Goal: Task Accomplishment & Management: Manage account settings

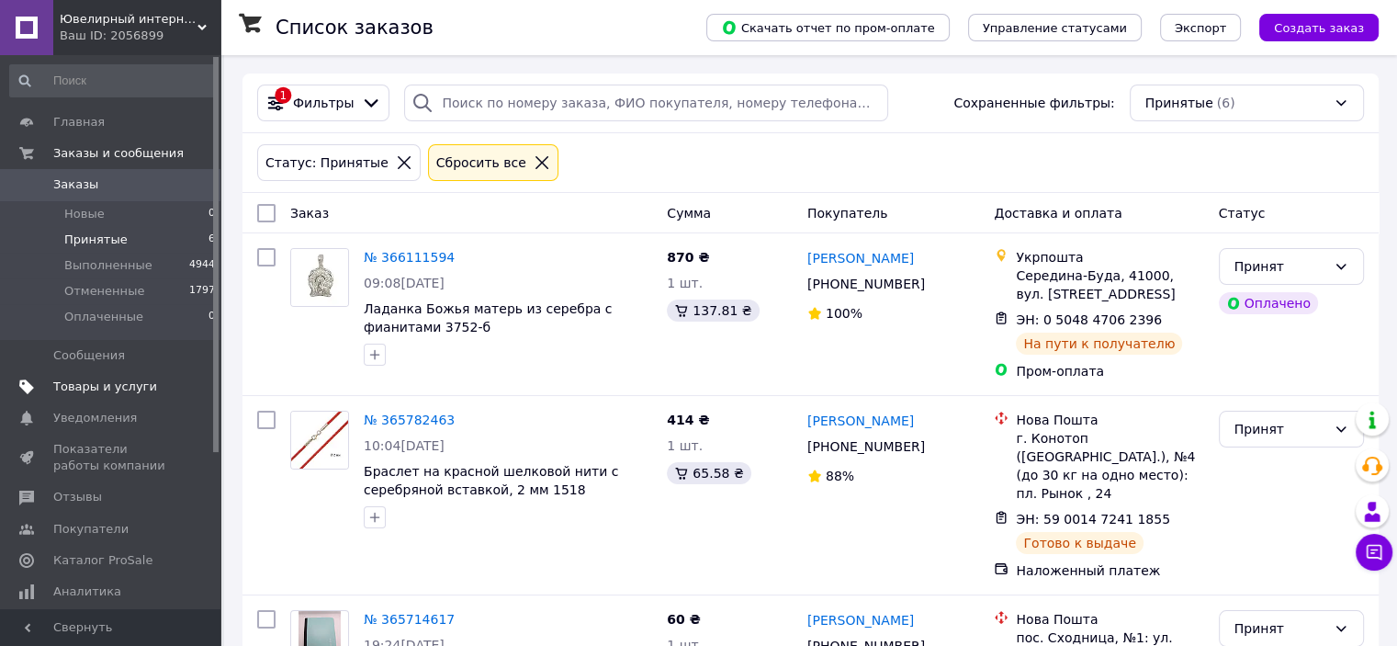
click at [99, 382] on span "Товары и услуги" at bounding box center [105, 387] width 104 height 17
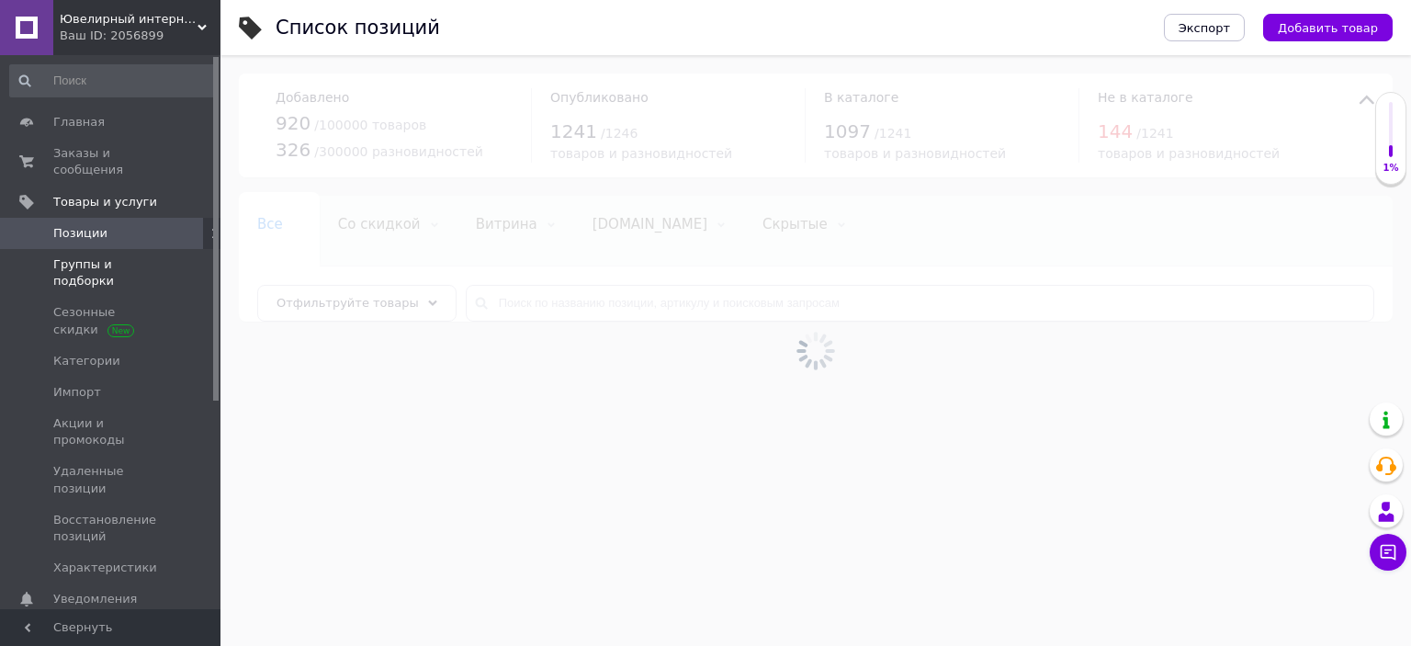
click at [96, 256] on span "Группы и подборки" at bounding box center [111, 272] width 117 height 33
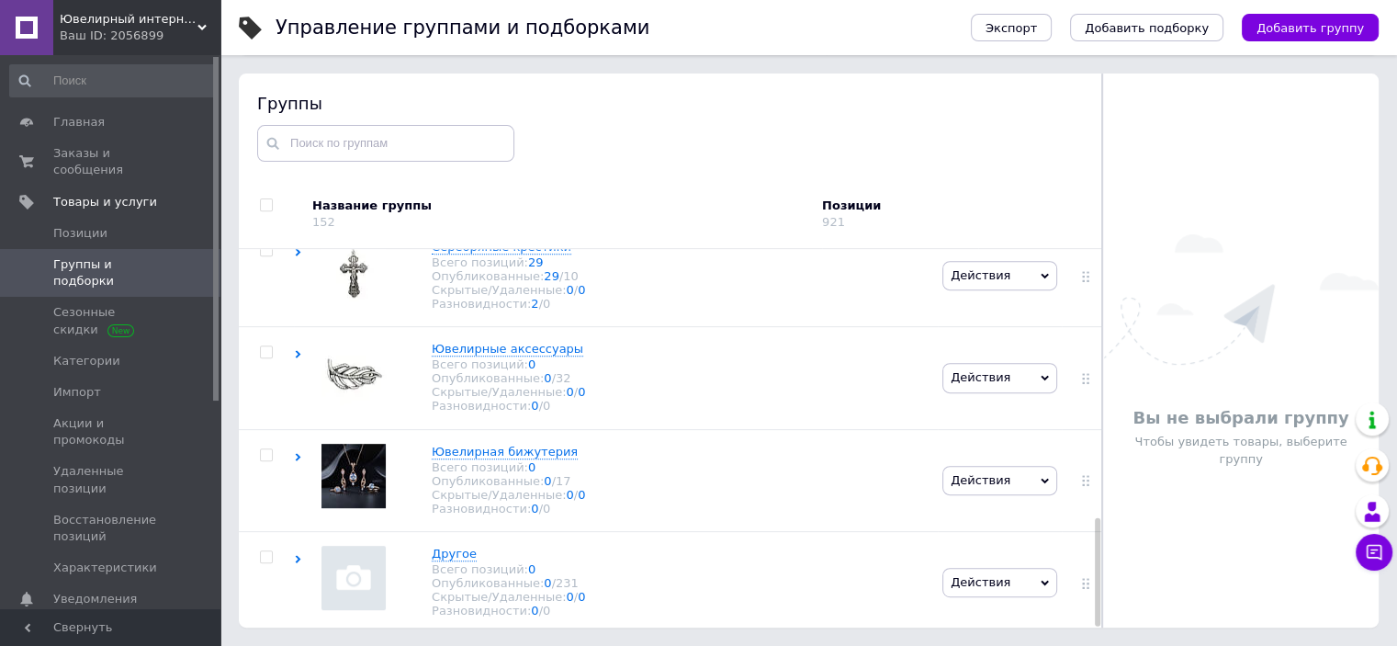
scroll to position [941, 0]
click at [346, 455] on img at bounding box center [354, 476] width 64 height 64
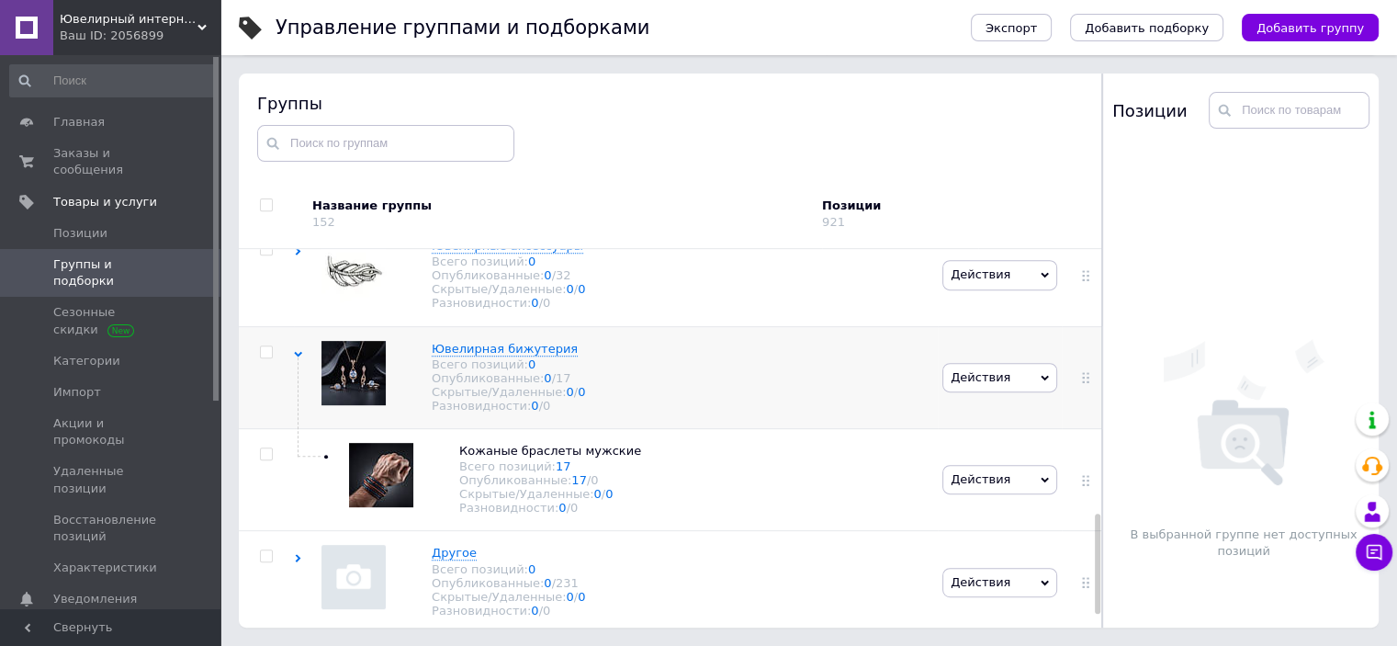
scroll to position [1051, 0]
click at [646, 446] on icon at bounding box center [651, 451] width 11 height 11
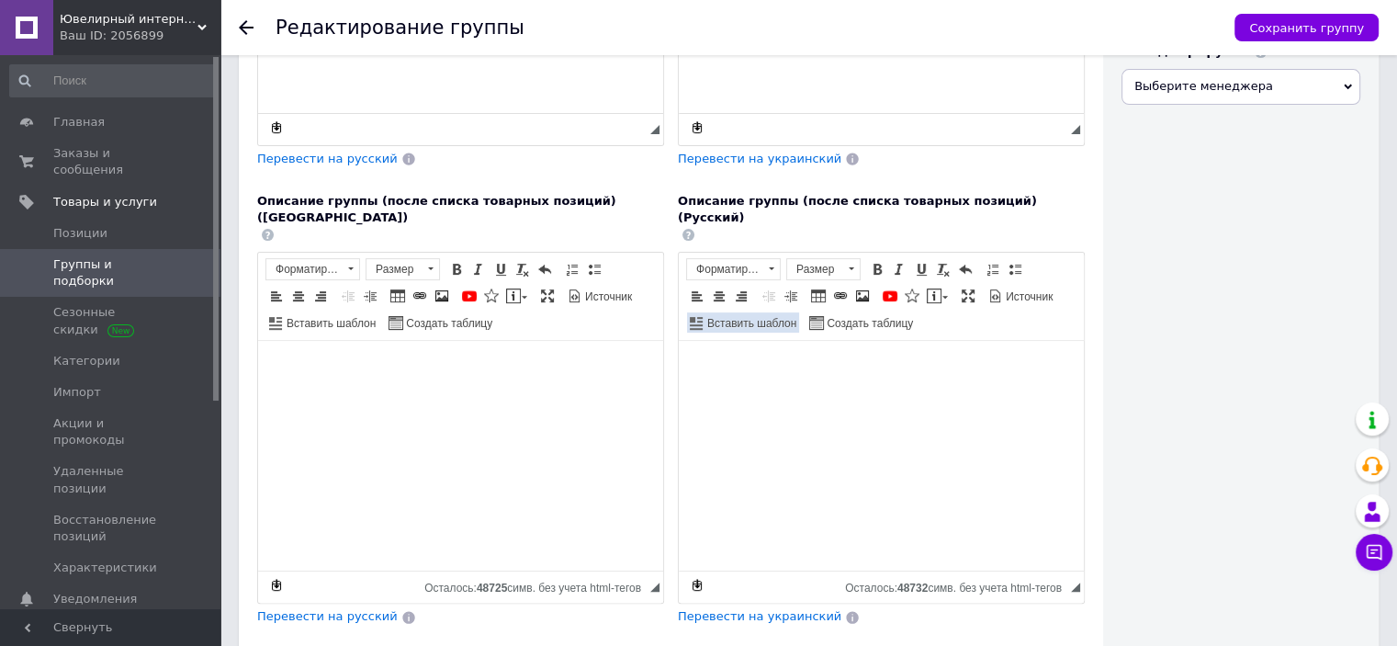
scroll to position [643, 0]
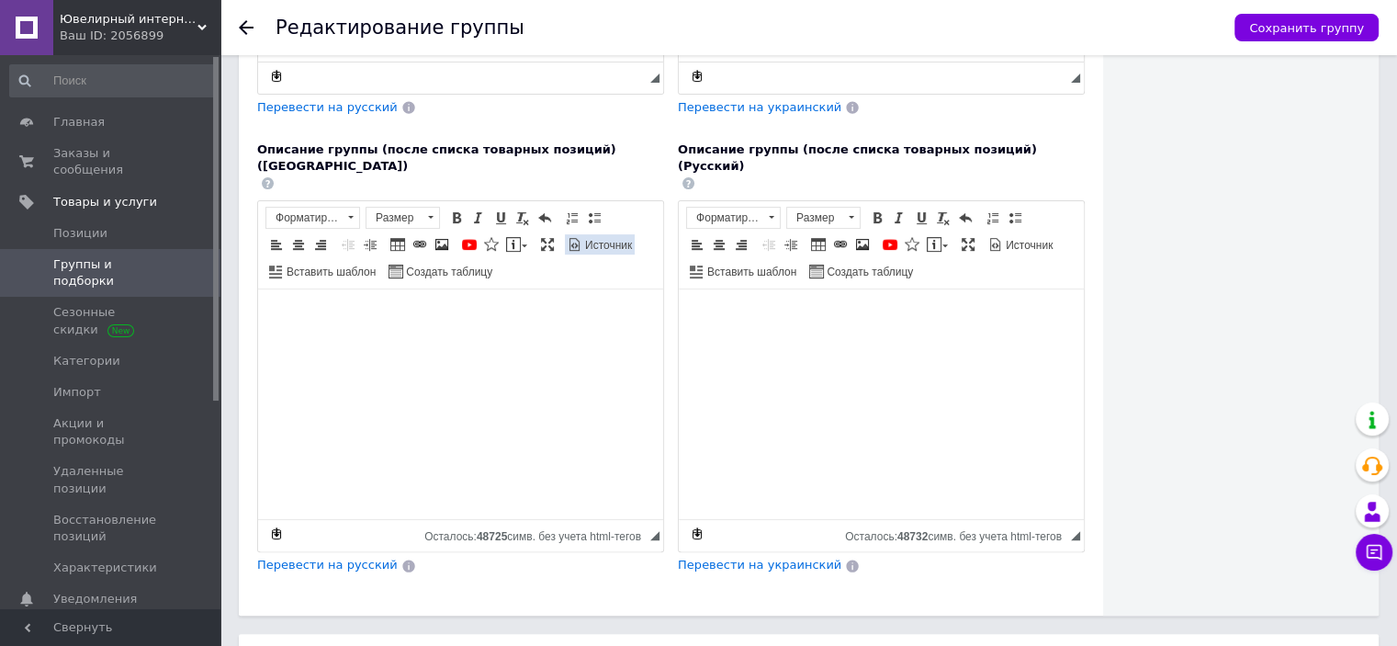
click at [603, 238] on span "Источник" at bounding box center [607, 246] width 50 height 16
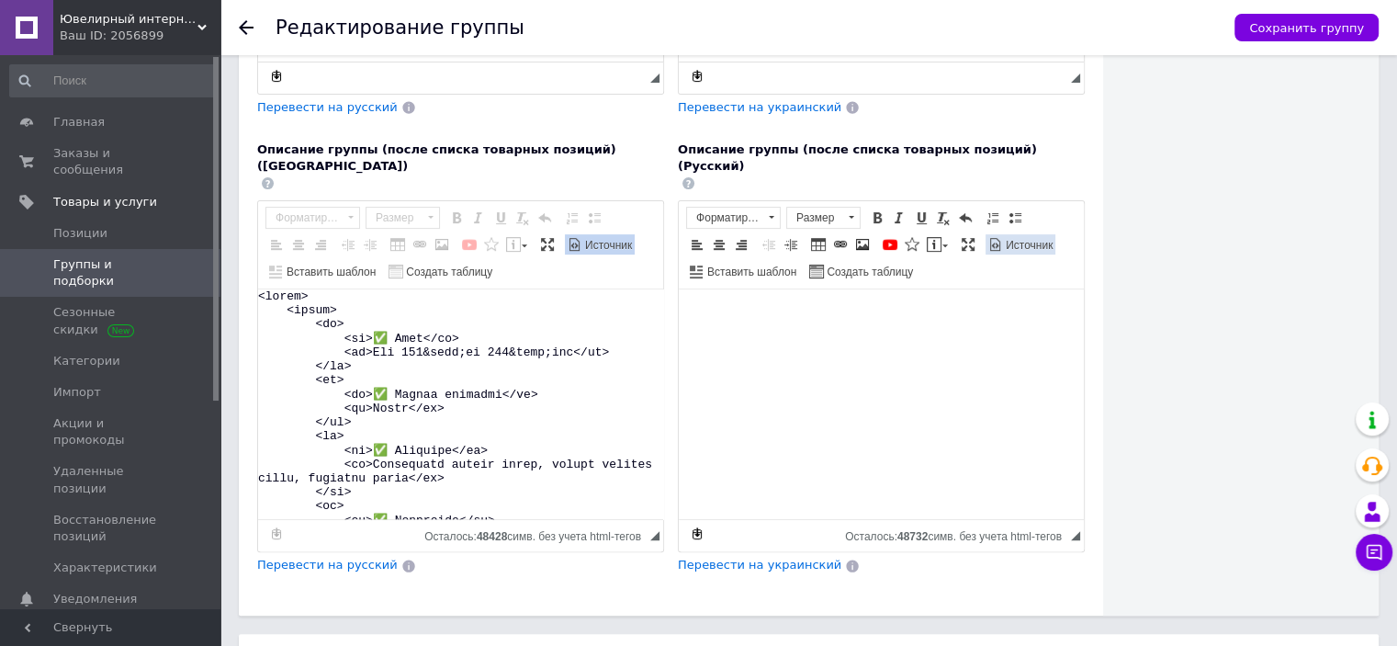
click at [1011, 238] on span "Источник" at bounding box center [1028, 246] width 50 height 16
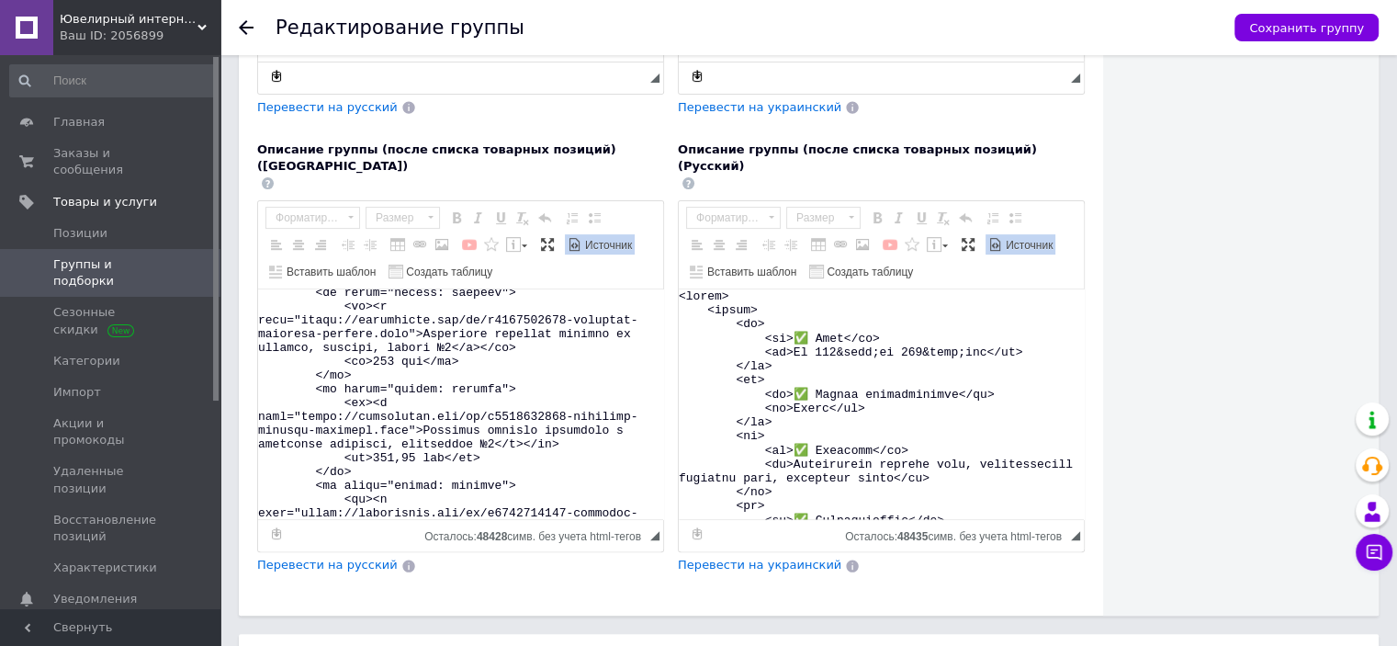
scroll to position [1228, 0]
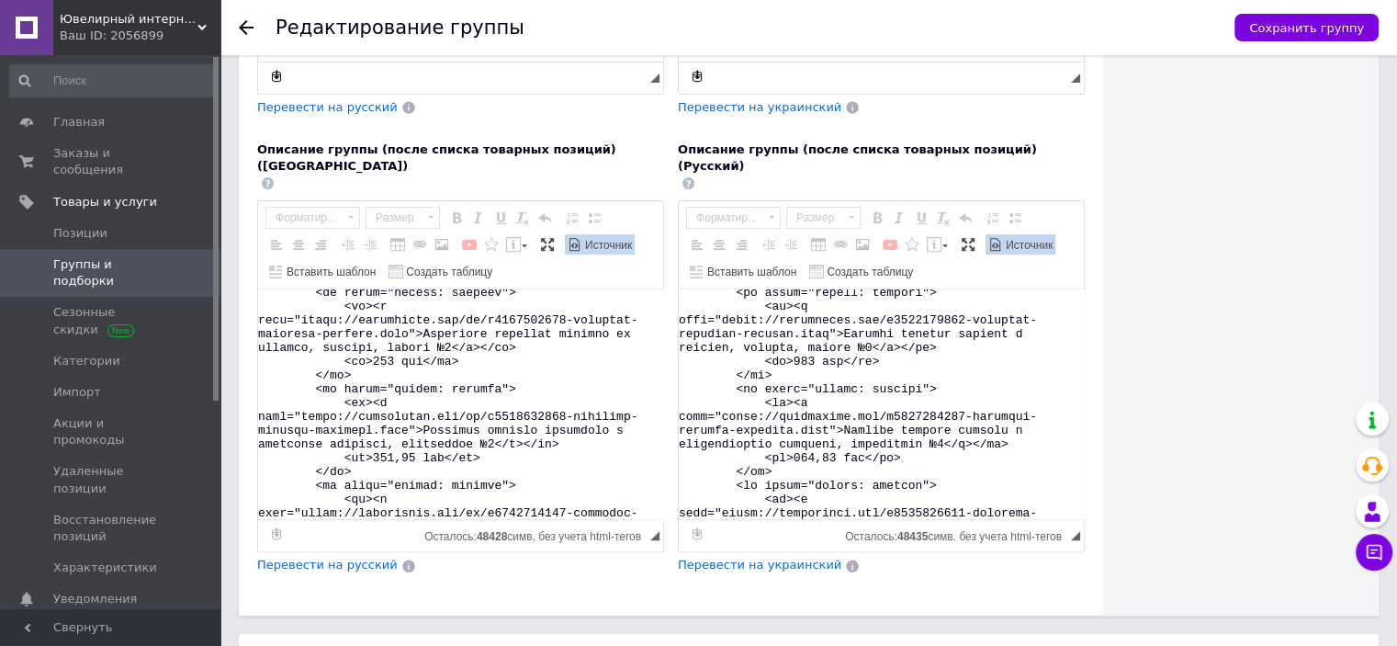
drag, startPoint x: 364, startPoint y: 359, endPoint x: 486, endPoint y: 253, distance: 162.1
click at [486, 289] on textarea "Визуальный текстовый редактор, F490396B-C2E7-4E24-A763-9A74B9701ADB" at bounding box center [460, 404] width 405 height 230
type textarea "<lorem> <ipsum> <do> <si>✅ Amet</co> <ad>Eli 583&sedd;ei 235&temp;inc</ut> </la…"
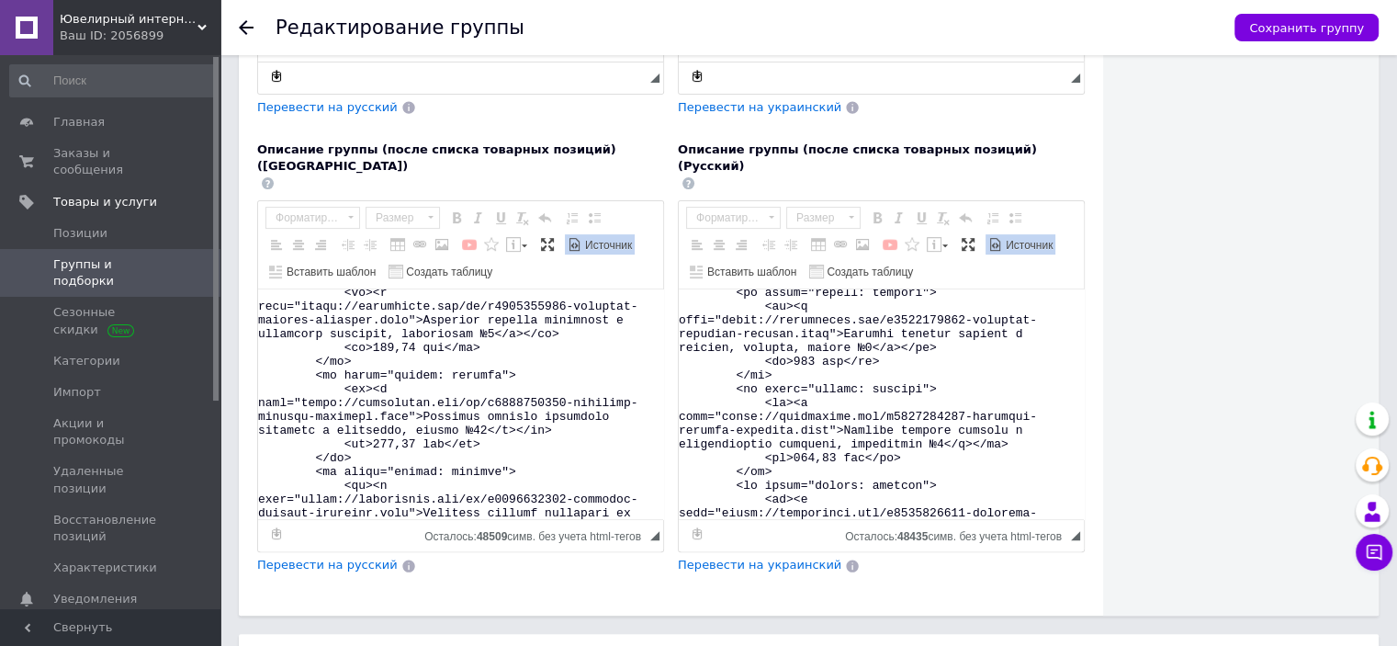
click at [591, 238] on span "Источник" at bounding box center [607, 246] width 50 height 16
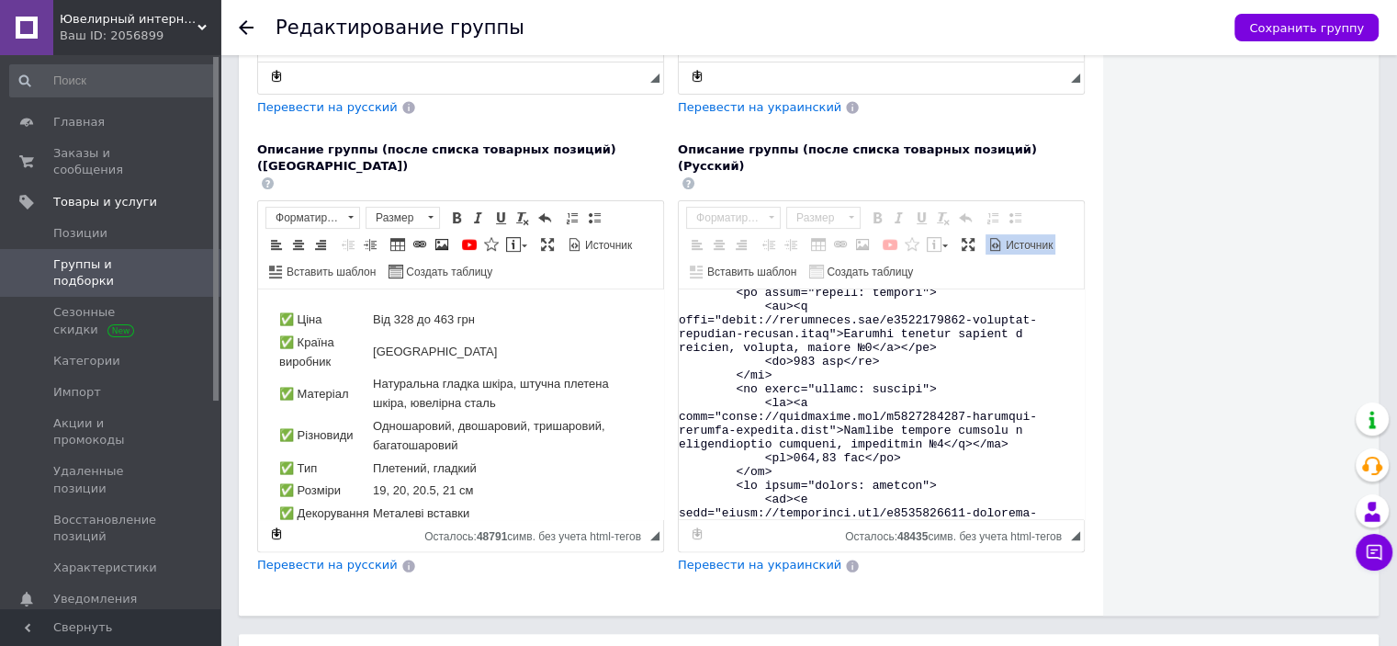
scroll to position [0, 0]
drag, startPoint x: 778, startPoint y: 356, endPoint x: 797, endPoint y: 263, distance: 94.8
click at [797, 289] on textarea "Визуальный текстовый редактор, 935F4163-6732-440A-92D8-39AE7D3A52D9" at bounding box center [881, 404] width 405 height 230
type textarea "<lorem> <ipsum> <do> <si>✅ Amet</co> <ad>El 575&sedd;ei 099&temp;inc</ut> </la>…"
click at [1030, 238] on span "Источник" at bounding box center [1028, 246] width 50 height 16
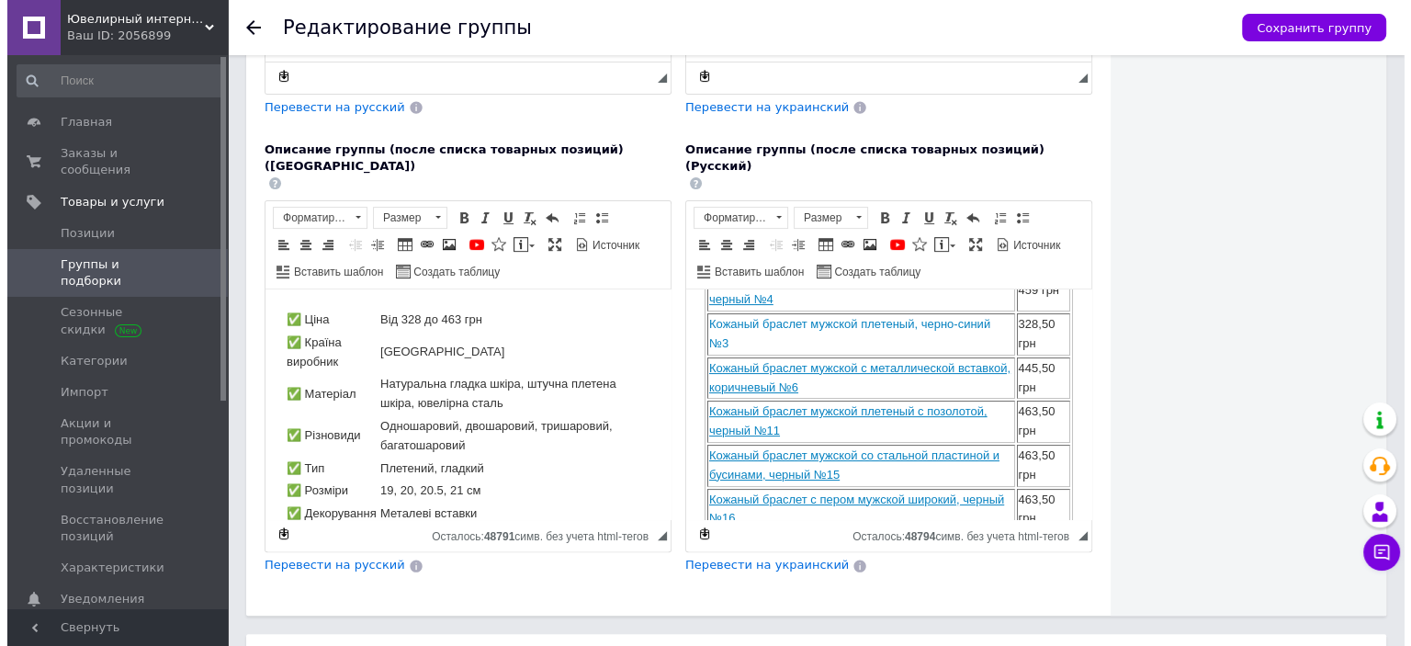
scroll to position [649, 0]
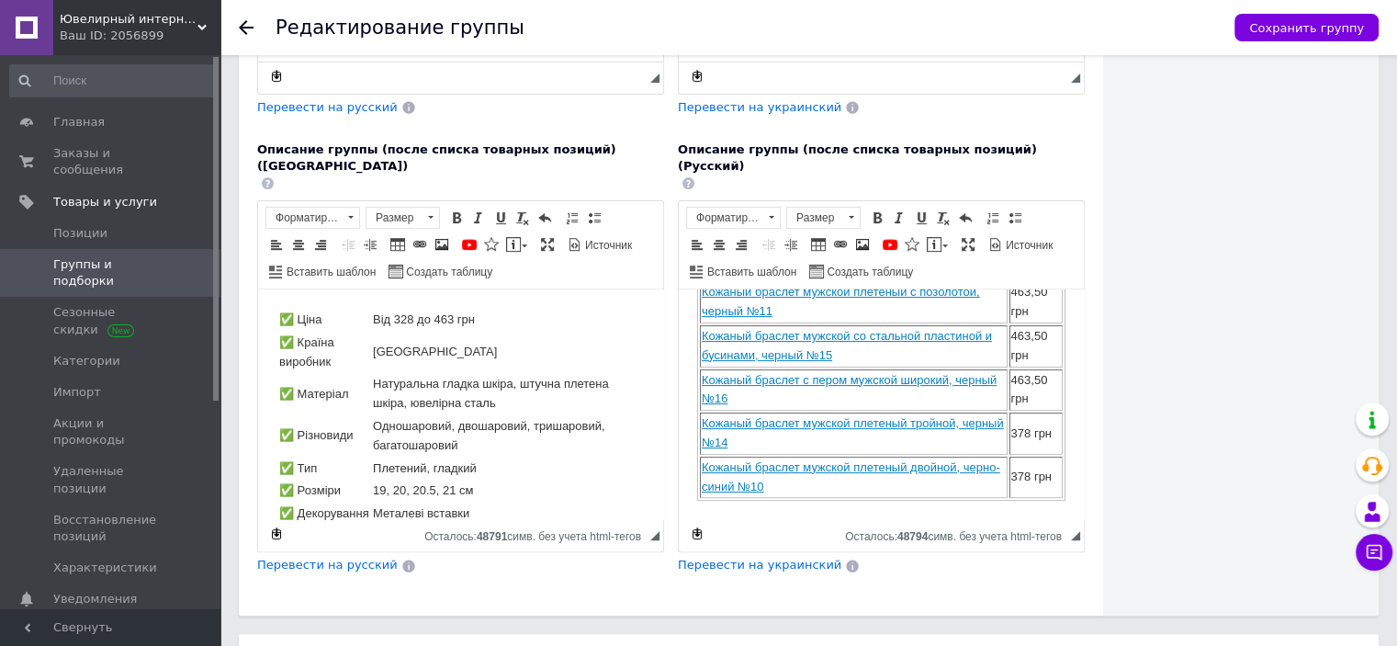
click at [1330, 45] on div "Сохранить группу" at bounding box center [1297, 27] width 163 height 55
click at [1322, 31] on span "Сохранить группу" at bounding box center [1306, 28] width 115 height 14
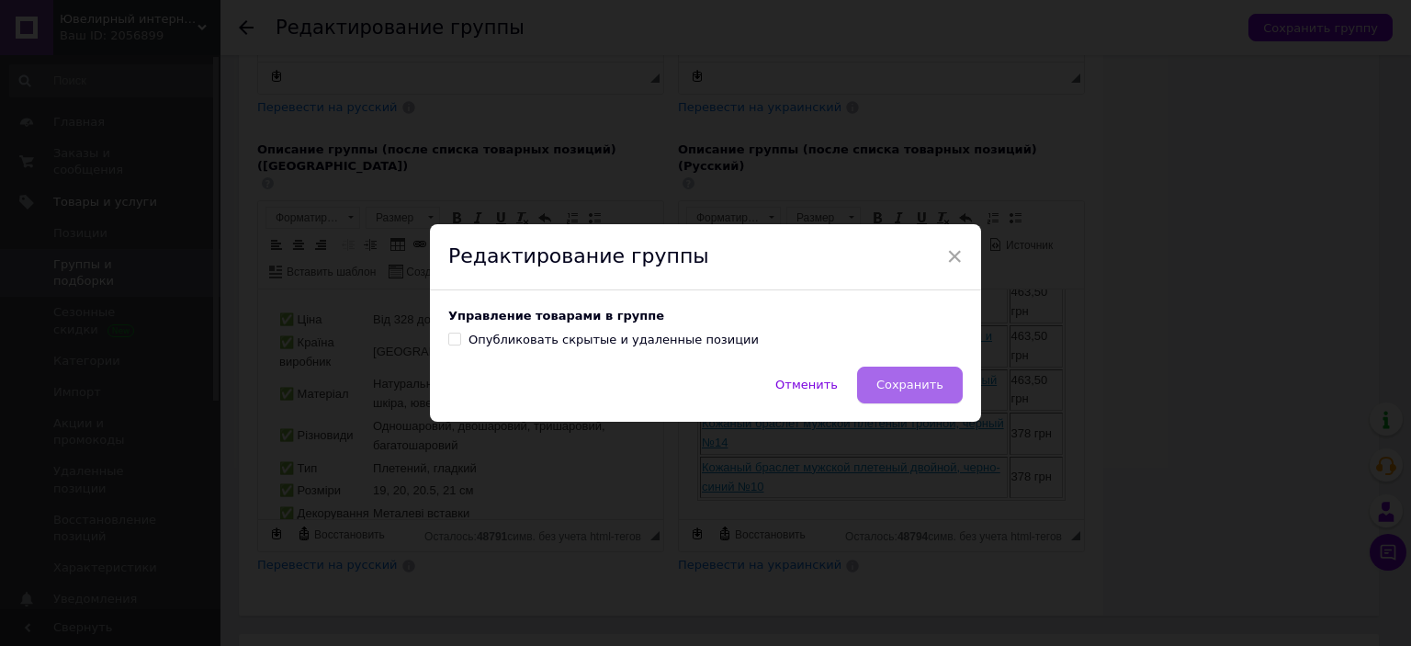
click at [914, 387] on span "Сохранить" at bounding box center [909, 385] width 67 height 14
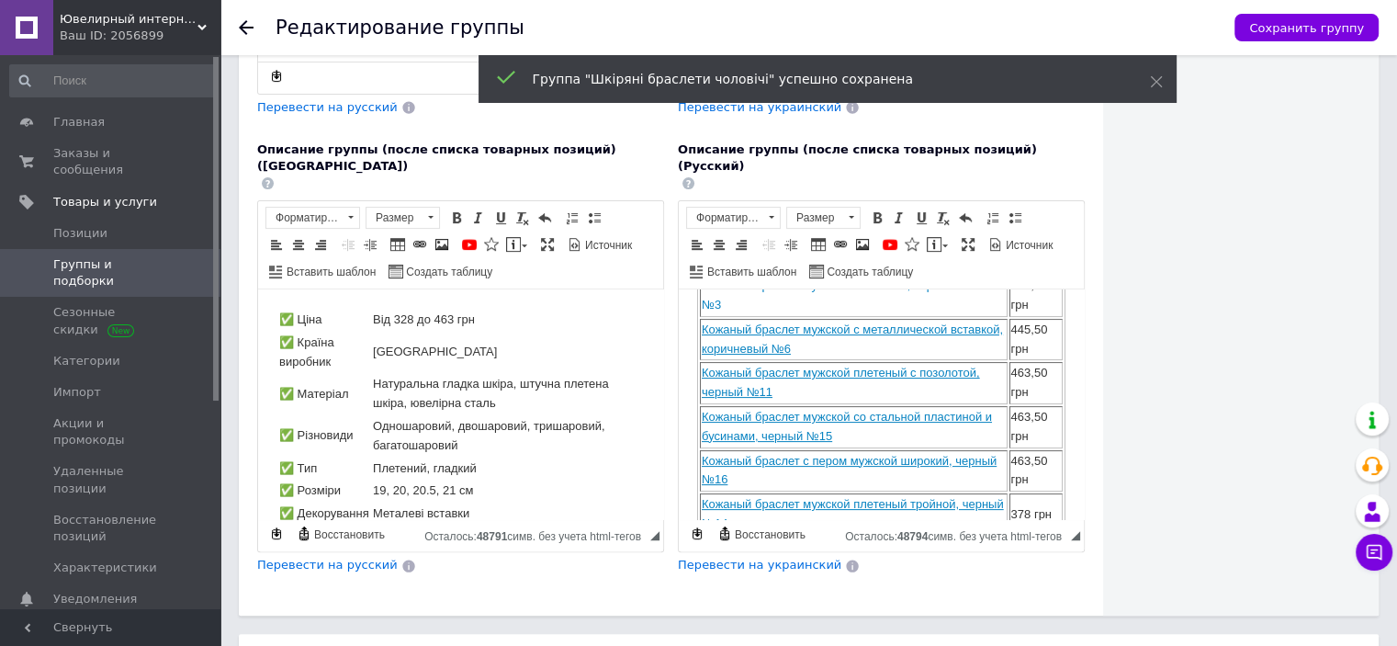
scroll to position [543, 0]
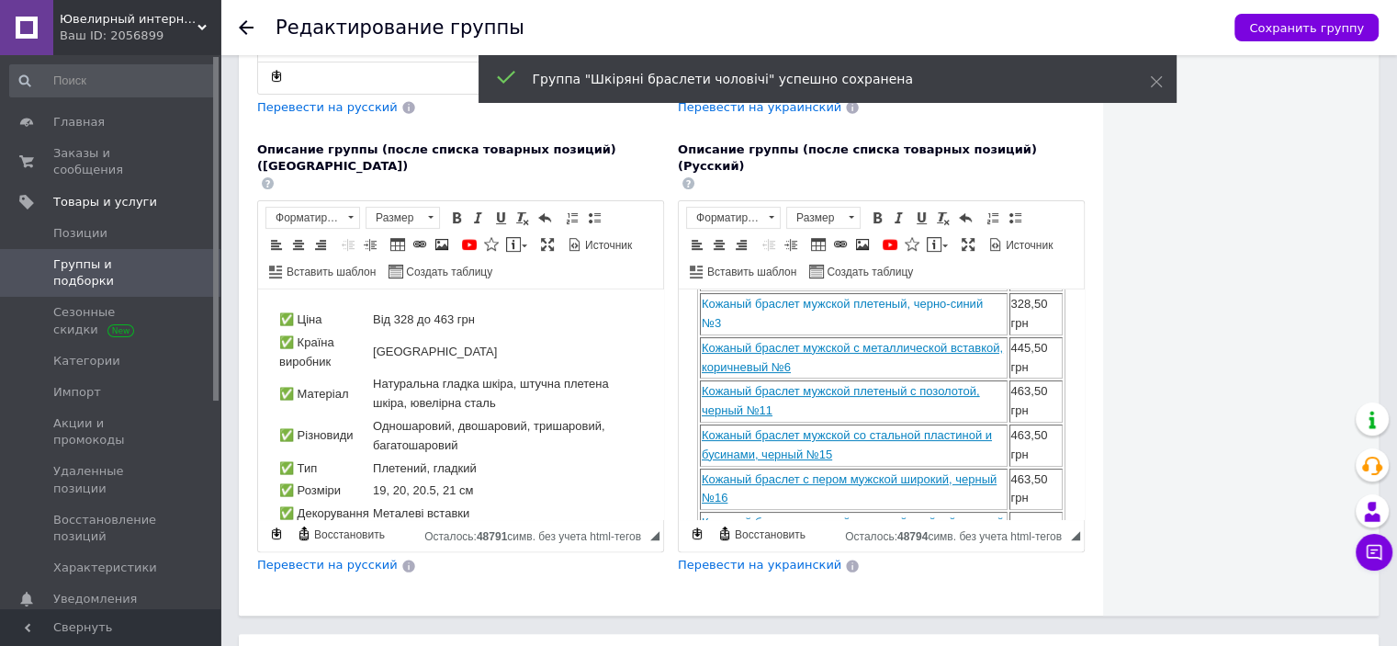
click at [125, 256] on span "Группы и подборки" at bounding box center [111, 272] width 117 height 33
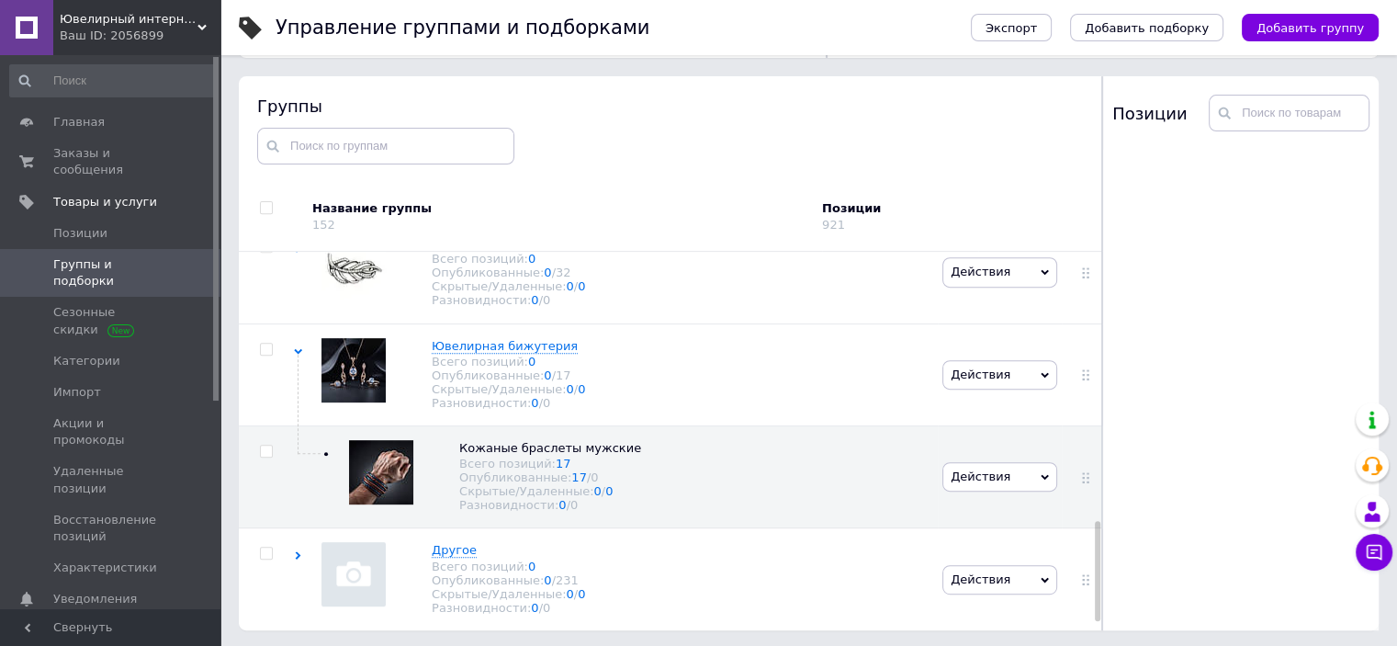
scroll to position [1051, 0]
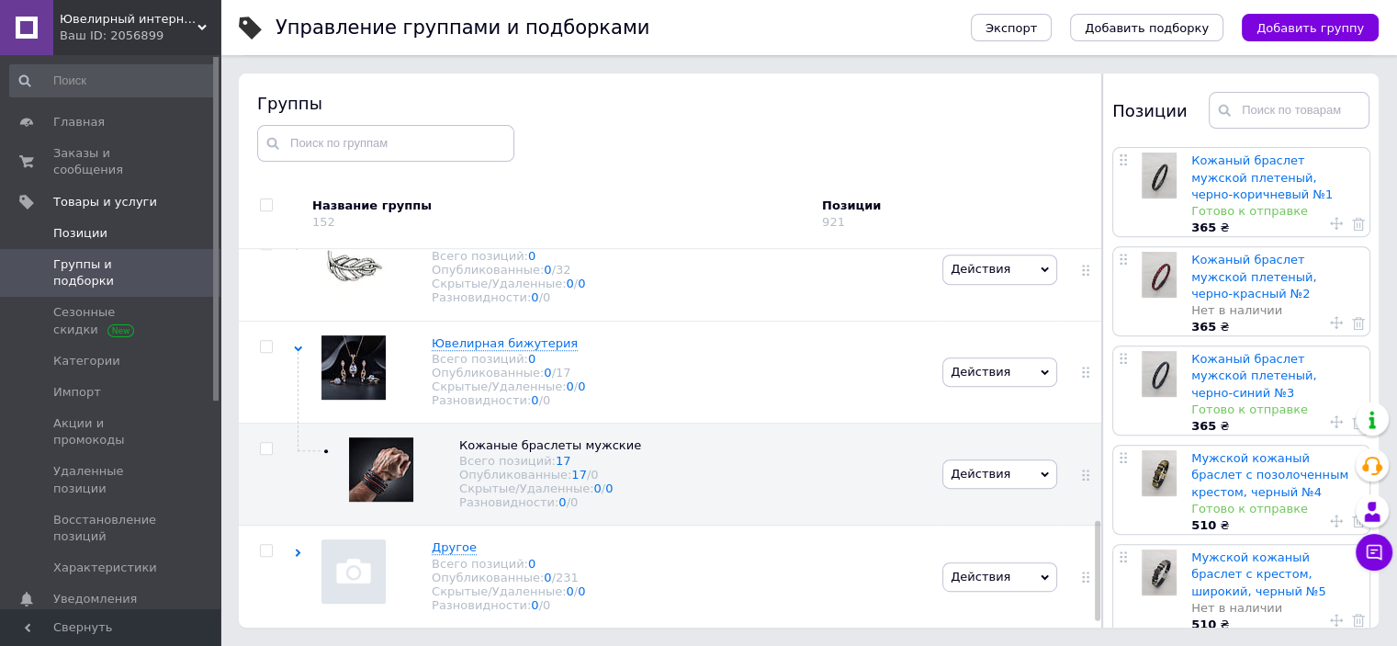
click at [85, 225] on span "Позиции" at bounding box center [80, 233] width 54 height 17
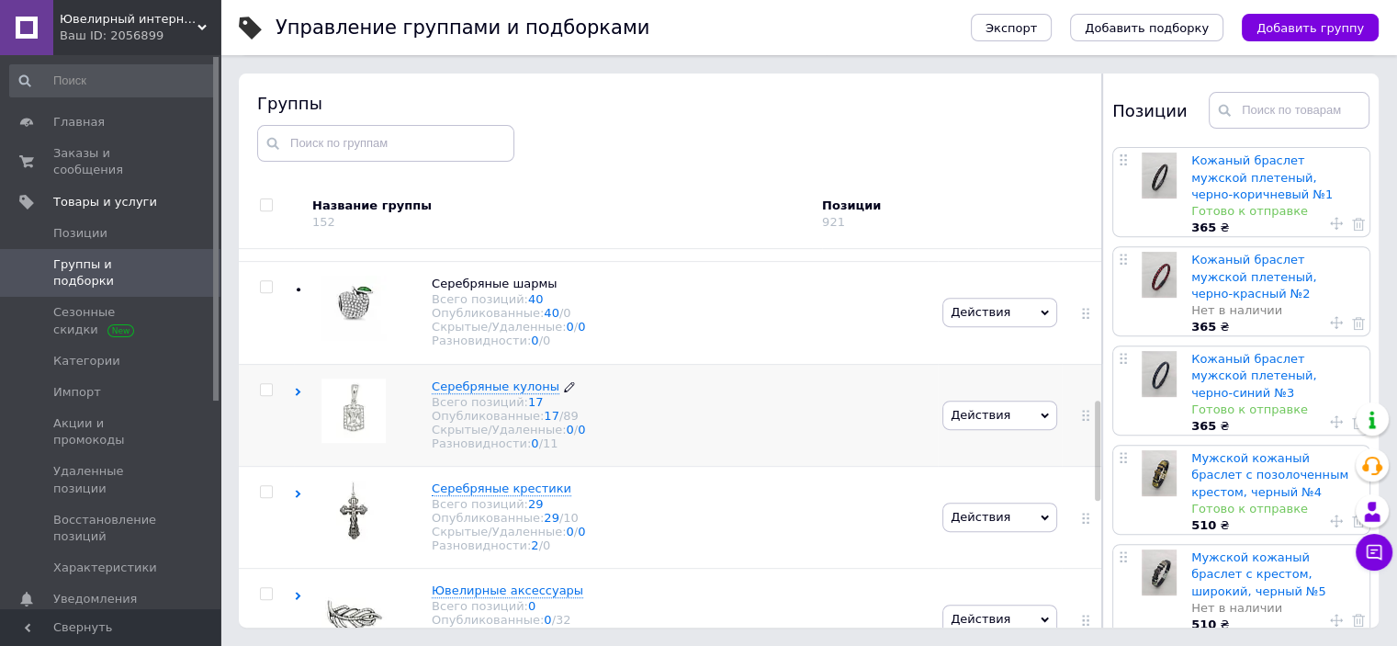
scroll to position [593, 0]
click at [360, 444] on img at bounding box center [354, 411] width 64 height 64
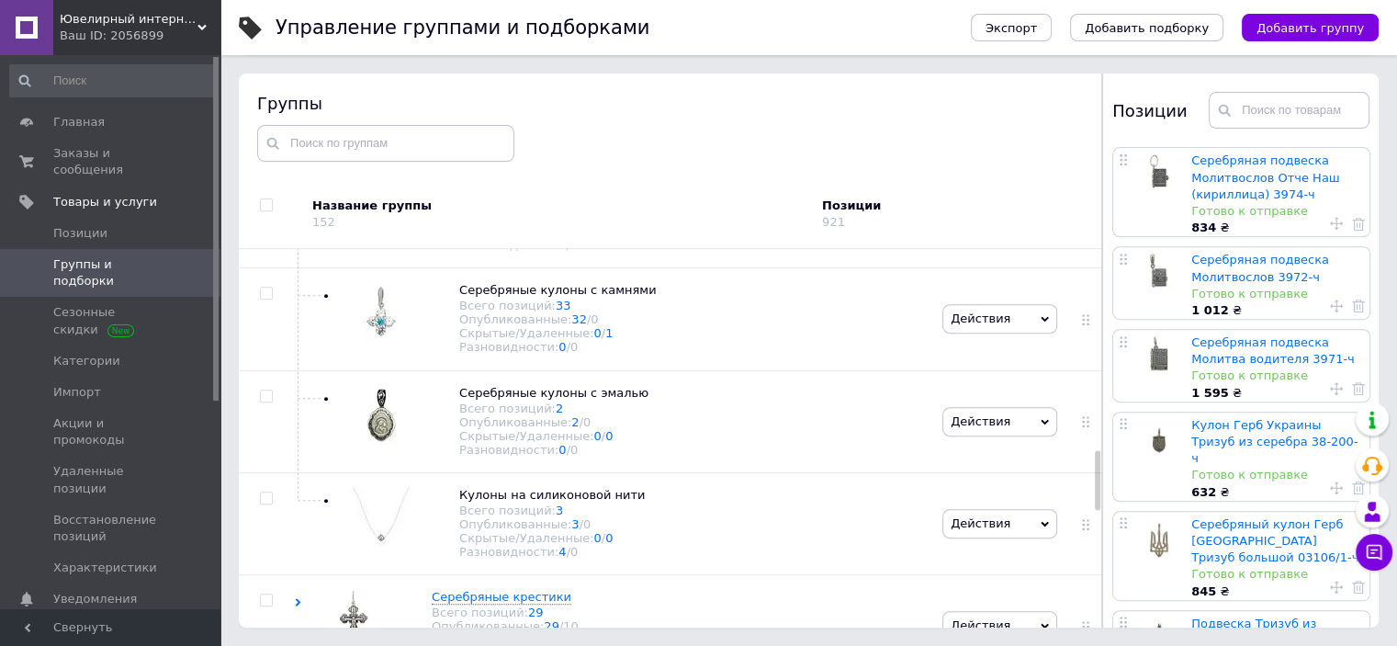
scroll to position [1511, 0]
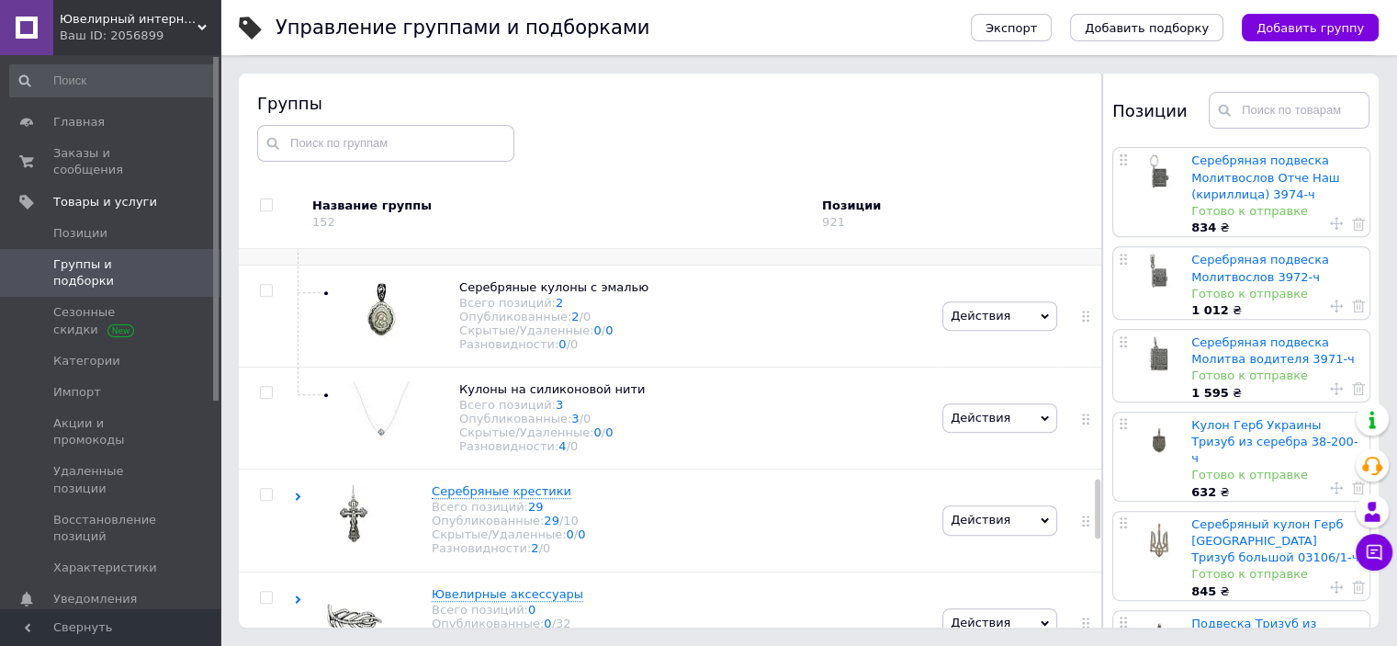
click at [661, 191] on icon at bounding box center [666, 185] width 11 height 11
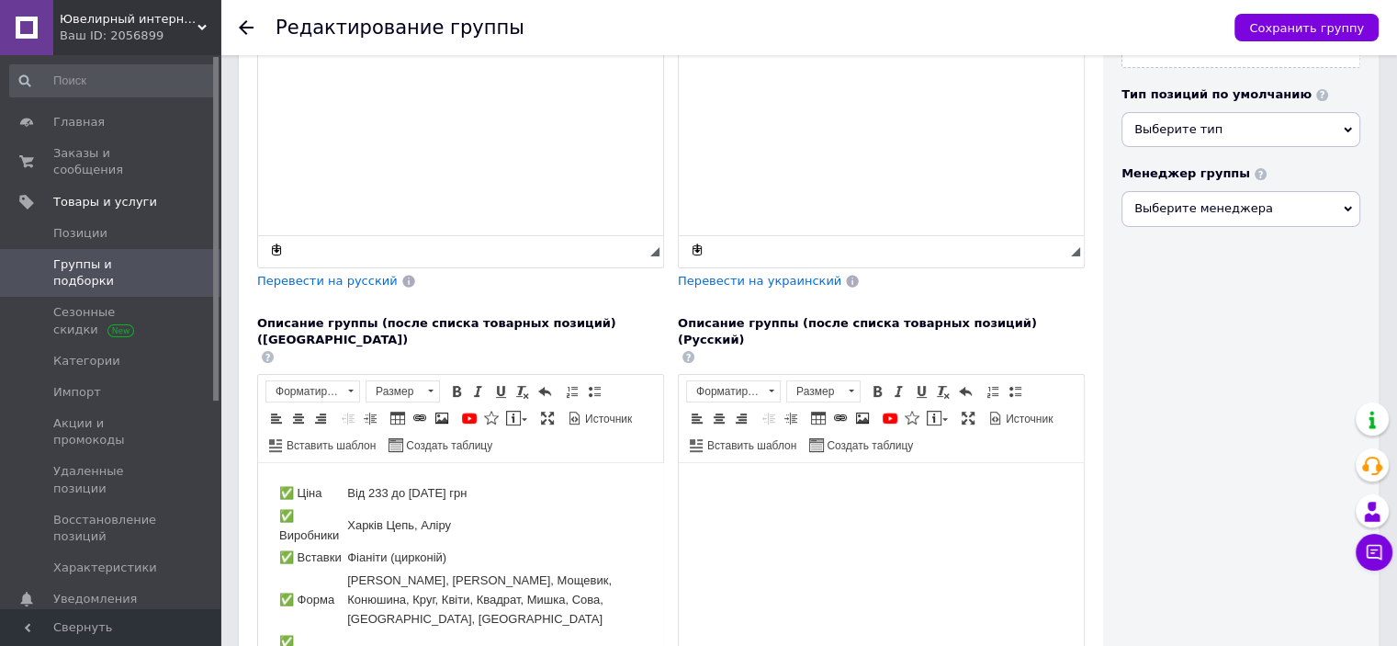
scroll to position [551, 0]
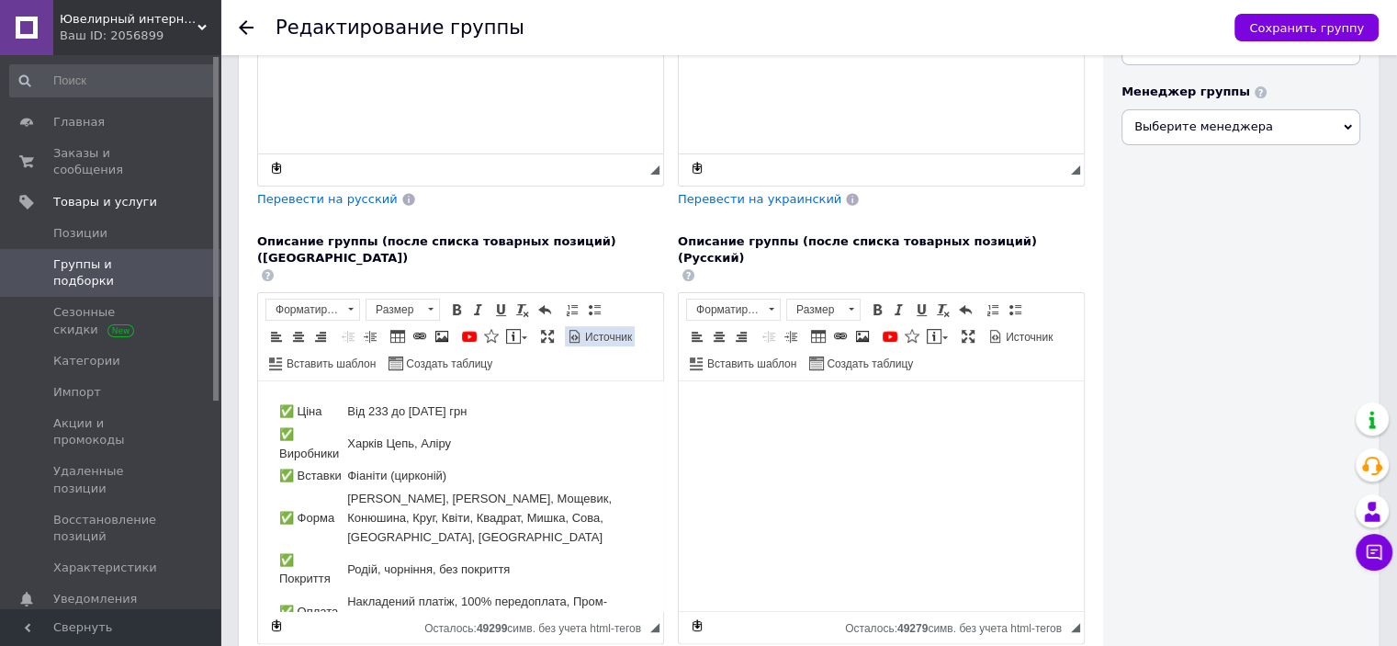
click at [582, 330] on span "Источник" at bounding box center [607, 338] width 50 height 16
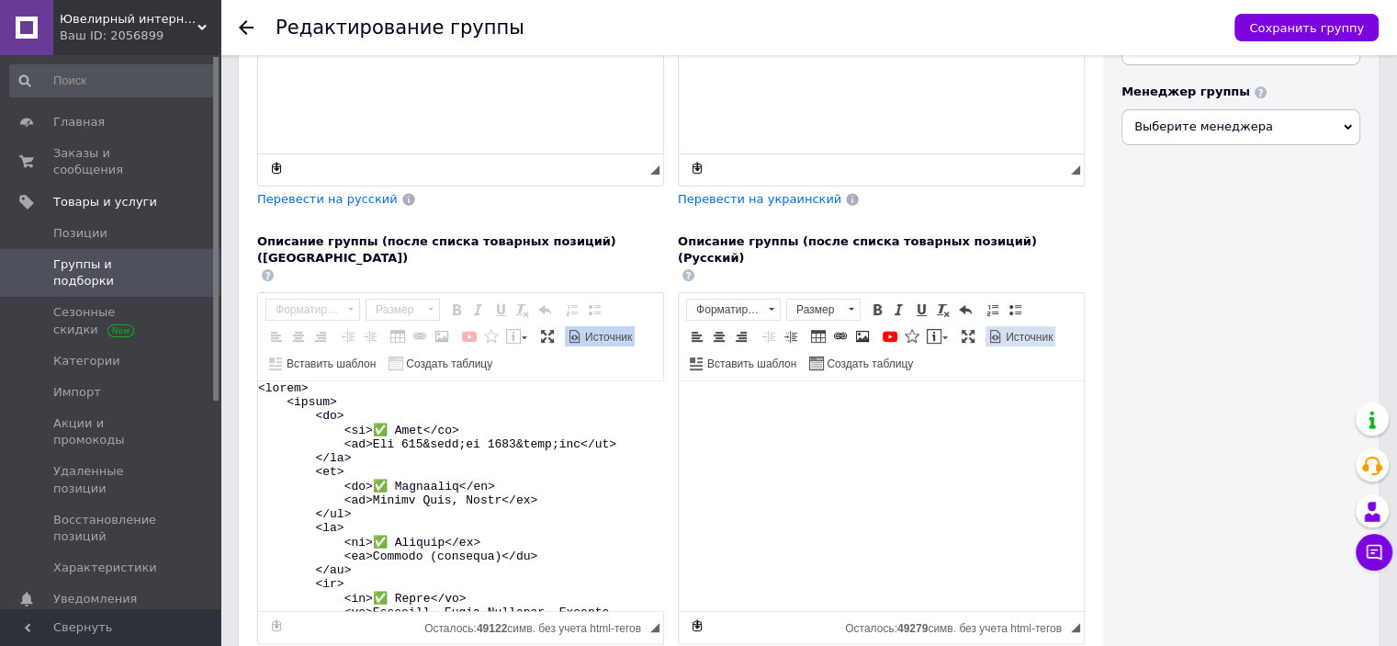
click at [1007, 330] on span "Источник" at bounding box center [1028, 338] width 50 height 16
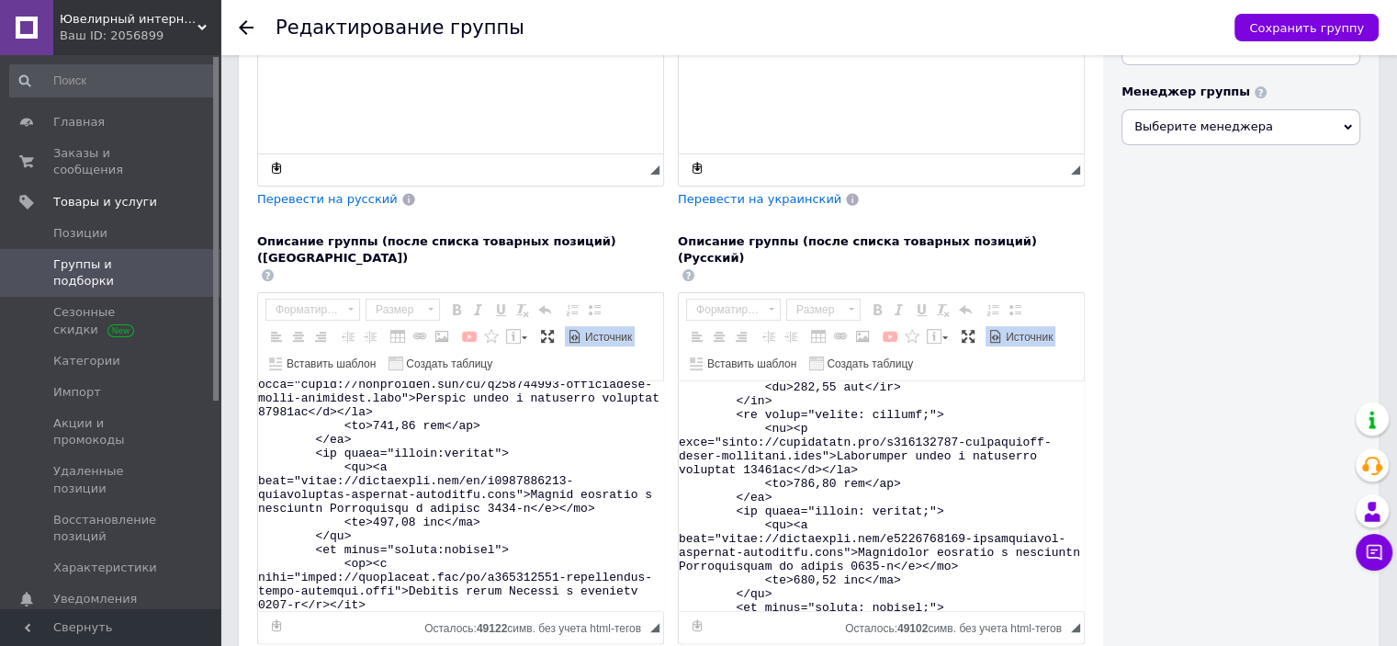
scroll to position [862, 0]
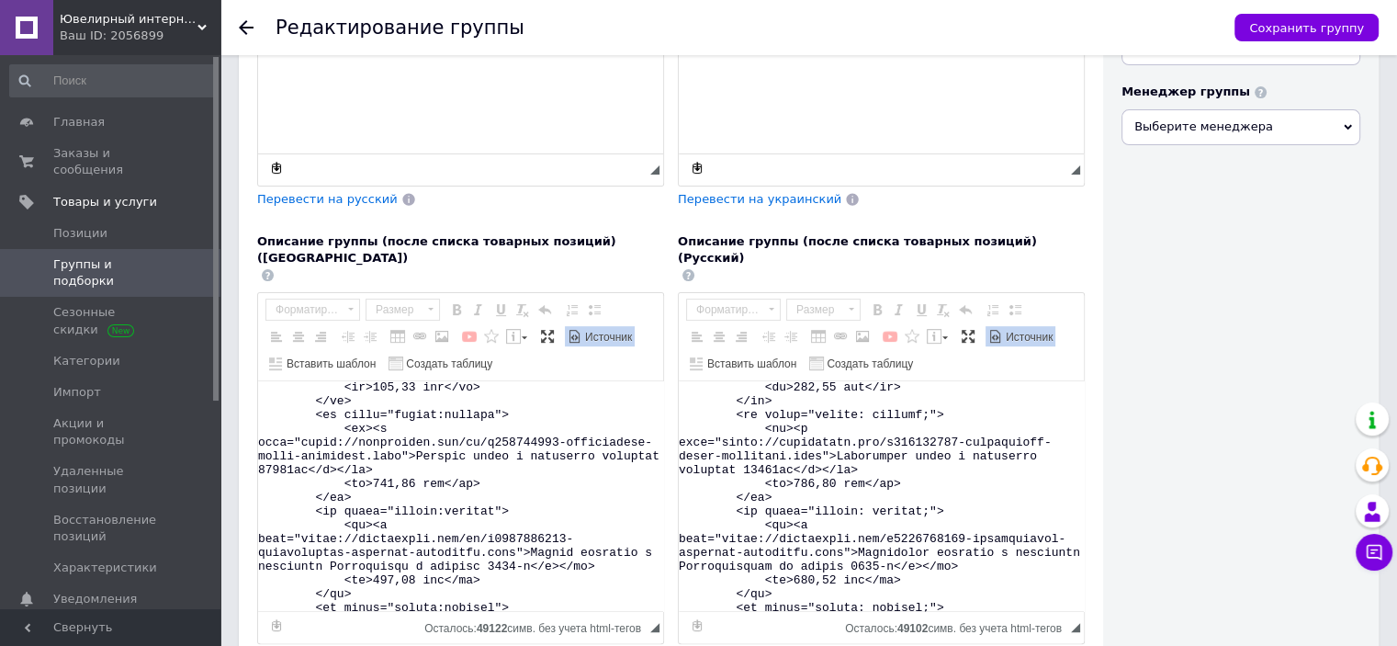
click at [728, 399] on textarea "Визуальный текстовый редактор, 60EA353E-3F55-4639-A85A-02BFF0B9A790" at bounding box center [881, 496] width 405 height 230
click at [805, 412] on textarea "Визуальный текстовый редактор, 60EA353E-3F55-4639-A85A-02BFF0B9A790" at bounding box center [881, 496] width 405 height 230
paste textarea "ua/p148807932-serebryanyj-kulon-[GEOGRAPHIC_DATA]"
click at [953, 406] on textarea "Визуальный текстовый редактор, 60EA353E-3F55-4639-A85A-02BFF0B9A790" at bounding box center [881, 496] width 405 height 230
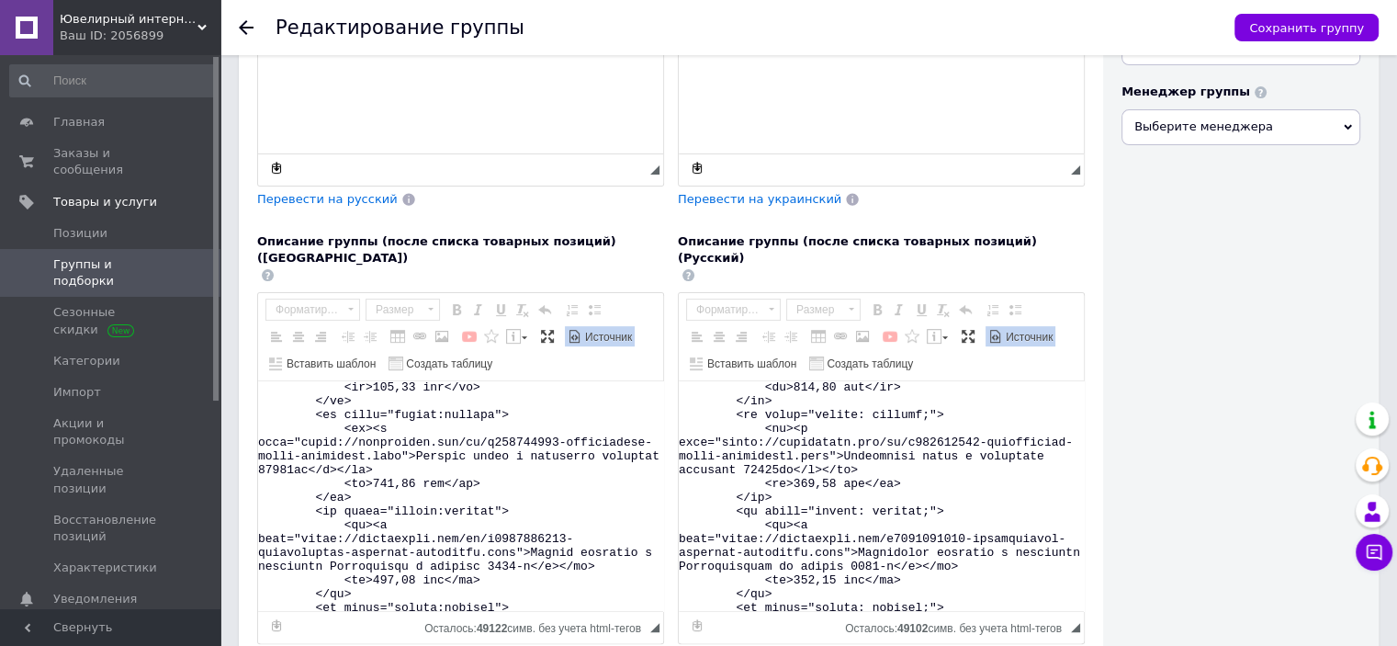
click at [953, 406] on textarea "Визуальный текстовый редактор, 60EA353E-3F55-4639-A85A-02BFF0B9A790" at bounding box center [881, 496] width 405 height 230
click at [834, 424] on textarea "Визуальный текстовый редактор, 60EA353E-3F55-4639-A85A-02BFF0B9A790" at bounding box center [881, 496] width 405 height 230
paste textarea "рібний кулон з цирконієм Українка 3093-р Детальніше: [URL][DOMAIN_NAME]"
click at [833, 435] on textarea "Визуальный текстовый редактор, 60EA353E-3F55-4639-A85A-02BFF0B9A790" at bounding box center [881, 496] width 405 height 230
type textarea "<lorem> <ipsum> <do> <si>✅ Amet</co> <ad>El 350&sedd;ei 5592 tem</in> </ut> <la…"
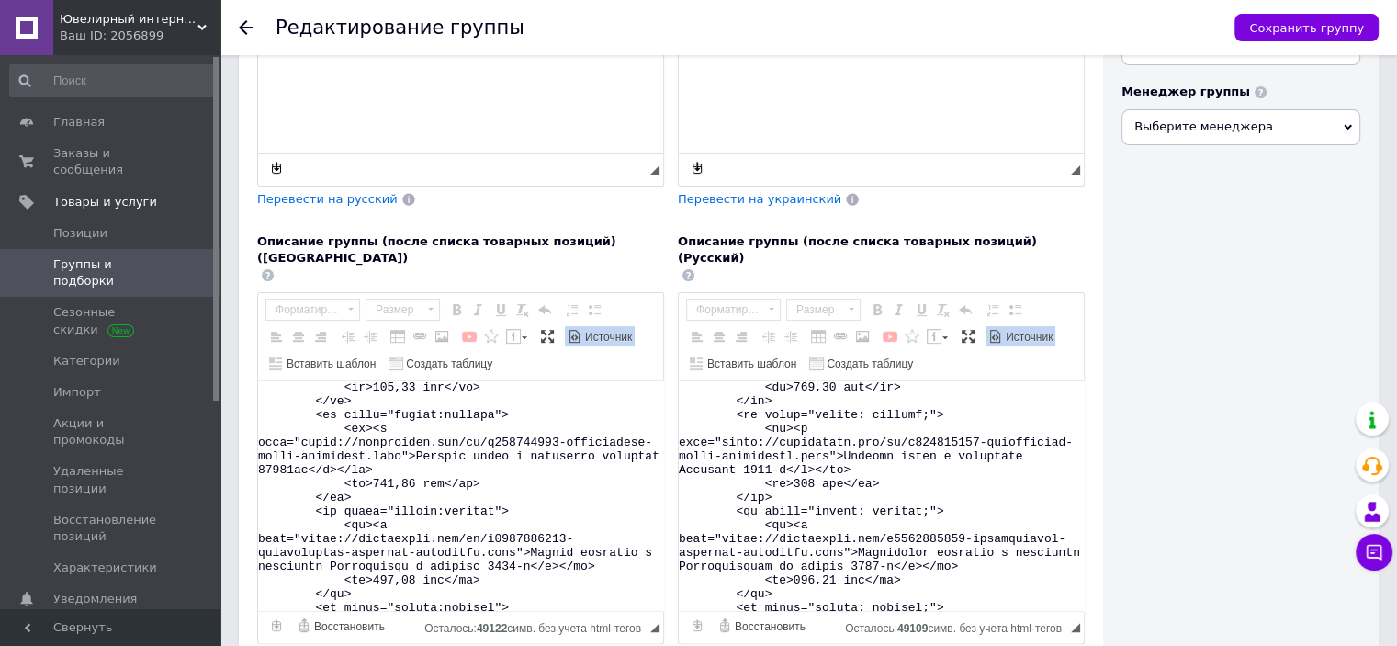
click at [415, 438] on textarea "Визуальный текстовый редактор, 64B6DCB7-7547-4559-9E4B-E30E31097A0E" at bounding box center [460, 496] width 405 height 230
click at [320, 397] on textarea "Визуальный текстовый редактор, 64B6DCB7-7547-4559-9E4B-E30E31097A0E" at bounding box center [460, 496] width 405 height 230
click at [469, 412] on textarea "Визуальный текстовый редактор, 64B6DCB7-7547-4559-9E4B-E30E31097A0E" at bounding box center [460, 496] width 405 height 230
paste textarea "p148807932-serebryanyj-kulon-tsirkonie"
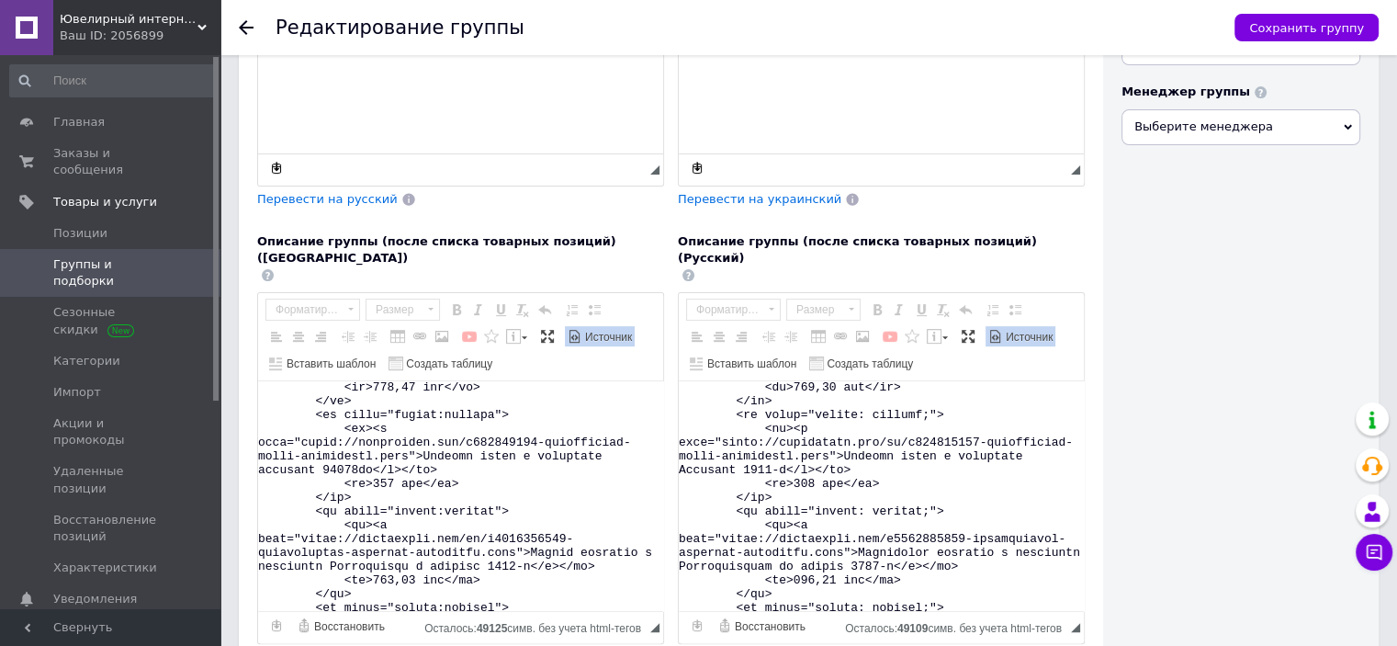
click at [446, 412] on textarea "Визуальный текстовый редактор, 64B6DCB7-7547-4559-9E4B-E30E31097A0E" at bounding box center [460, 496] width 405 height 230
click at [342, 424] on textarea "Визуальный текстовый редактор, 64B6DCB7-7547-4559-9E4B-E30E31097A0E" at bounding box center [460, 496] width 405 height 230
paste textarea "еребряный кулон с цирконием Украинка 3093-р Подробнее: [URL][DOMAIN_NAME]"
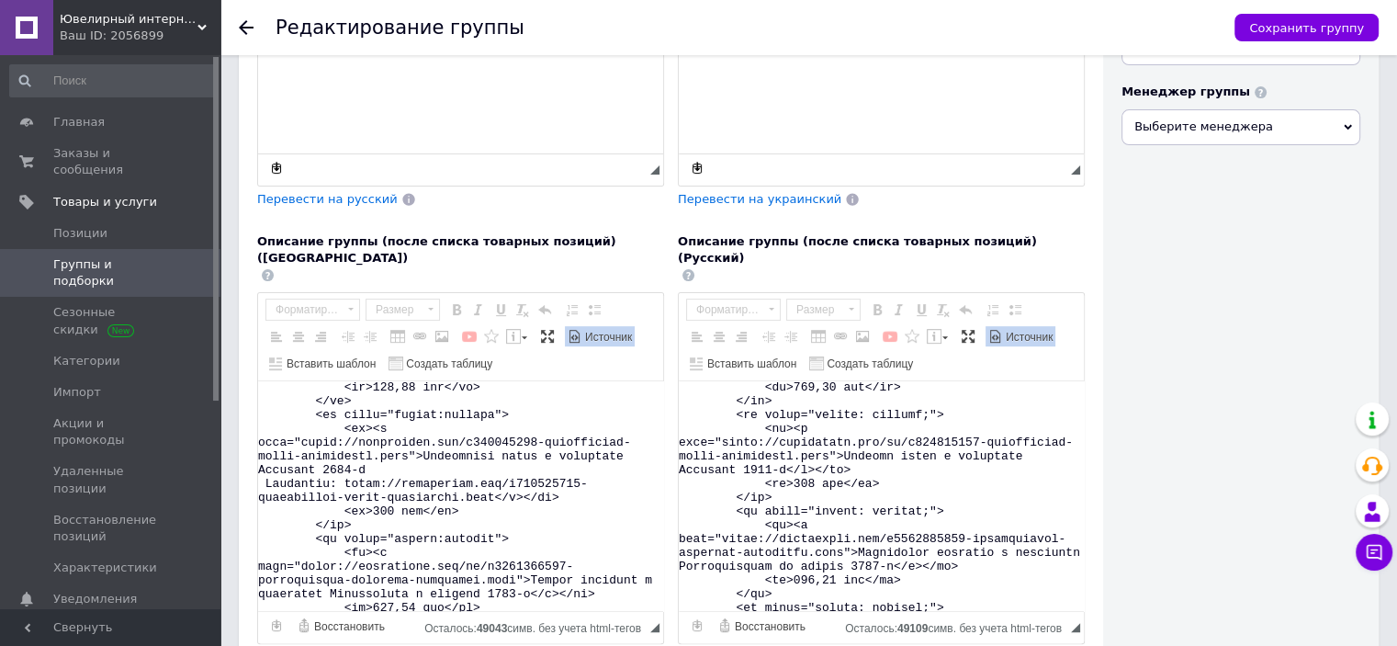
click at [367, 424] on textarea "Визуальный текстовый редактор, 64B6DCB7-7547-4559-9E4B-E30E31097A0E" at bounding box center [460, 496] width 405 height 230
type textarea "<lorem> <ipsum> <do> <si>✅ Amet</co> <ad>Eli 948&sedd;ei 5517&temp;inc</ut> </l…"
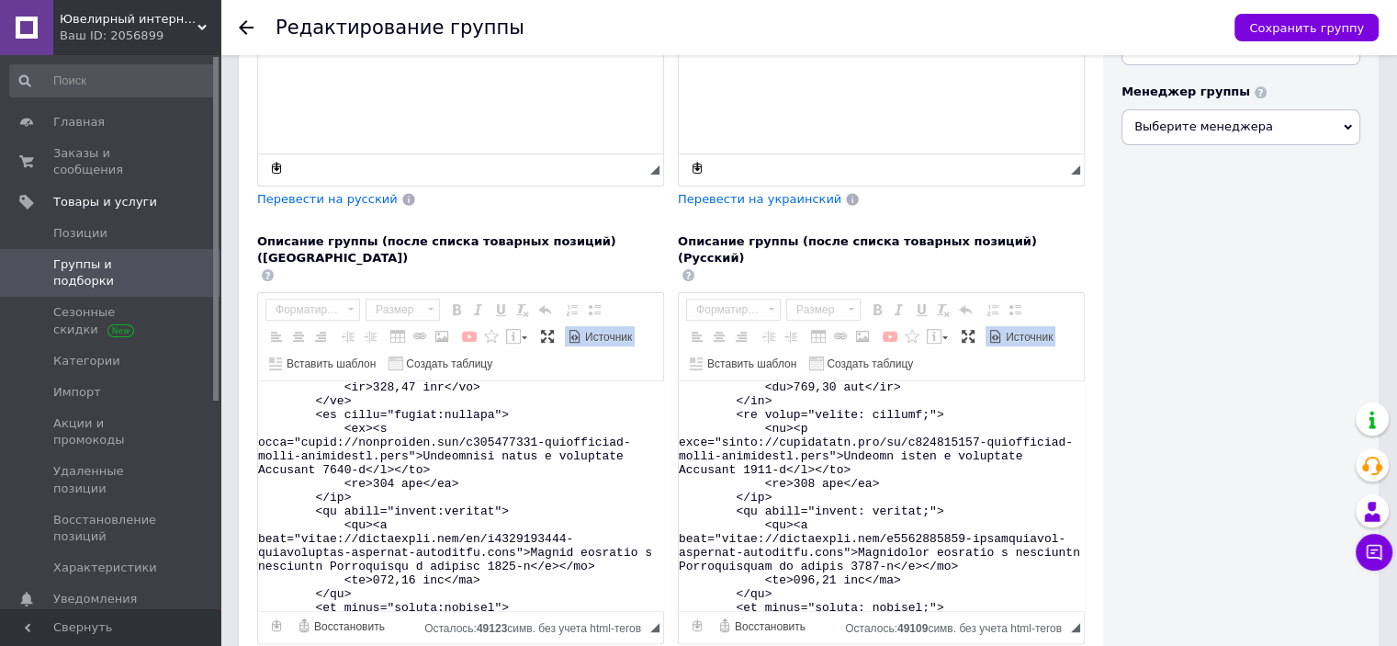
click at [571, 329] on span at bounding box center [575, 336] width 15 height 15
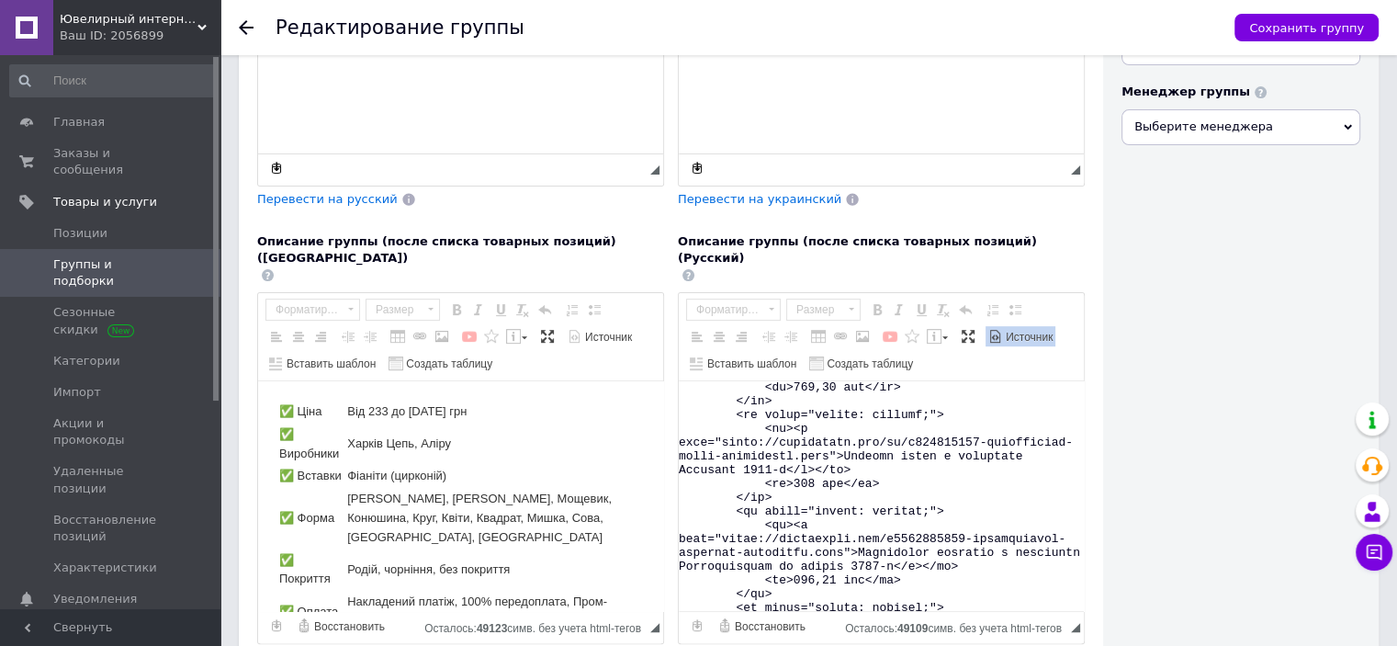
scroll to position [0, 0]
click at [1016, 330] on span "Источник" at bounding box center [1028, 338] width 50 height 16
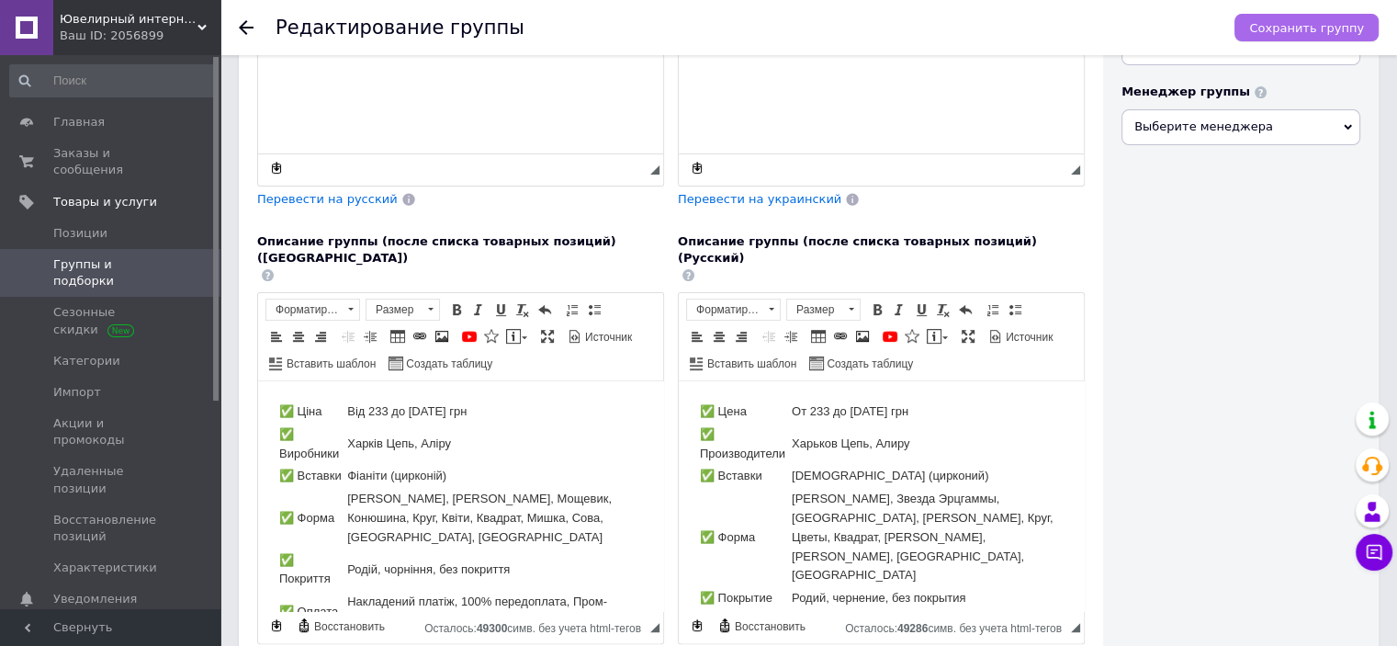
click at [1307, 14] on button "Сохранить группу" at bounding box center [1307, 28] width 144 height 28
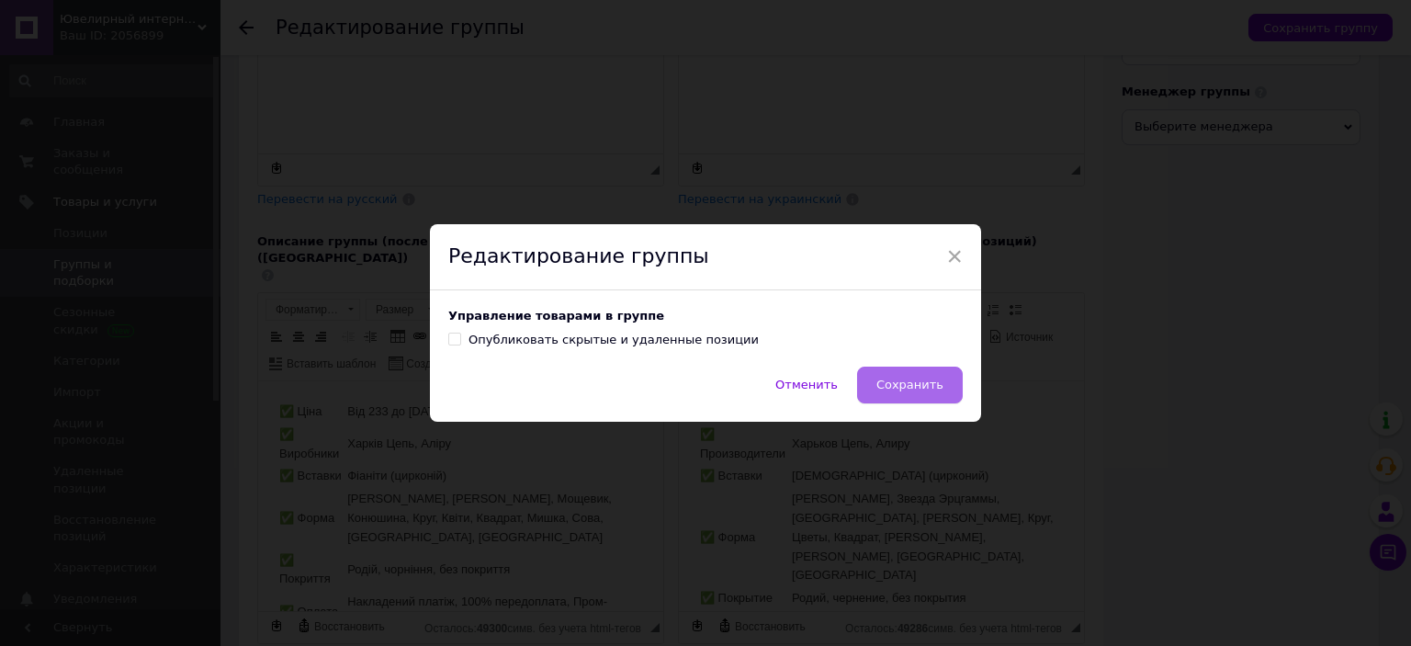
click at [910, 388] on span "Сохранить" at bounding box center [909, 385] width 67 height 14
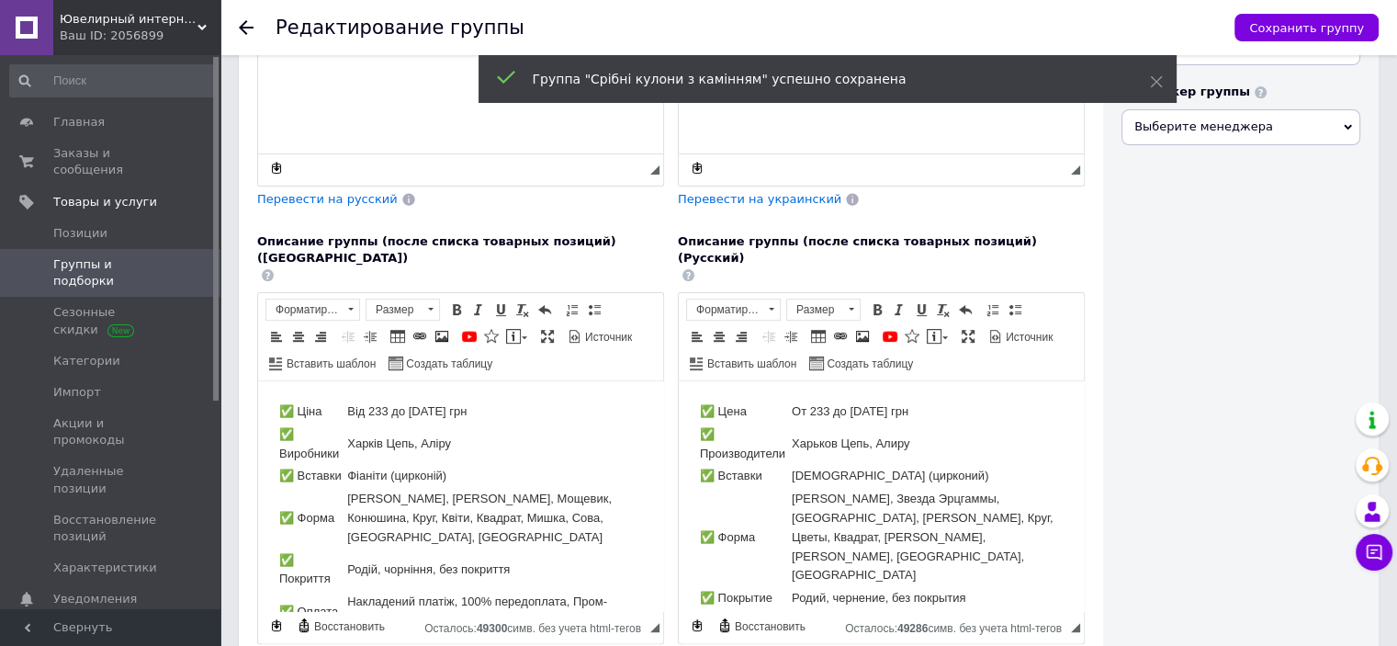
click at [89, 256] on span "Группы и подборки" at bounding box center [111, 272] width 117 height 33
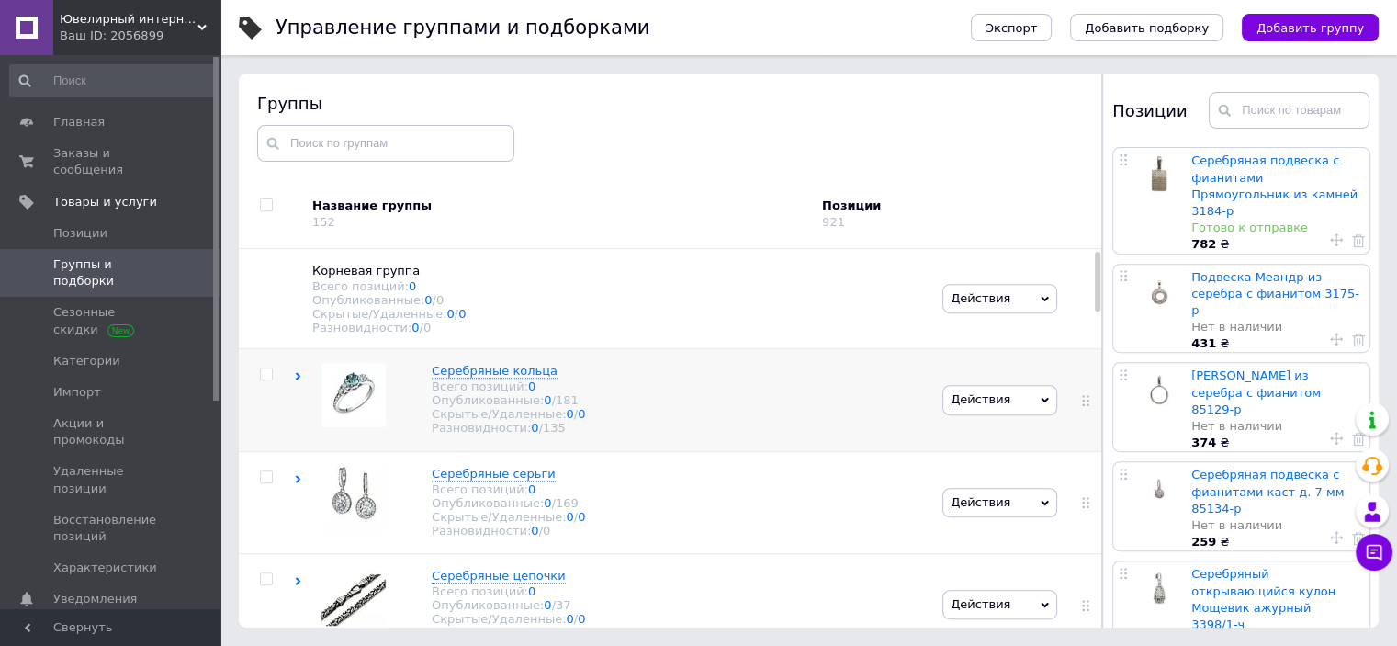
scroll to position [92, 0]
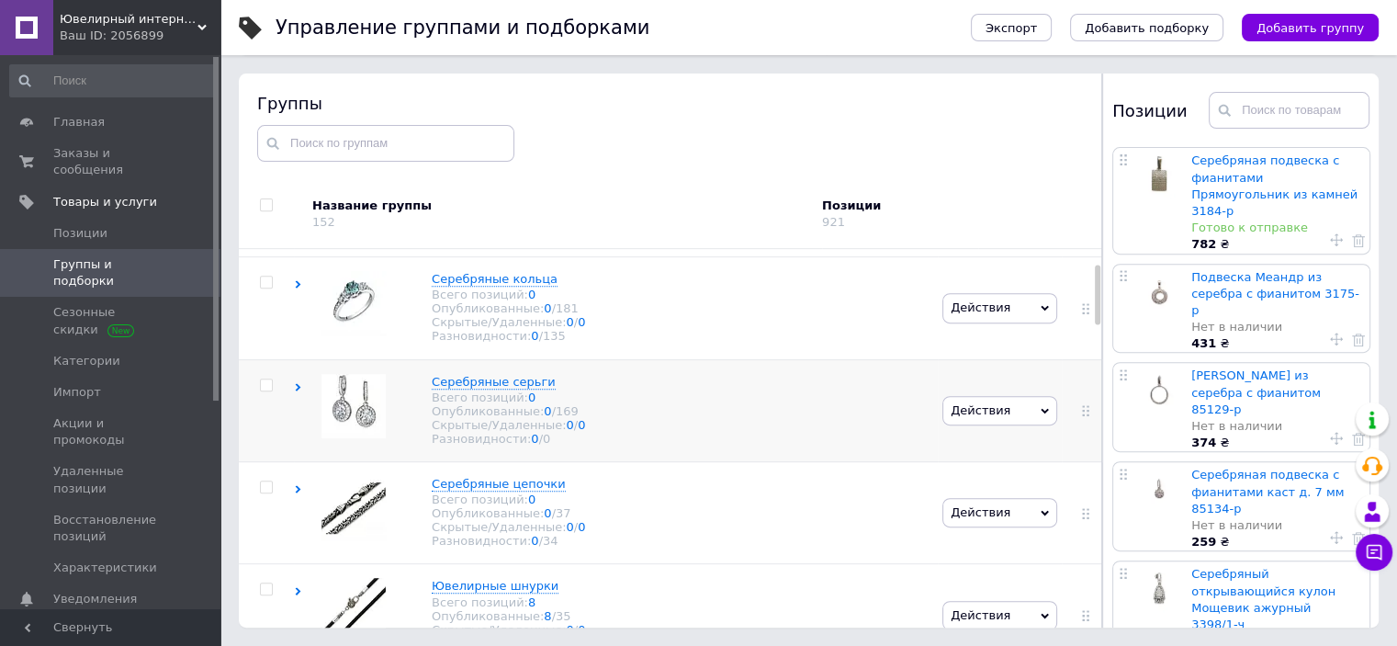
click at [360, 418] on img at bounding box center [354, 406] width 64 height 64
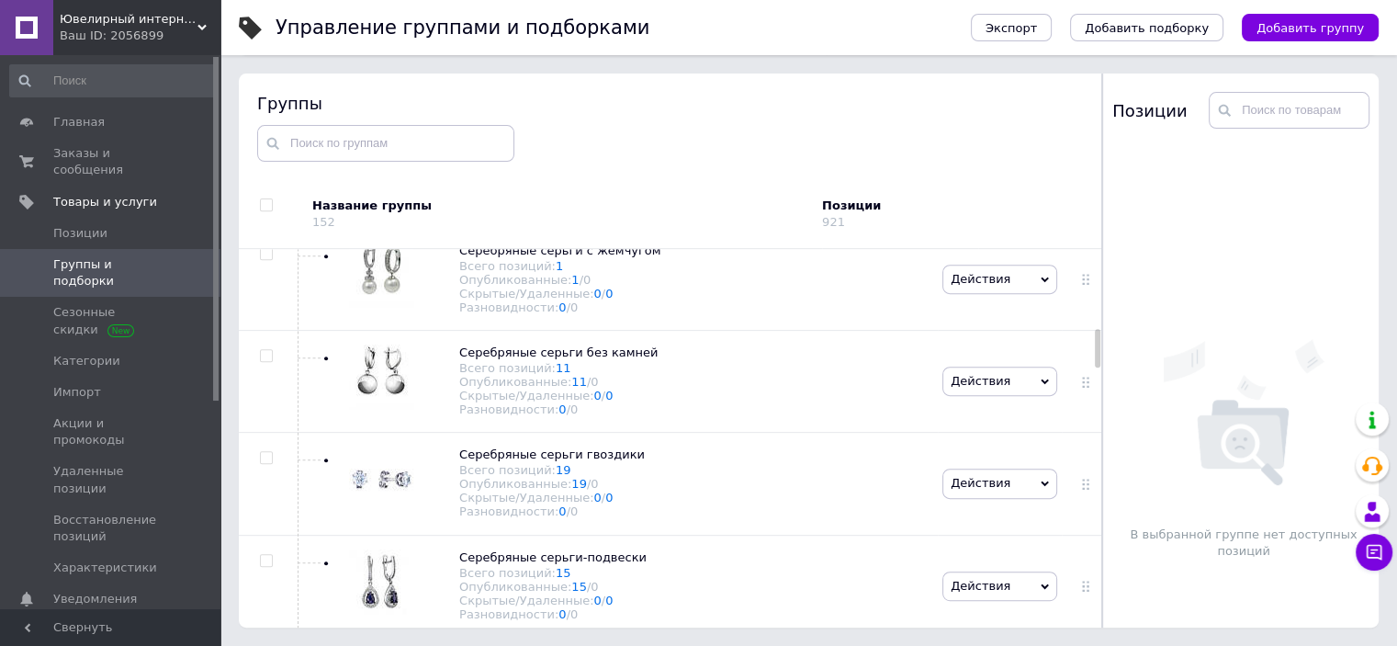
scroll to position [827, 0]
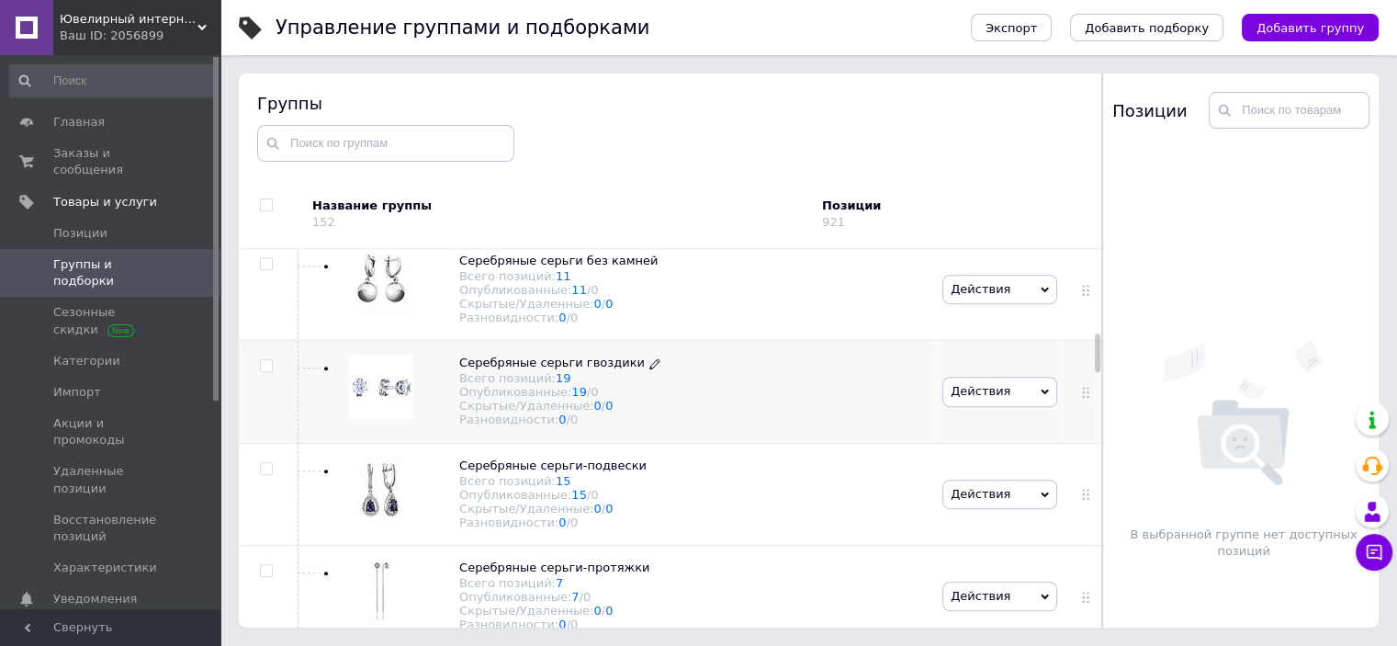
click at [650, 369] on icon at bounding box center [655, 363] width 11 height 11
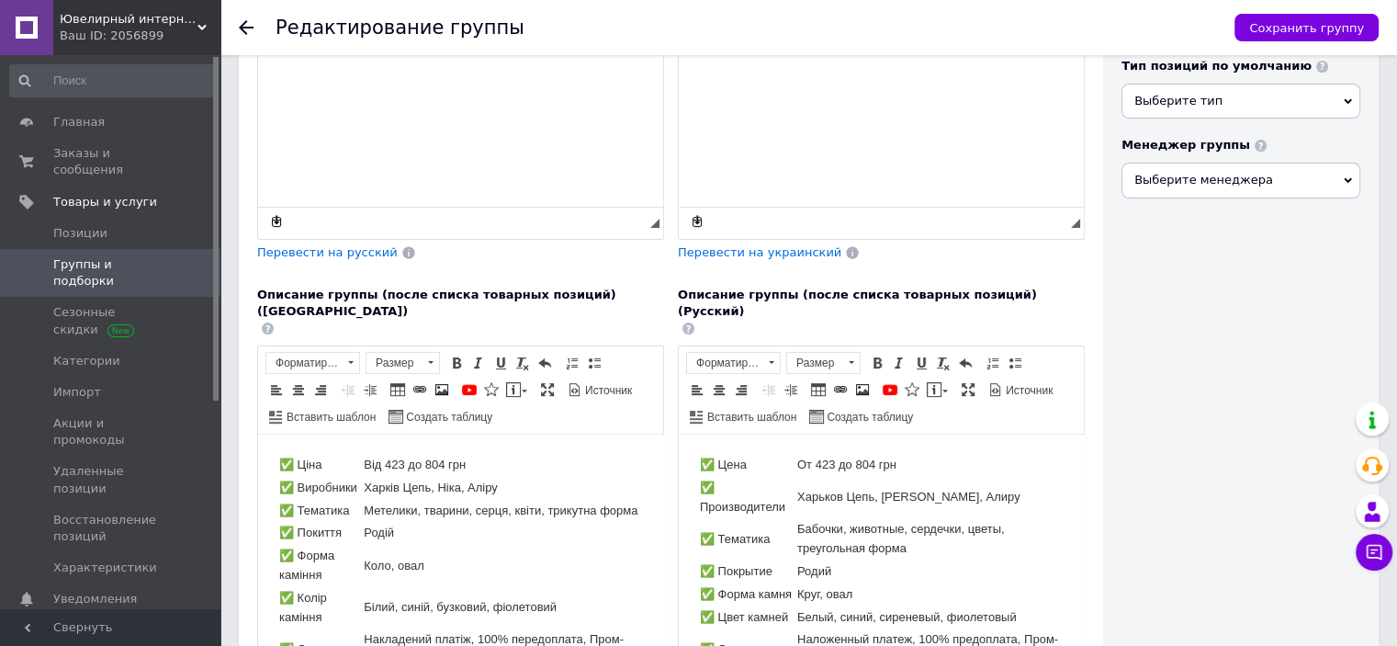
scroll to position [551, 0]
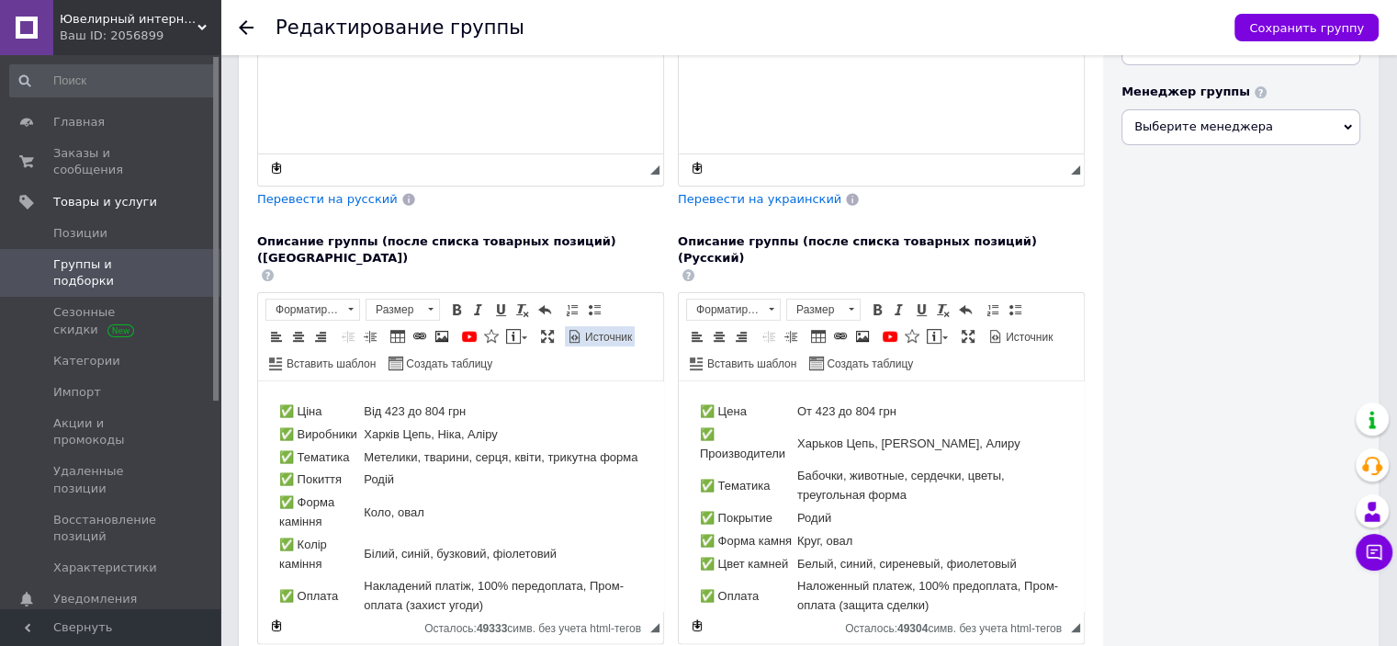
click at [584, 330] on span "Источник" at bounding box center [607, 338] width 50 height 16
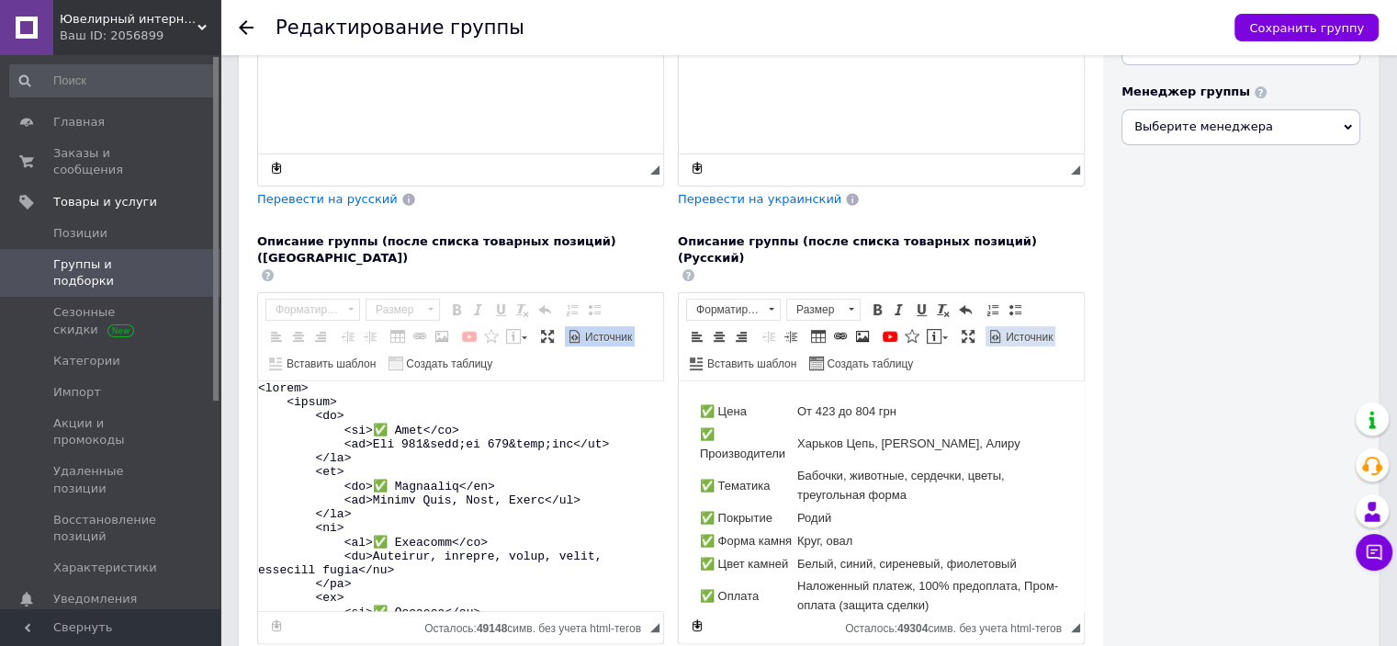
click at [1010, 326] on link "Источник" at bounding box center [1021, 336] width 70 height 20
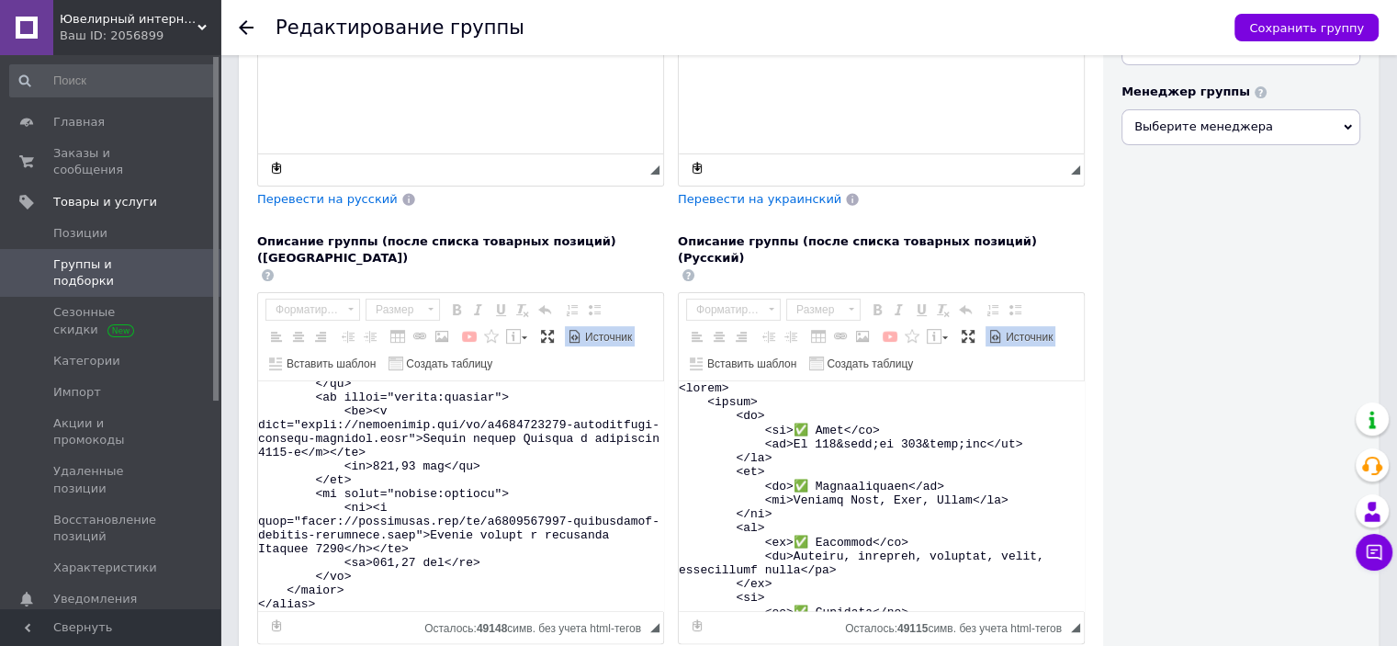
scroll to position [1018, 0]
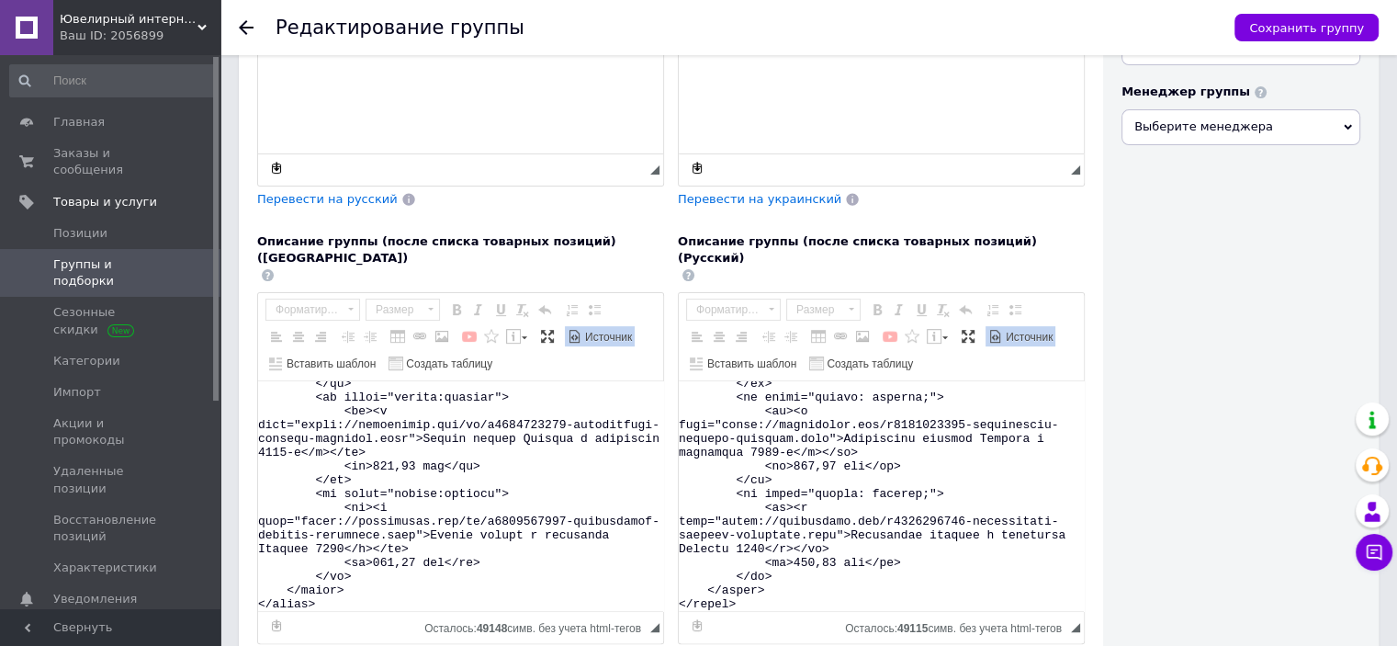
click at [687, 397] on textarea "Визуальный текстовый редактор, DFFFB5D7-330D-48CF-A0DB-B113100BC289" at bounding box center [881, 496] width 405 height 230
click at [819, 408] on textarea "Визуальный текстовый редактор, DFFFB5D7-330D-48CF-A0DB-B113100BC289" at bounding box center [881, 496] width 405 height 230
click at [736, 401] on textarea "Визуальный текстовый редактор, DFFFB5D7-330D-48CF-A0DB-B113100BC289" at bounding box center [881, 496] width 405 height 230
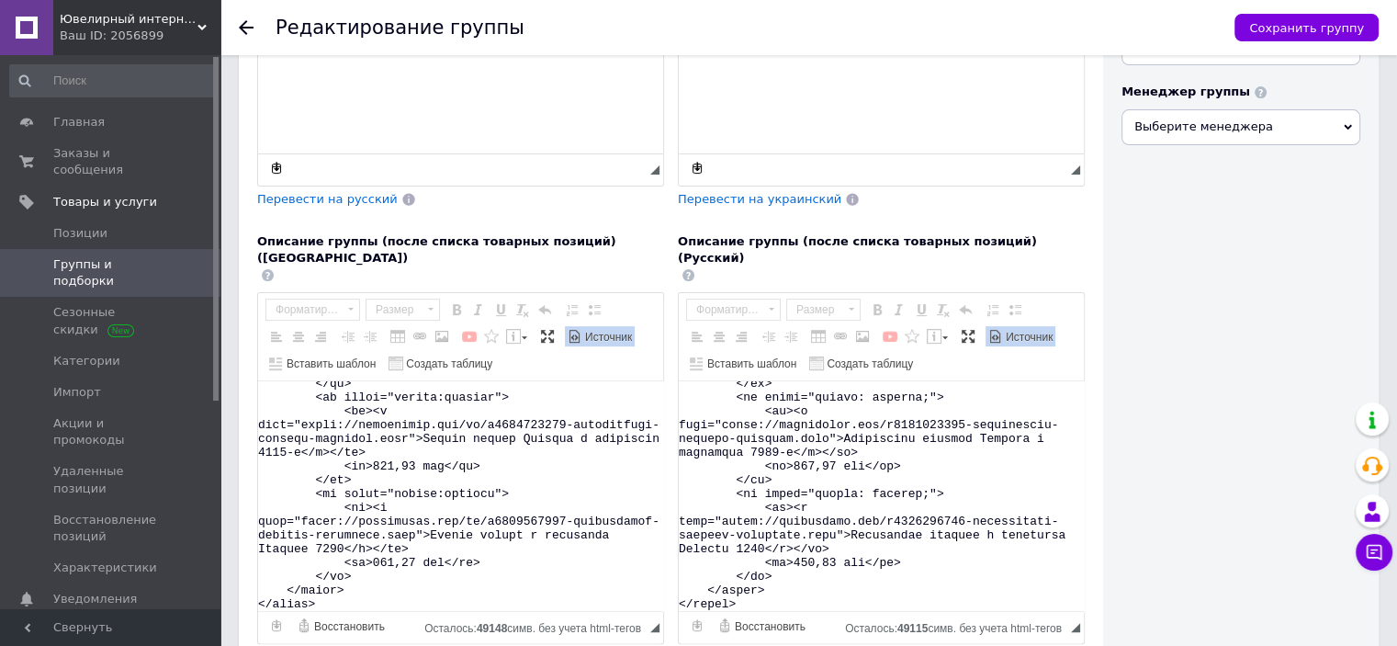
click at [816, 411] on textarea "Визуальный текстовый редактор, DFFFB5D7-330D-48CF-A0DB-B113100BC289" at bounding box center [881, 496] width 405 height 230
paste textarea "ua/p1001390204-serebryanye-sergi-pusety"
click at [921, 412] on textarea "Визуальный текстовый редактор, DFFFB5D7-330D-48CF-A0DB-B113100BC289" at bounding box center [881, 496] width 405 height 230
drag, startPoint x: 842, startPoint y: 422, endPoint x: 856, endPoint y: 422, distance: 14.7
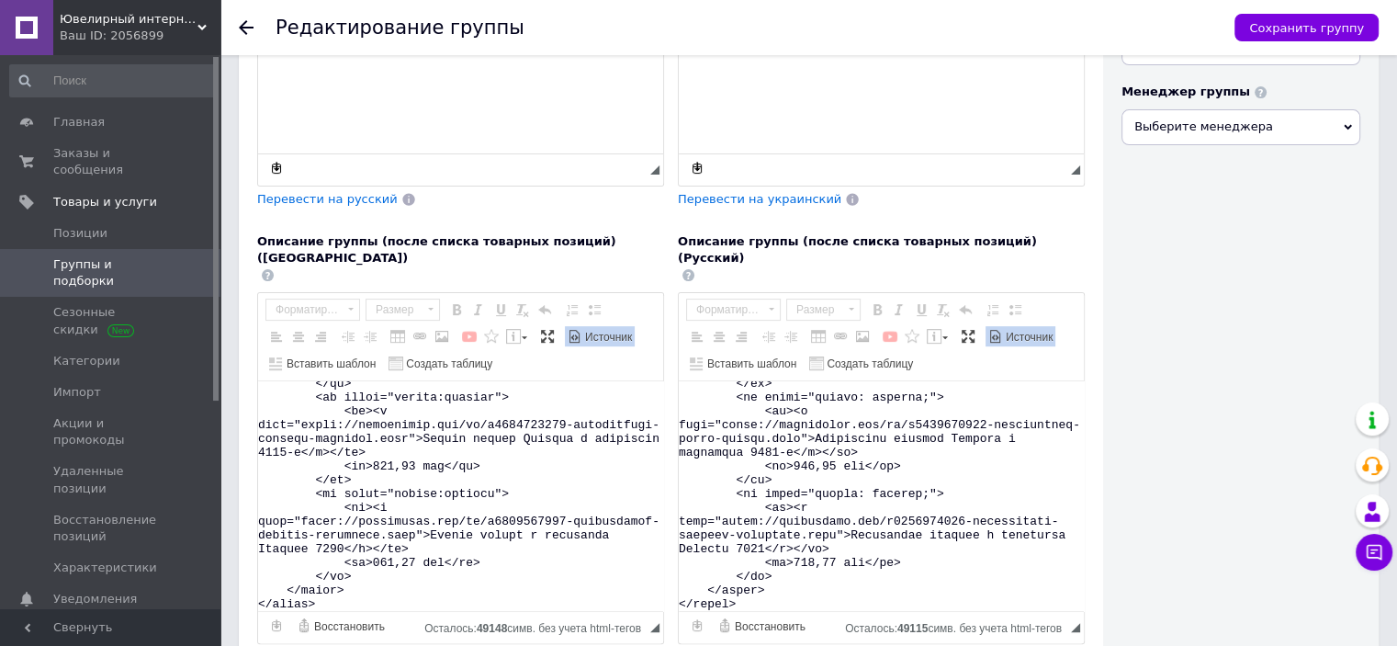
click at [856, 422] on textarea "Визуальный текстовый редактор, DFFFB5D7-330D-48CF-A0DB-B113100BC289" at bounding box center [881, 496] width 405 height 230
paste textarea "рібні сережки-пусети Метелик з фіанітами 5246 фиол Детальніше: [URL][DOMAIN_NAM…"
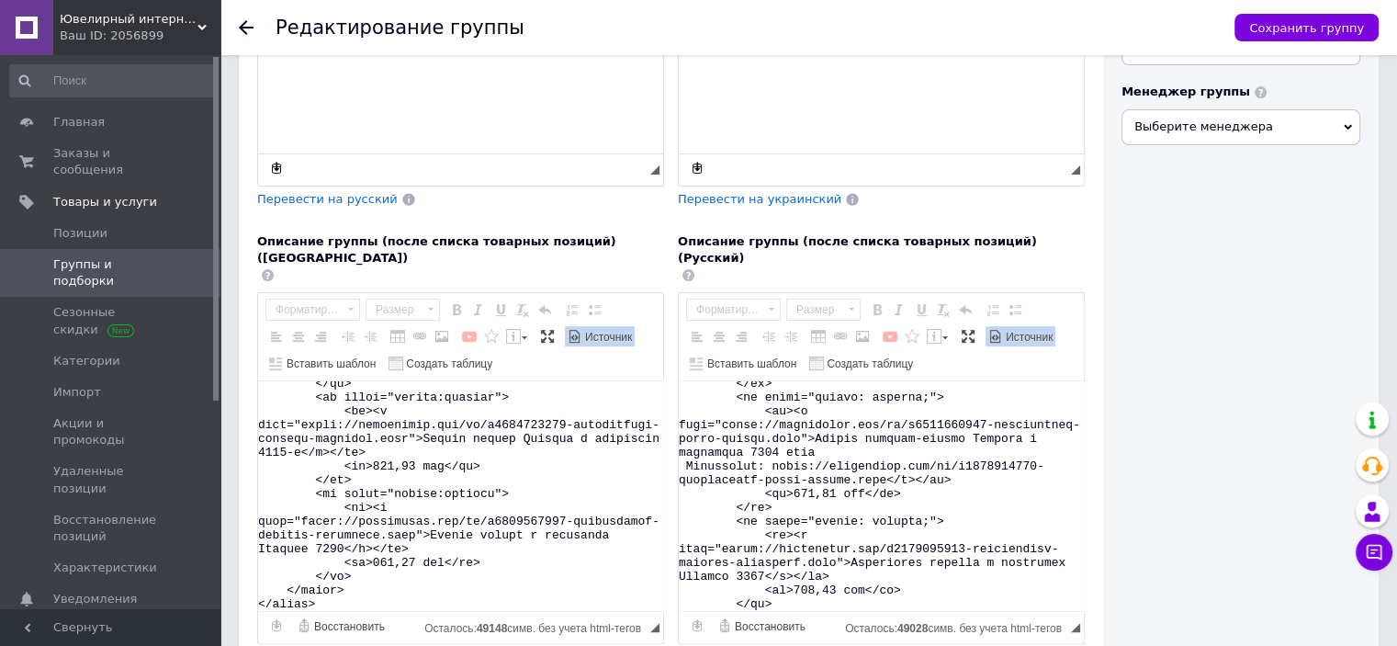
click at [897, 425] on textarea "Визуальный текстовый редактор, DFFFB5D7-330D-48CF-A0DB-B113100BC289" at bounding box center [881, 496] width 405 height 230
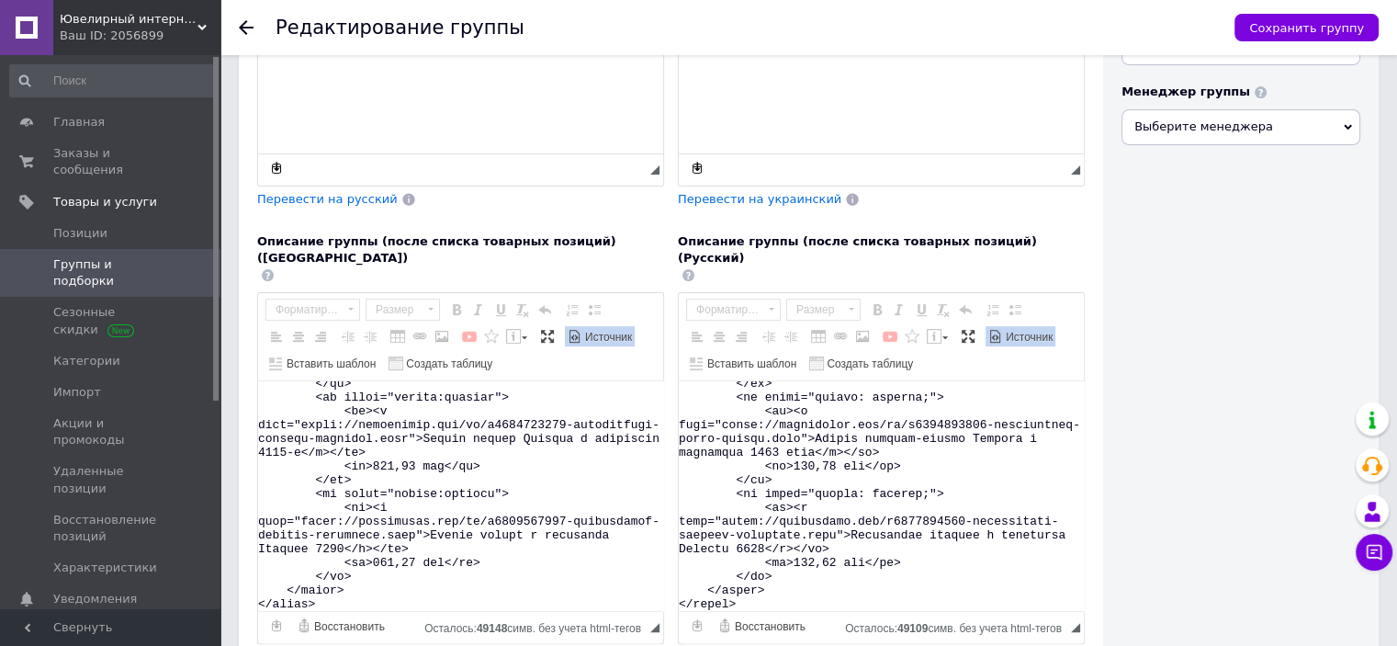
click at [835, 438] on textarea "Визуальный текстовый редактор, DFFFB5D7-330D-48CF-A0DB-B113100BC289" at bounding box center [881, 496] width 405 height 230
type textarea "<lorem> <ipsum> <do> <si>✅ Amet</co> <ad>El 949&sedd;ei 470&temp;inc</ut> </la>…"
drag, startPoint x: 373, startPoint y: 439, endPoint x: 393, endPoint y: 441, distance: 20.3
click at [393, 441] on textarea "Визуальный текстовый редактор, 0E53F57C-EE22-4167-A742-233D7F7FDF00" at bounding box center [460, 496] width 405 height 230
click at [1248, 319] on div "Видимость Опубликована Скрыта Изображение группы Рекомендованный размер 200х200…" at bounding box center [1241, 114] width 276 height 1185
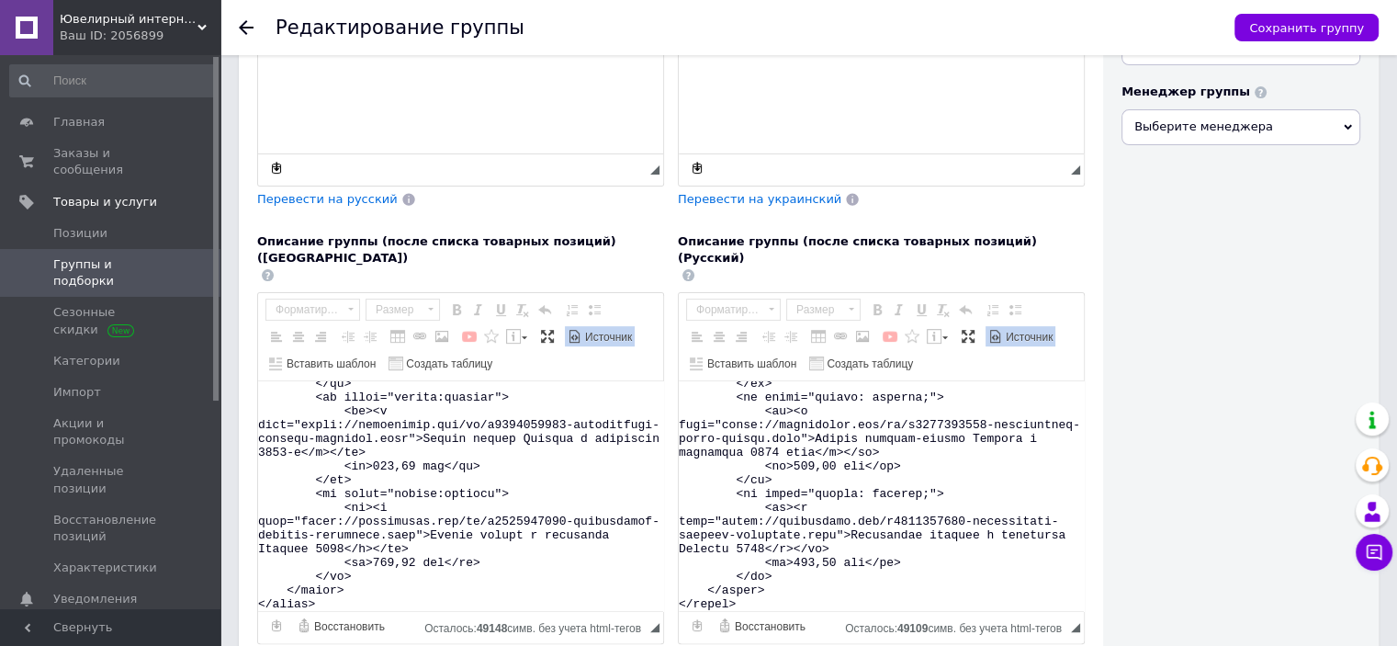
click at [922, 414] on textarea "Визуальный текстовый редактор, DFFFB5D7-330D-48CF-A0DB-B113100BC289" at bounding box center [881, 496] width 405 height 230
click at [868, 423] on textarea "Визуальный текстовый редактор, DFFFB5D7-330D-48CF-A0DB-B113100BC289" at bounding box center [881, 496] width 405 height 230
click at [870, 425] on textarea "Визуальный текстовый редактор, DFFFB5D7-330D-48CF-A0DB-B113100BC289" at bounding box center [881, 496] width 405 height 230
click at [732, 395] on textarea "Визуальный текстовый редактор, DFFFB5D7-330D-48CF-A0DB-B113100BC289" at bounding box center [881, 496] width 405 height 230
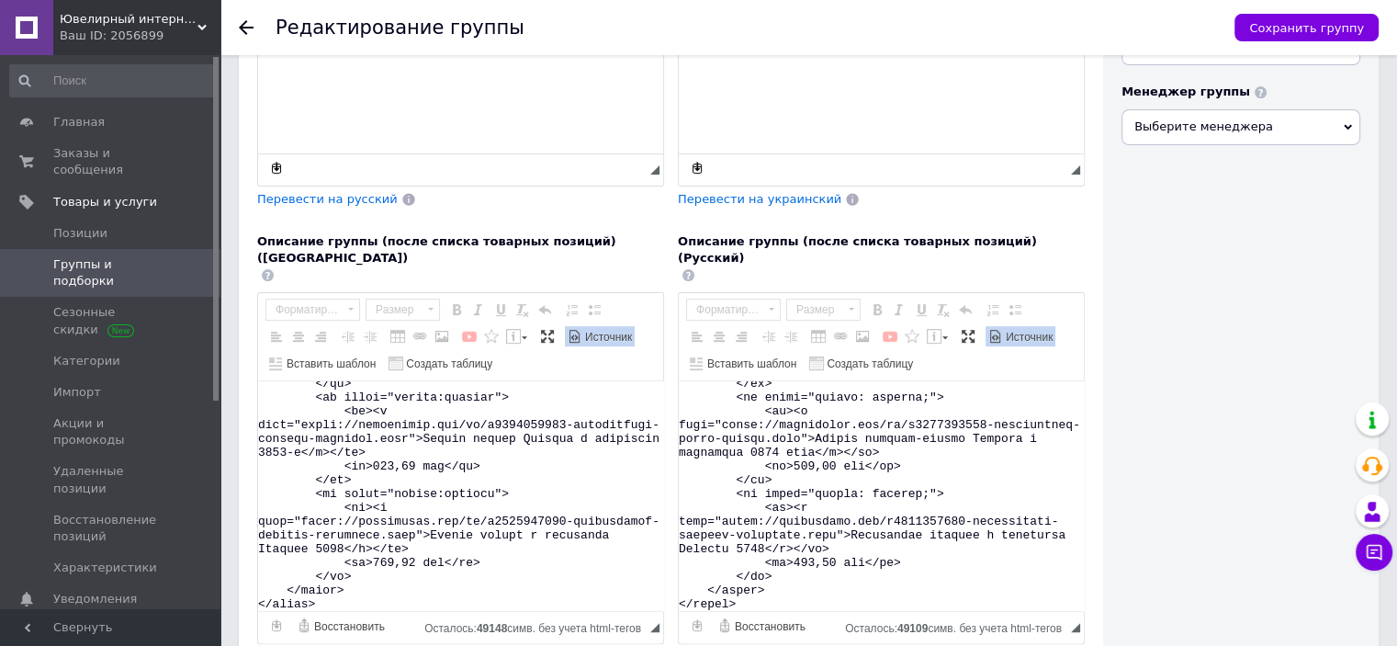
click at [732, 395] on textarea "Визуальный текстовый редактор, DFFFB5D7-330D-48CF-A0DB-B113100BC289" at bounding box center [881, 496] width 405 height 230
click at [867, 409] on textarea "Визуальный текстовый редактор, DFFFB5D7-330D-48CF-A0DB-B113100BC289" at bounding box center [881, 496] width 405 height 230
click at [314, 396] on textarea "Визуальный текстовый редактор, 0E53F57C-EE22-4167-A742-233D7F7FDF00" at bounding box center [460, 496] width 405 height 230
click at [437, 422] on textarea "Визуальный текстовый редактор, 0E53F57C-EE22-4167-A742-233D7F7FDF00" at bounding box center [460, 496] width 405 height 230
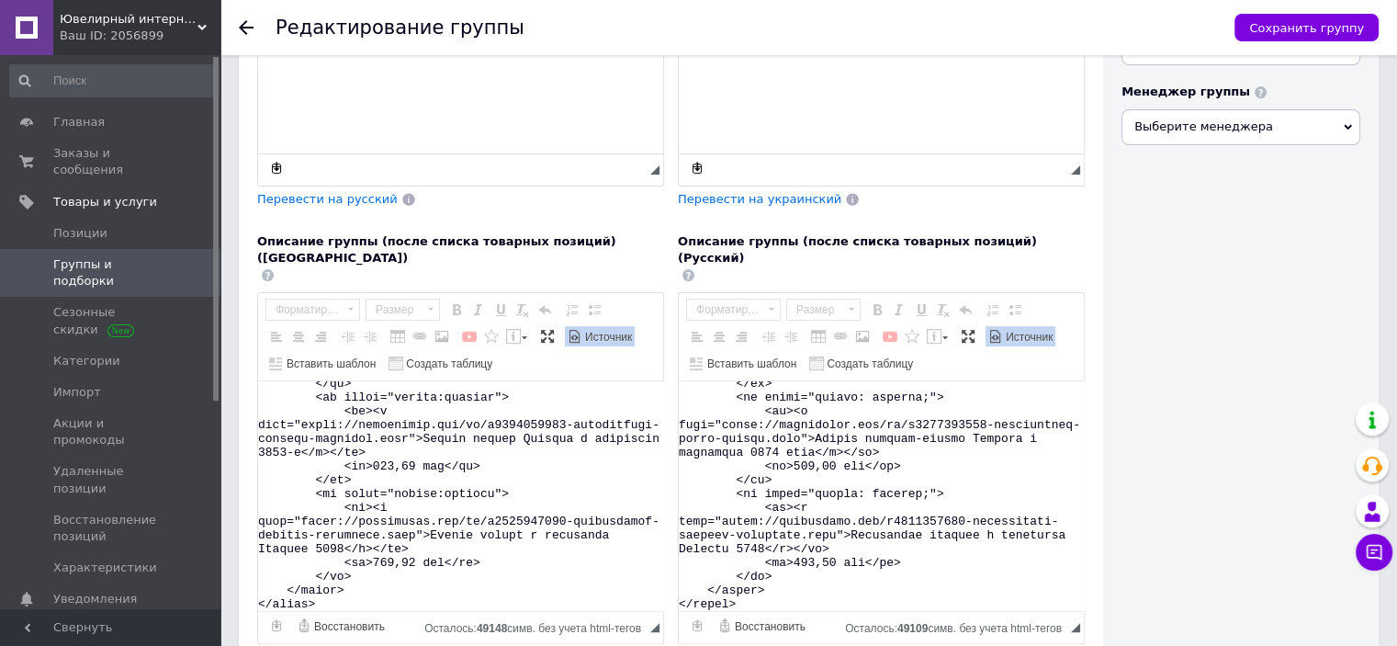
paste textarea "001390204-serebryanye-sergi-pusety.html"
click at [491, 409] on textarea "Визуальный текстовый редактор, 0E53F57C-EE22-4167-A742-233D7F7FDF00" at bounding box center [460, 496] width 405 height 230
paste textarea "001390204-serebryanye-sergi-pusety"
click at [501, 411] on textarea "Визуальный текстовый редактор, 0E53F57C-EE22-4167-A742-233D7F7FDF00" at bounding box center [460, 496] width 405 height 230
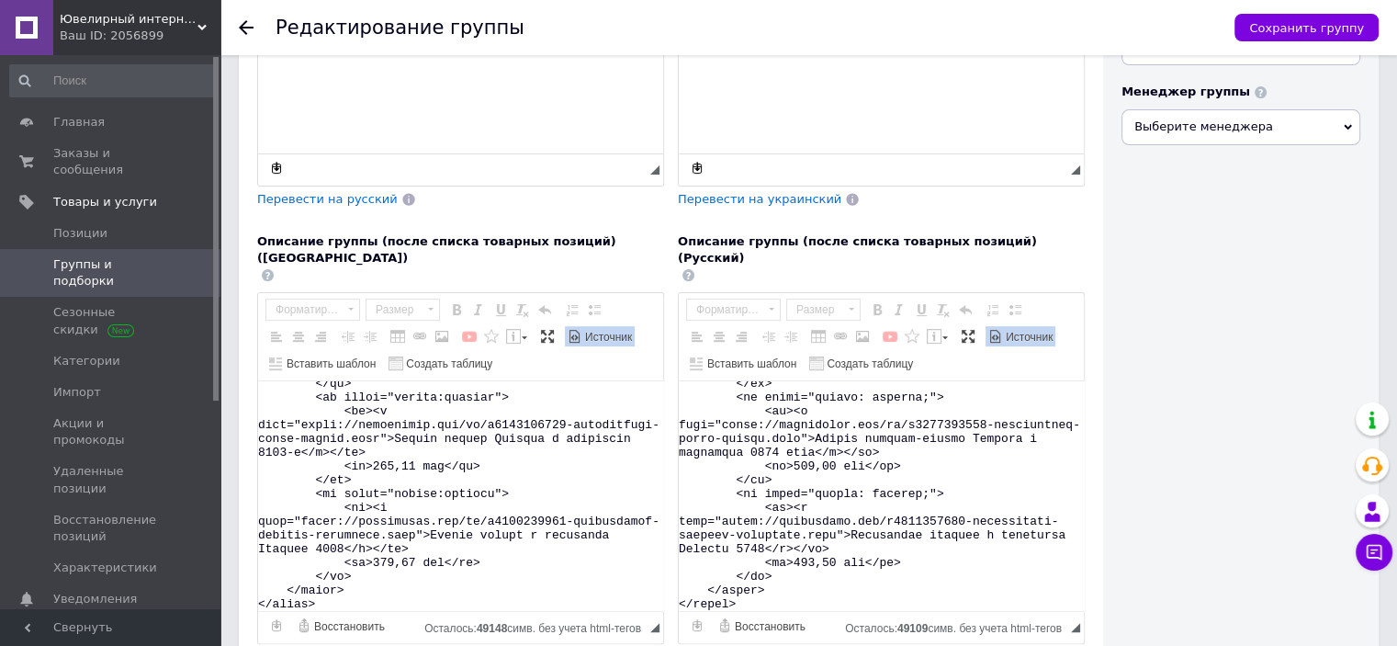
click at [364, 422] on textarea "Визуальный текстовый редактор, 0E53F57C-EE22-4167-A742-233D7F7FDF00" at bounding box center [460, 496] width 405 height 230
paste textarea "сережки-[PERSON_NAME] з фіанітами 5246 фиол Детальніше: [URL][DOMAIN_NAME]"
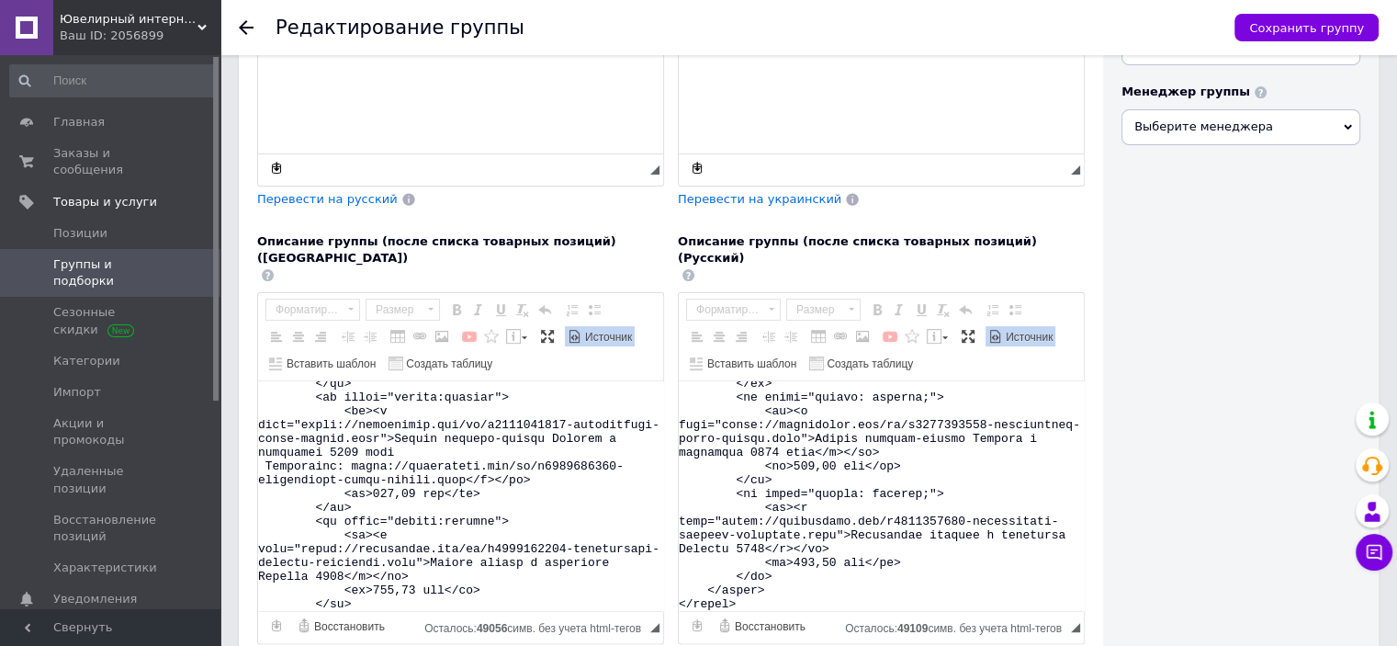
click at [484, 423] on textarea "Визуальный текстовый редактор, 0E53F57C-EE22-4167-A742-233D7F7FDF00" at bounding box center [460, 496] width 405 height 230
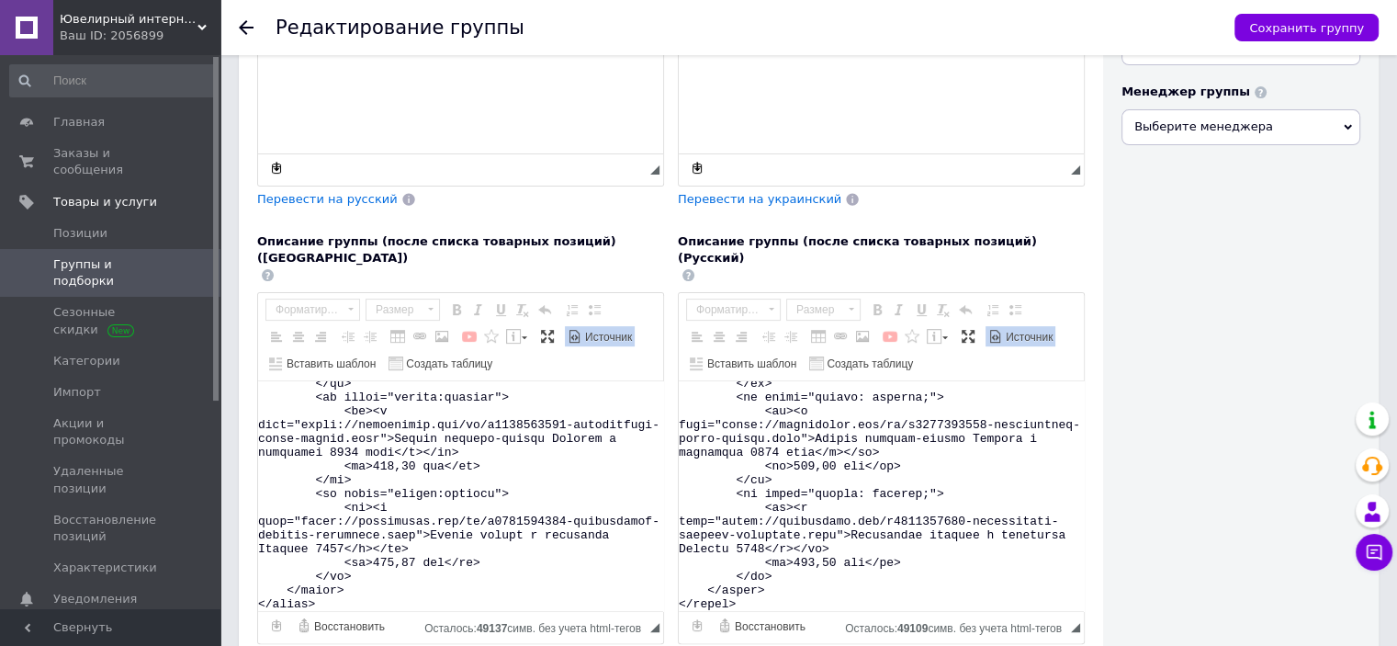
type textarea "<lorem> <ipsum> <do> <si>✅ Amet</co> <ad>Eli 727&sedd;ei 628&temp;inc</ut> </la…"
click at [500, 412] on textarea "Визуальный текстовый редактор, 0E53F57C-EE22-4167-A742-233D7F7FDF00" at bounding box center [460, 496] width 405 height 230
click at [920, 408] on textarea "Визуальный текстовый редактор, DFFFB5D7-330D-48CF-A0DB-B113100BC289" at bounding box center [881, 496] width 405 height 230
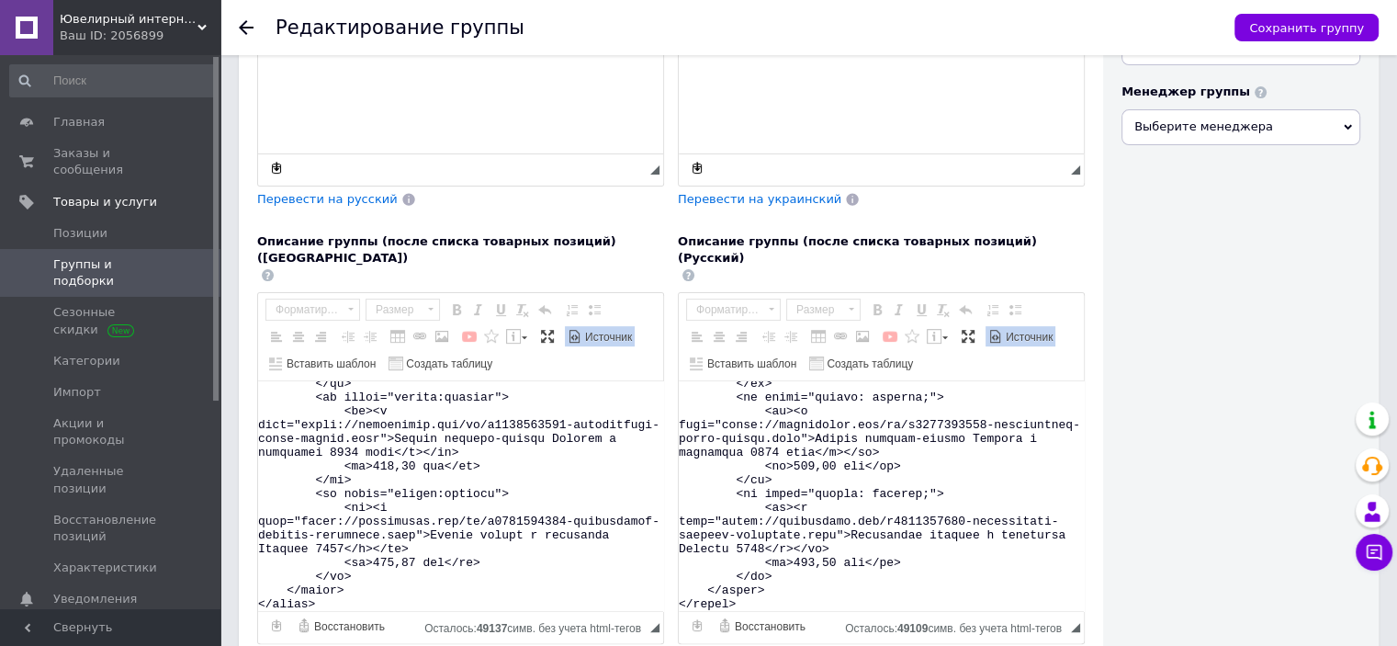
click at [868, 428] on textarea "Визуальный текстовый редактор, DFFFB5D7-330D-48CF-A0DB-B113100BC289" at bounding box center [881, 496] width 405 height 230
paste textarea "[URL][DOMAIN_NAME]"
click at [732, 394] on textarea "Визуальный текстовый редактор, DFFFB5D7-330D-48CF-A0DB-B113100BC289" at bounding box center [881, 496] width 405 height 230
click at [866, 409] on textarea "Визуальный текстовый редактор, DFFFB5D7-330D-48CF-A0DB-B113100BC289" at bounding box center [881, 496] width 405 height 230
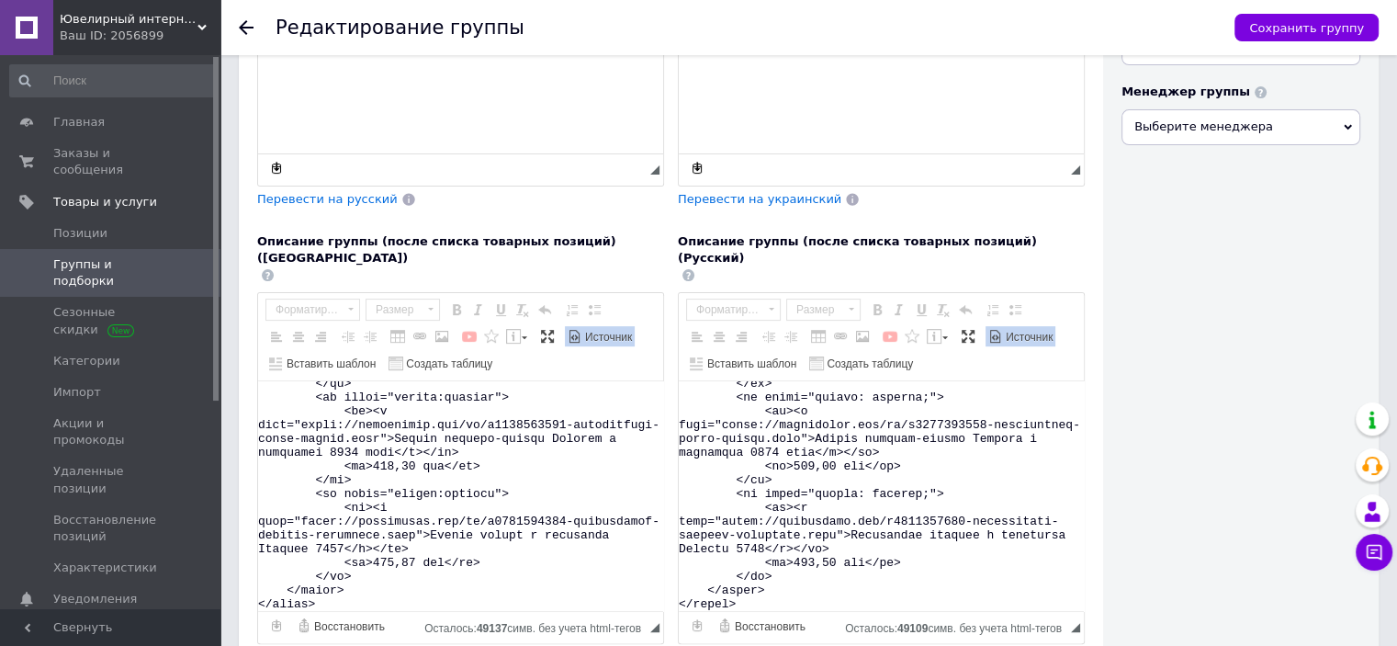
paste textarea "Визуальный текстовый редактор, DFFFB5D7-330D-48CF-A0DB-B113100BC289"
click at [886, 409] on textarea "Визуальный текстовый редактор, DFFFB5D7-330D-48CF-A0DB-B113100BC289" at bounding box center [881, 496] width 405 height 230
click at [827, 407] on textarea "Визуальный текстовый редактор, DFFFB5D7-330D-48CF-A0DB-B113100BC289" at bounding box center [881, 496] width 405 height 230
drag, startPoint x: 770, startPoint y: 421, endPoint x: 791, endPoint y: 422, distance: 21.2
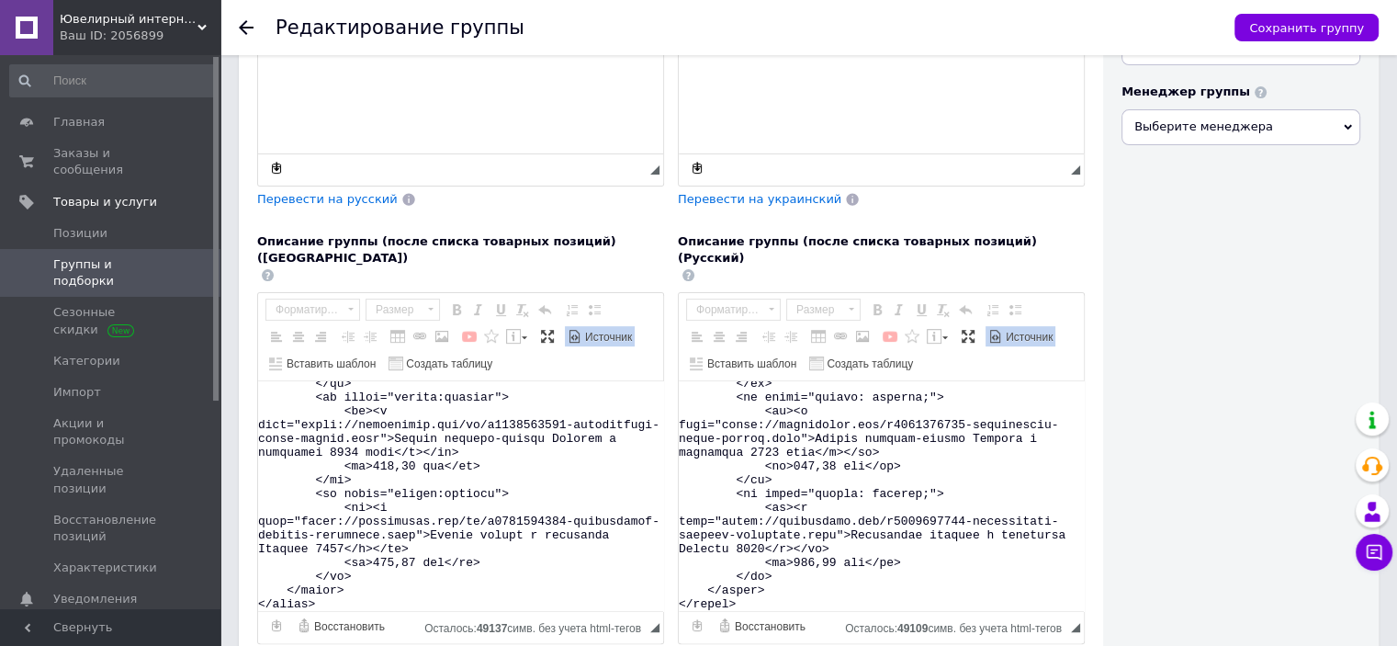
click at [791, 422] on textarea "Визуальный текстовый редактор, DFFFB5D7-330D-48CF-A0DB-B113100BC289" at bounding box center [881, 496] width 405 height 230
paste textarea "еребряные серьги-пусеты Бабочка с фианитами 5246 фиол Подробнее: [URL][DOMAIN_N…"
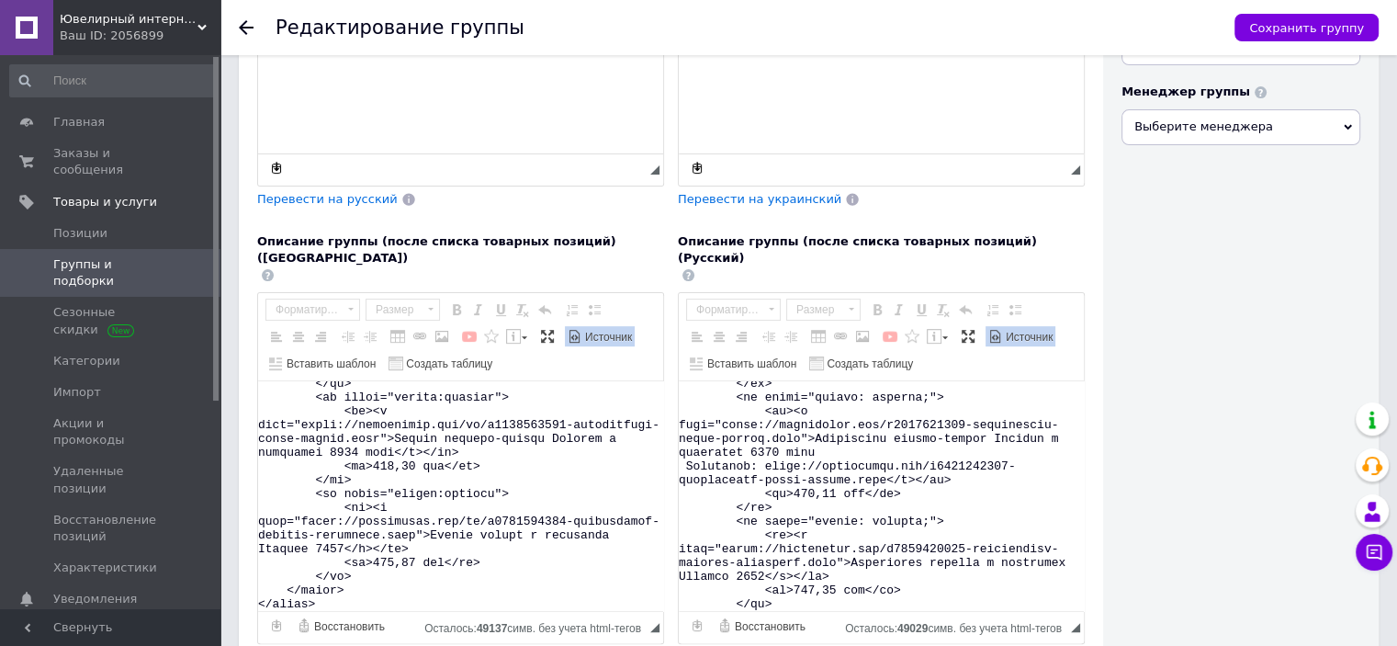
click at [829, 428] on textarea "Визуальный текстовый редактор, DFFFB5D7-330D-48CF-A0DB-B113100BC289" at bounding box center [881, 496] width 405 height 230
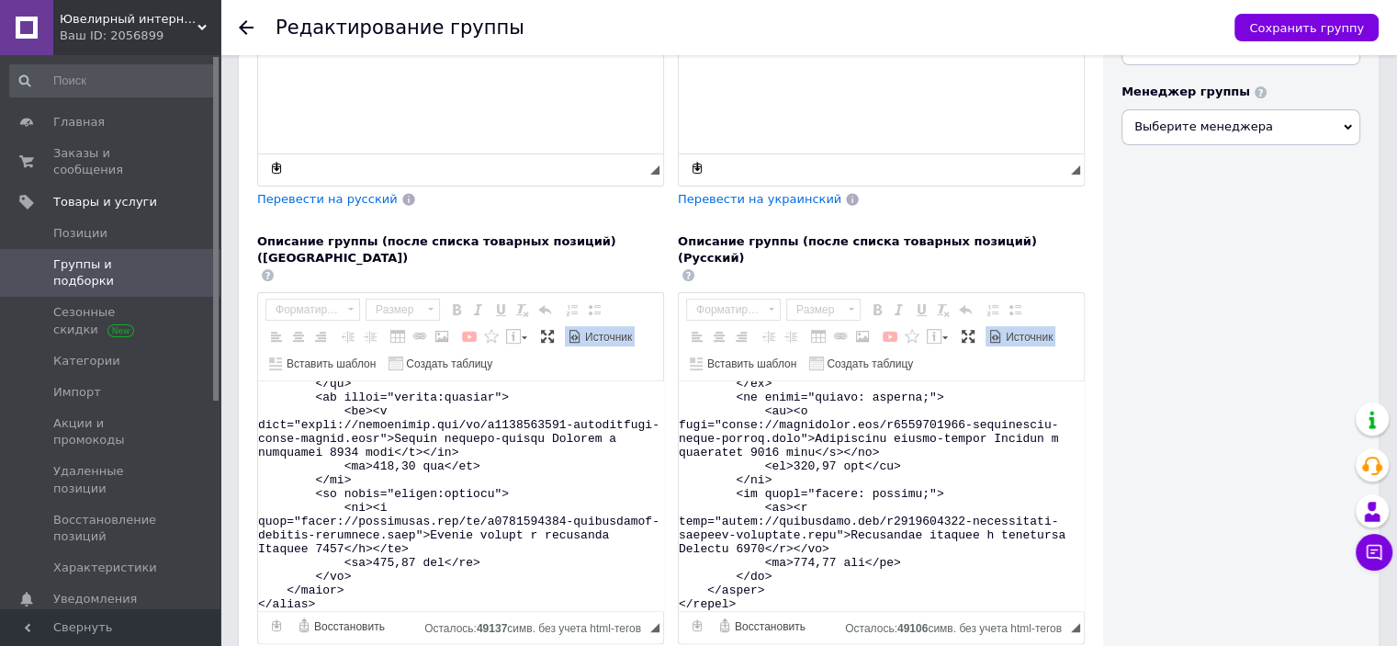
click at [904, 425] on textarea "Визуальный текстовый редактор, DFFFB5D7-330D-48CF-A0DB-B113100BC289" at bounding box center [881, 496] width 405 height 230
type textarea "<lorem> <ipsum> <do> <si>✅ Amet</co> <ad>El 949&sedd;ei 470&temp;inc</ut> </la>…"
click at [1205, 409] on div "Видимость Опубликована Скрыта Изображение группы Рекомендованный размер 200х200…" at bounding box center [1241, 114] width 276 height 1185
click at [582, 330] on span "Источник" at bounding box center [607, 338] width 50 height 16
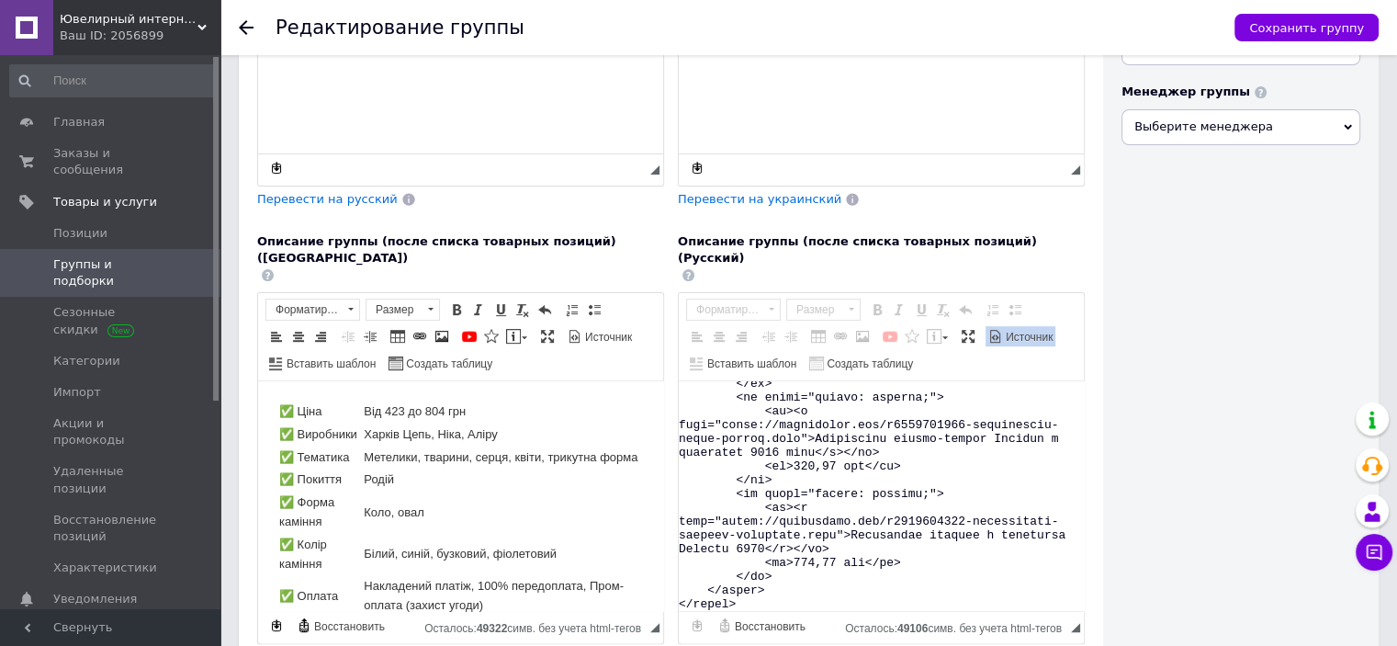
scroll to position [0, 0]
click at [1011, 330] on span "Источник" at bounding box center [1028, 338] width 50 height 16
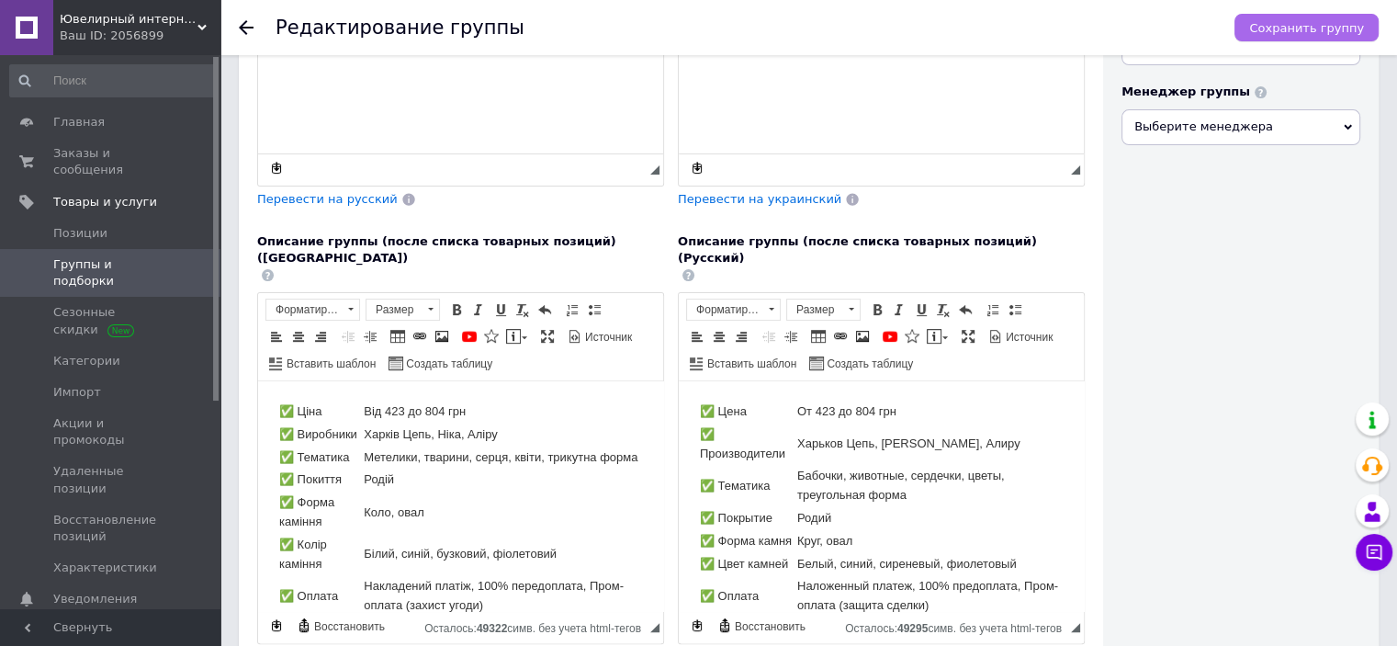
click at [1301, 27] on span "Сохранить группу" at bounding box center [1306, 28] width 115 height 14
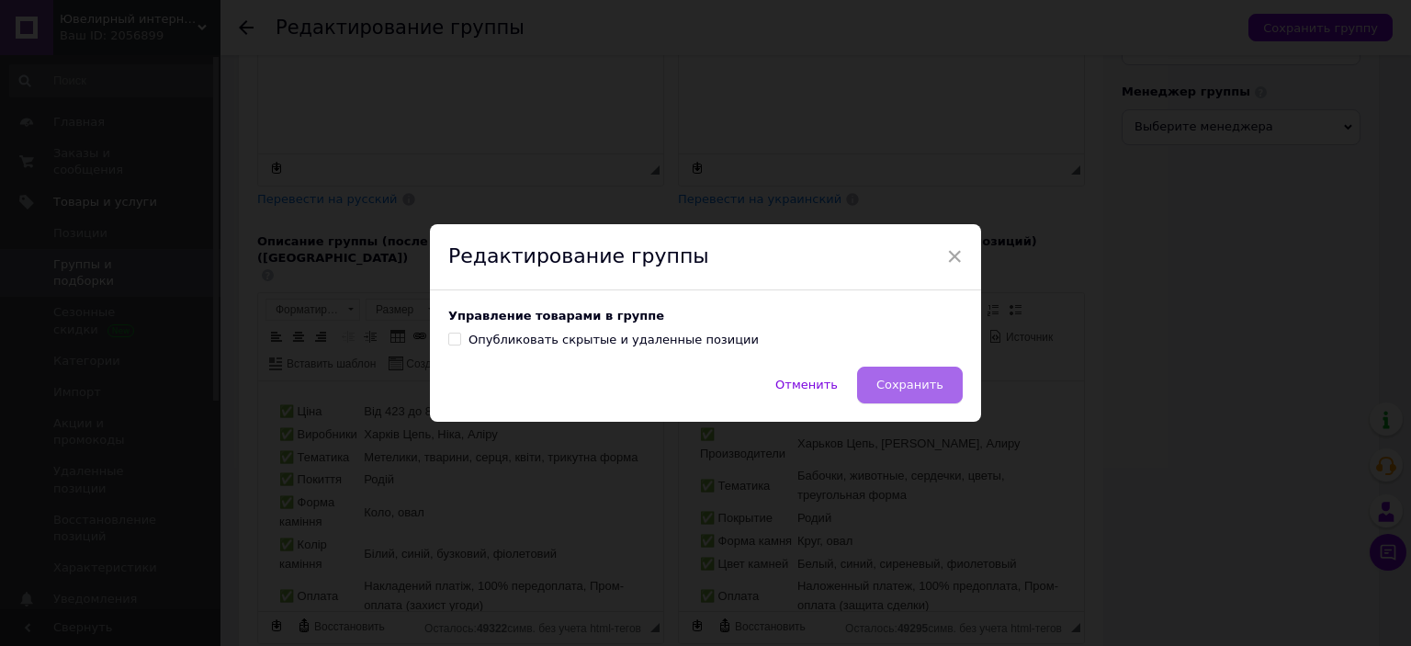
click at [908, 381] on span "Сохранить" at bounding box center [909, 385] width 67 height 14
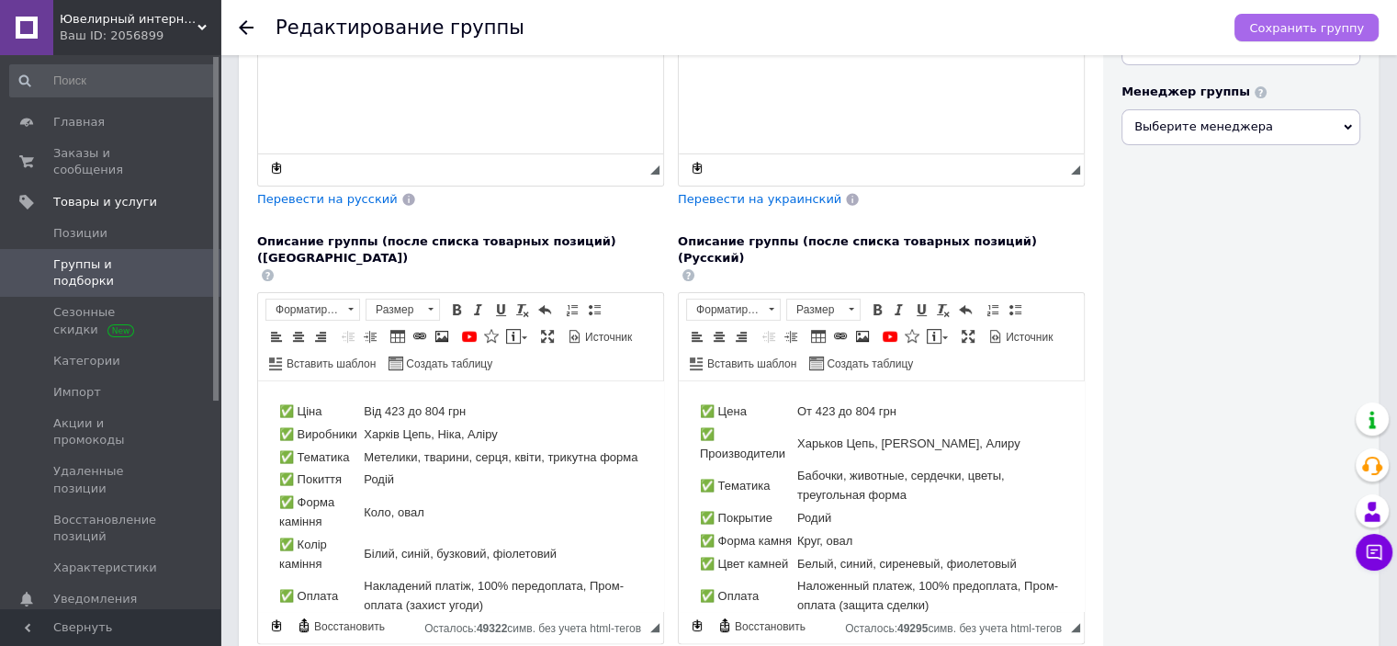
click at [1327, 21] on span "Сохранить группу" at bounding box center [1306, 28] width 115 height 14
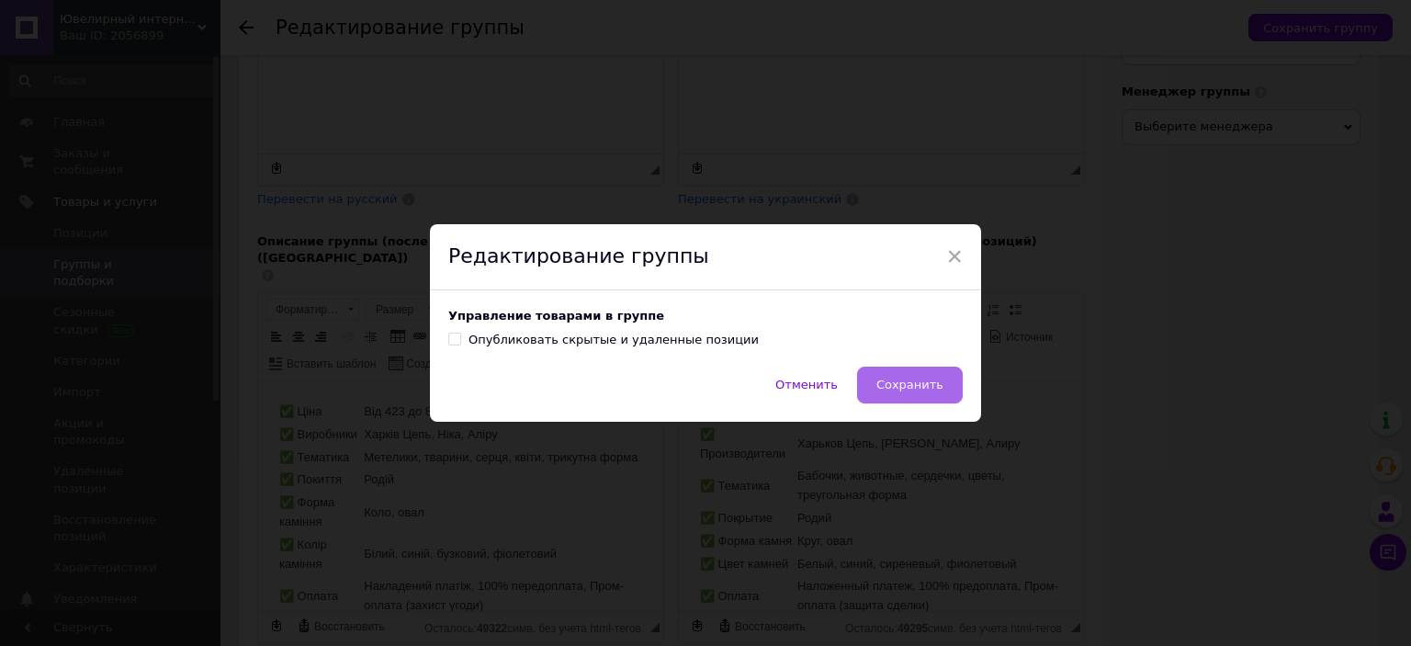
click at [908, 391] on span "Сохранить" at bounding box center [909, 385] width 67 height 14
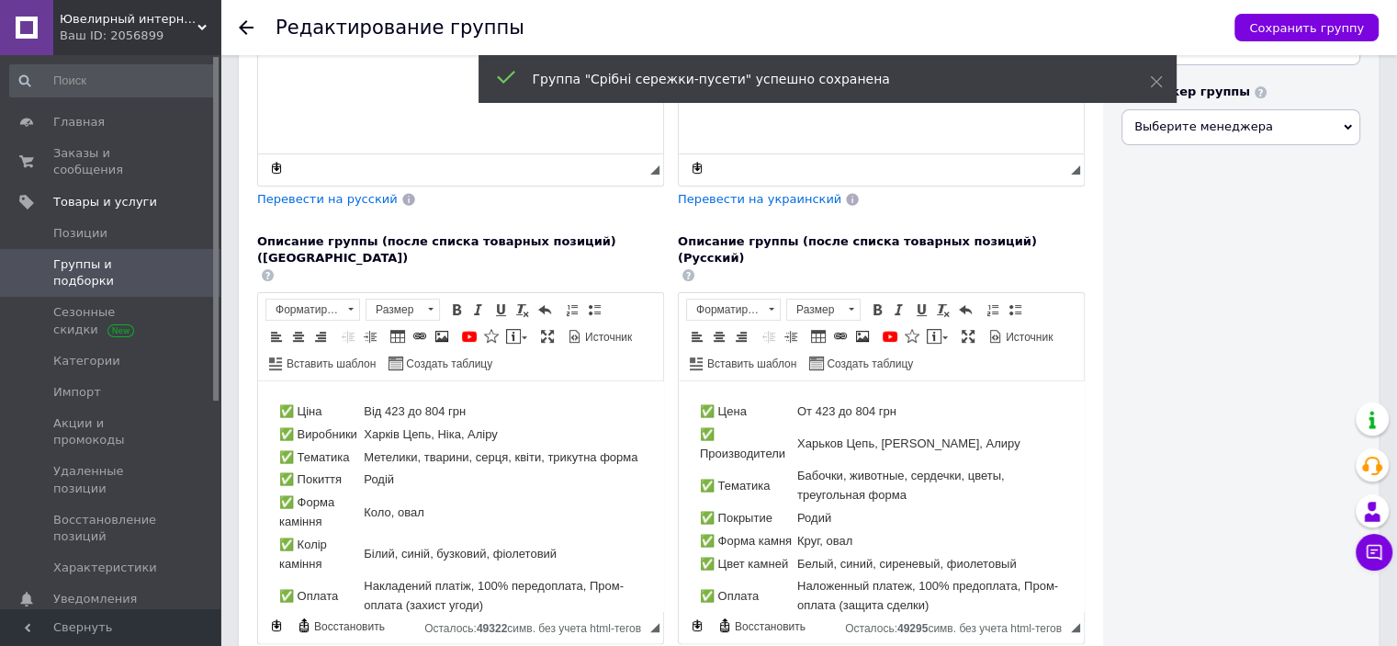
click at [89, 256] on span "Группы и подборки" at bounding box center [111, 272] width 117 height 33
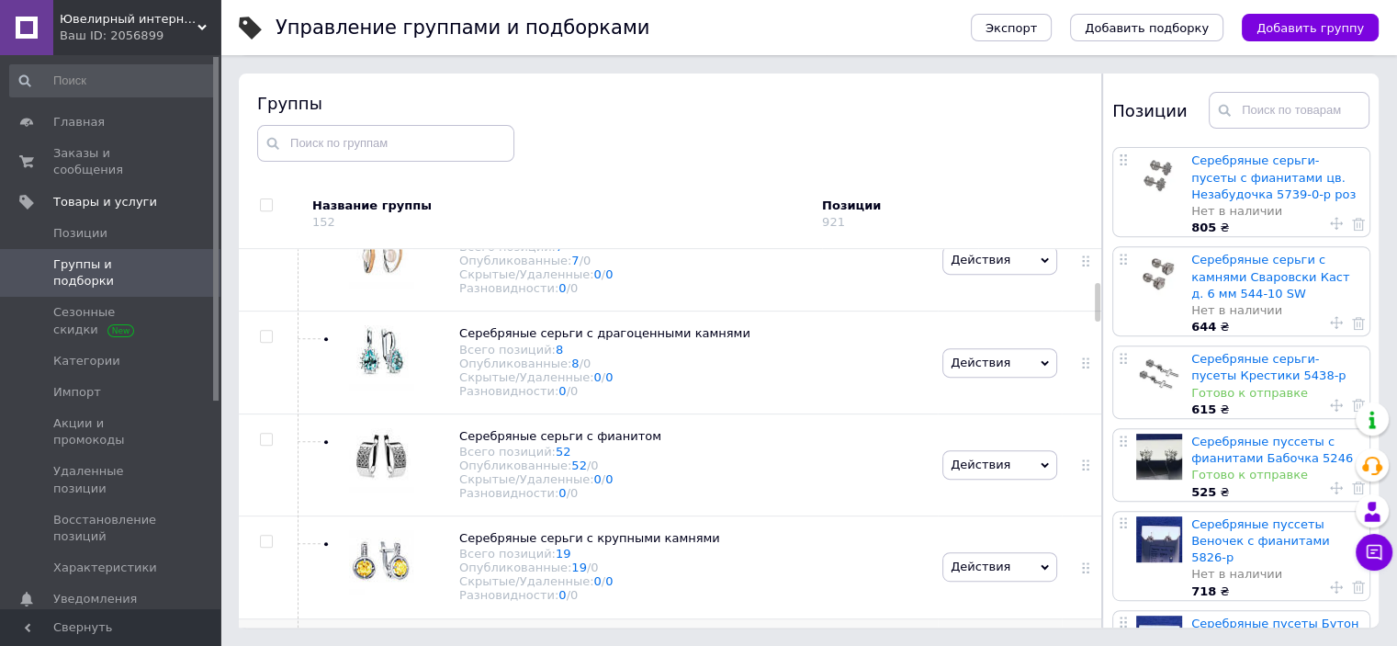
scroll to position [305, 0]
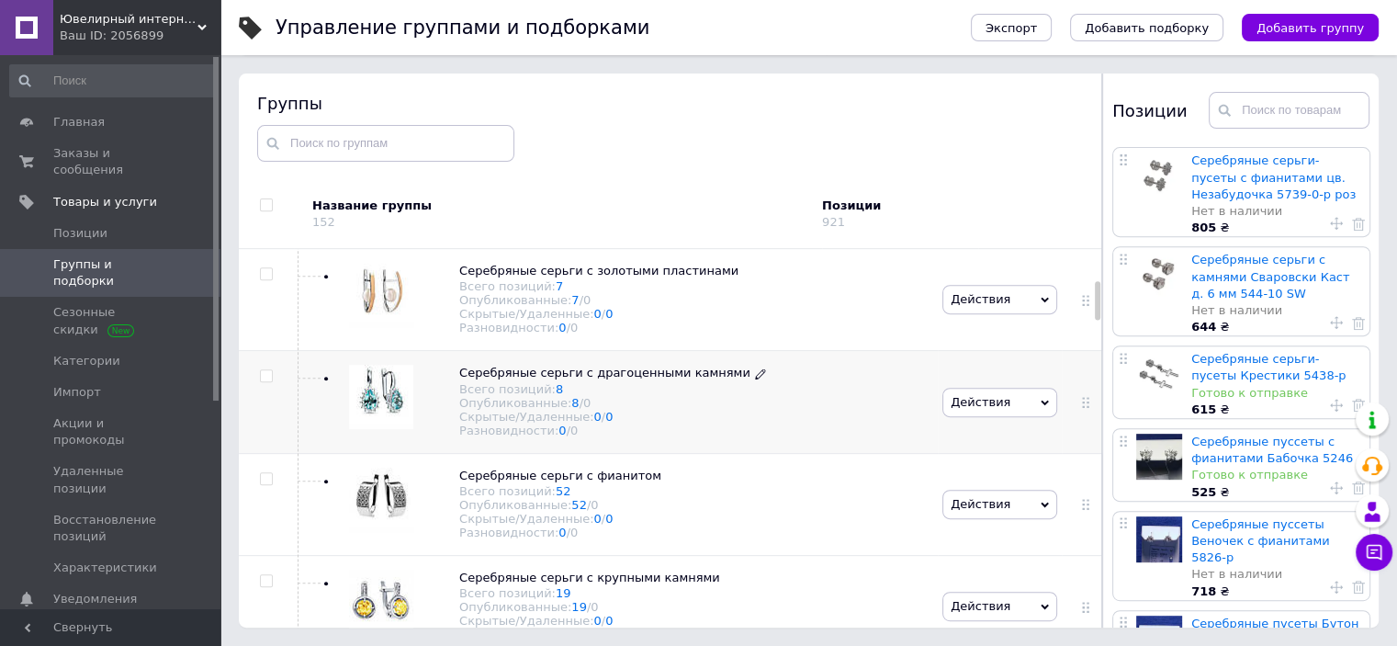
click at [755, 379] on icon at bounding box center [760, 373] width 11 height 11
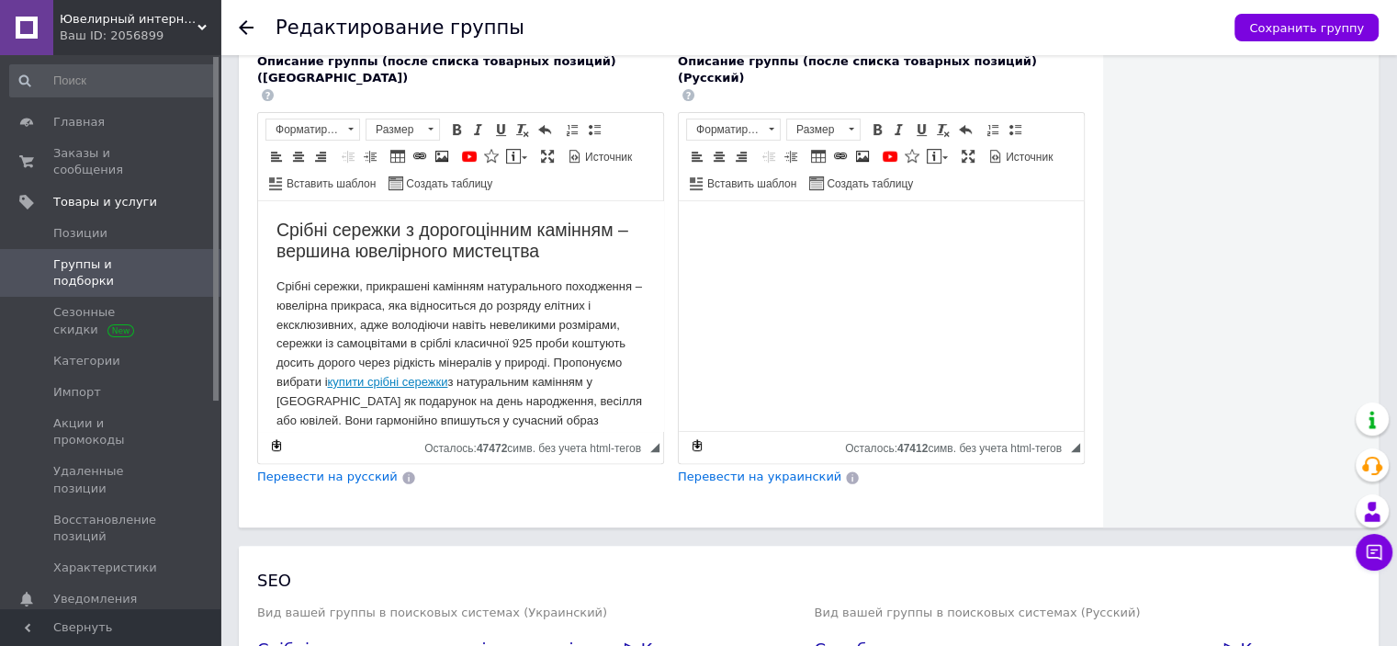
scroll to position [735, 0]
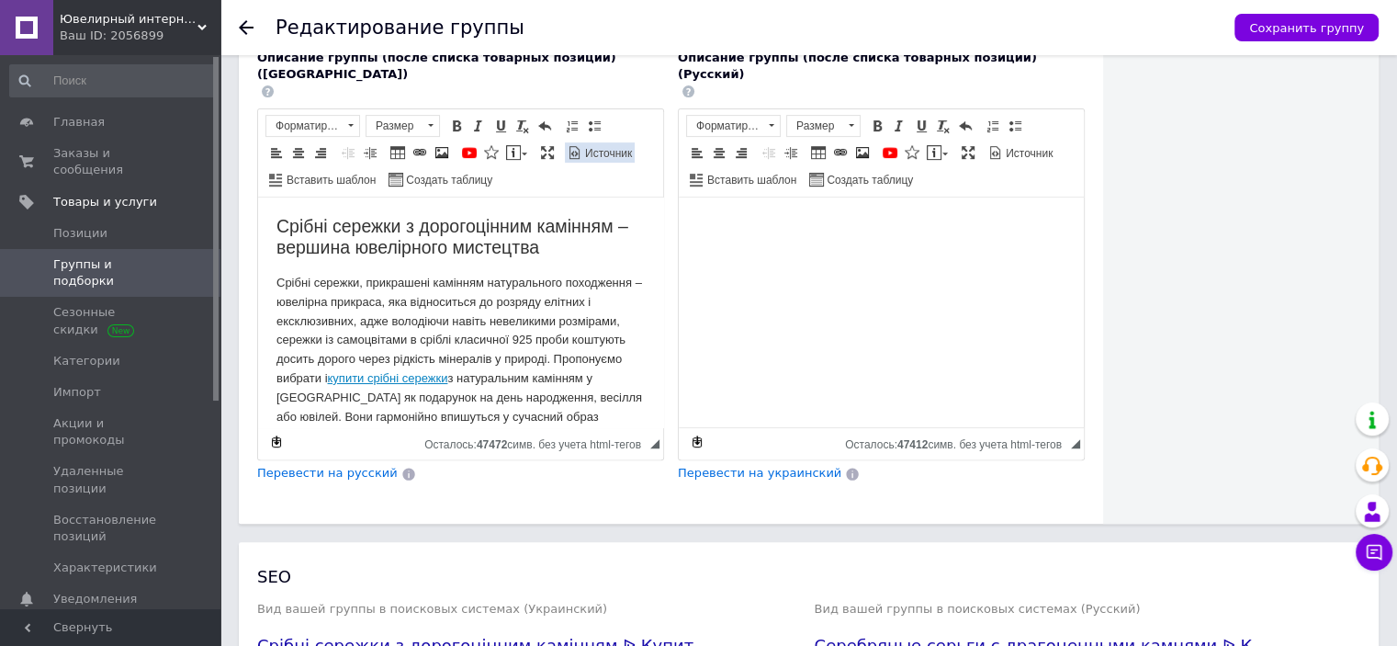
click at [608, 146] on span "Источник" at bounding box center [607, 154] width 50 height 16
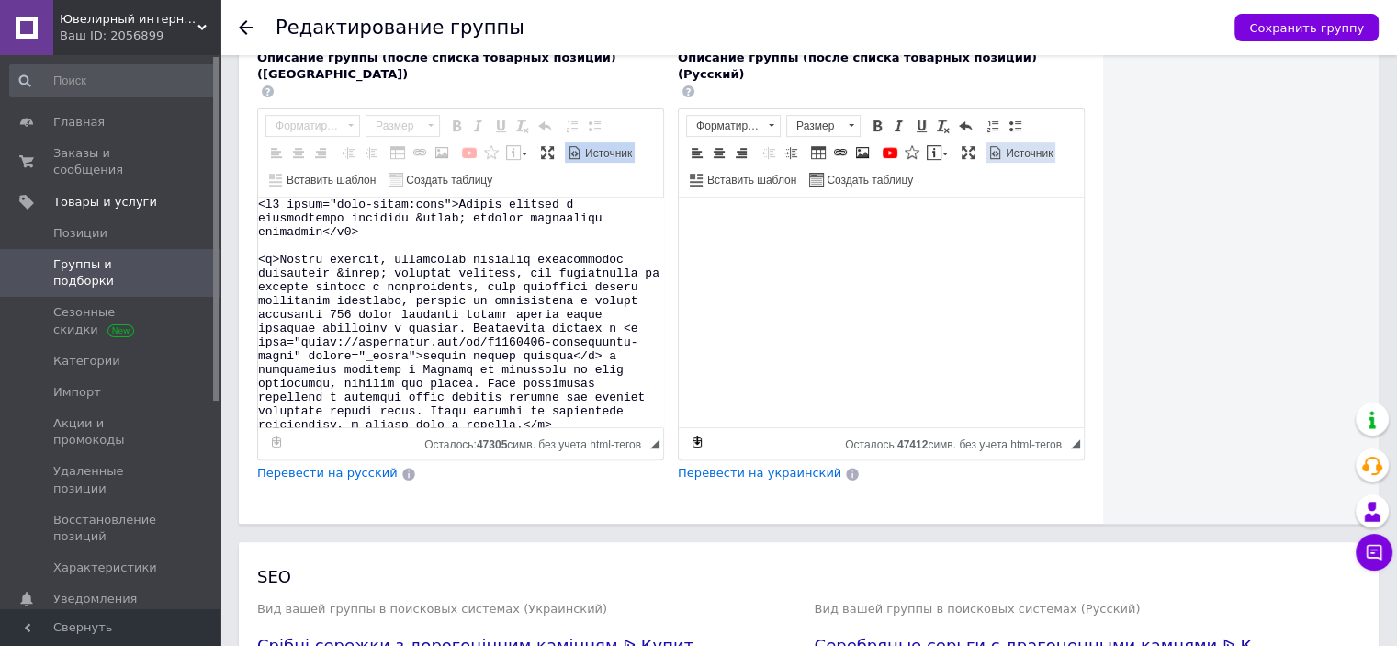
click at [1025, 146] on span "Источник" at bounding box center [1028, 154] width 50 height 16
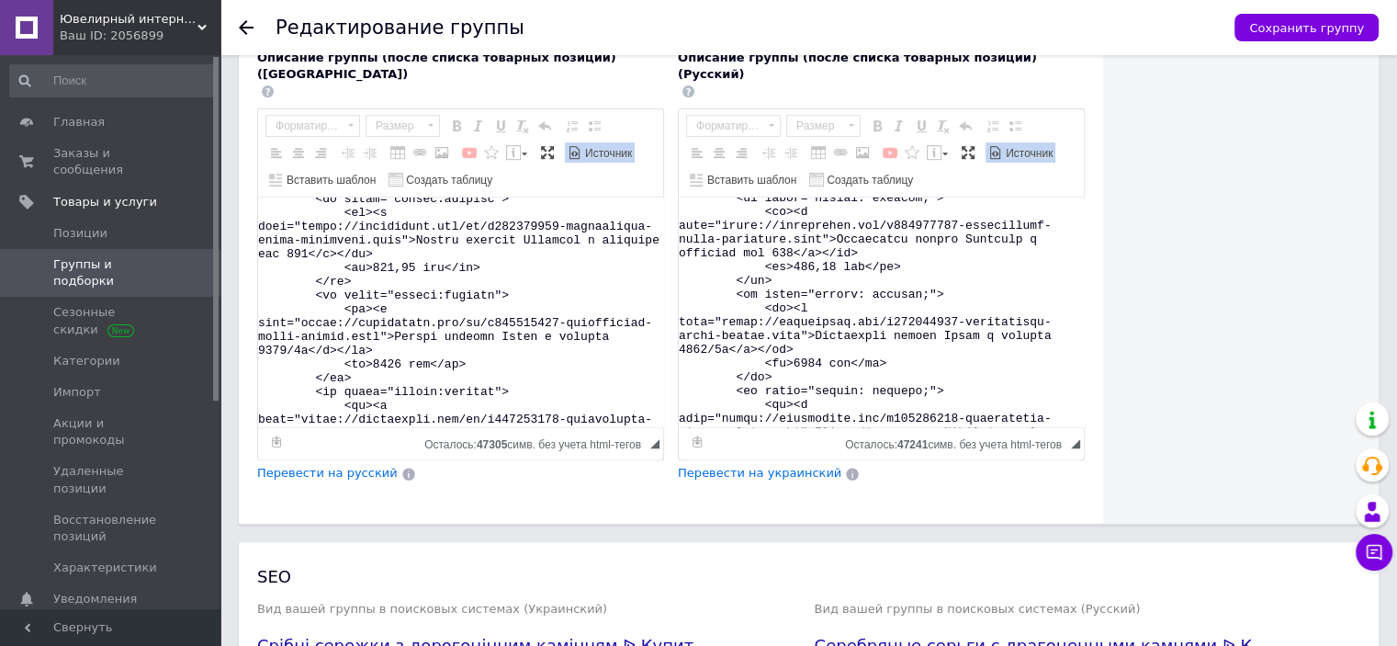
scroll to position [643, 0]
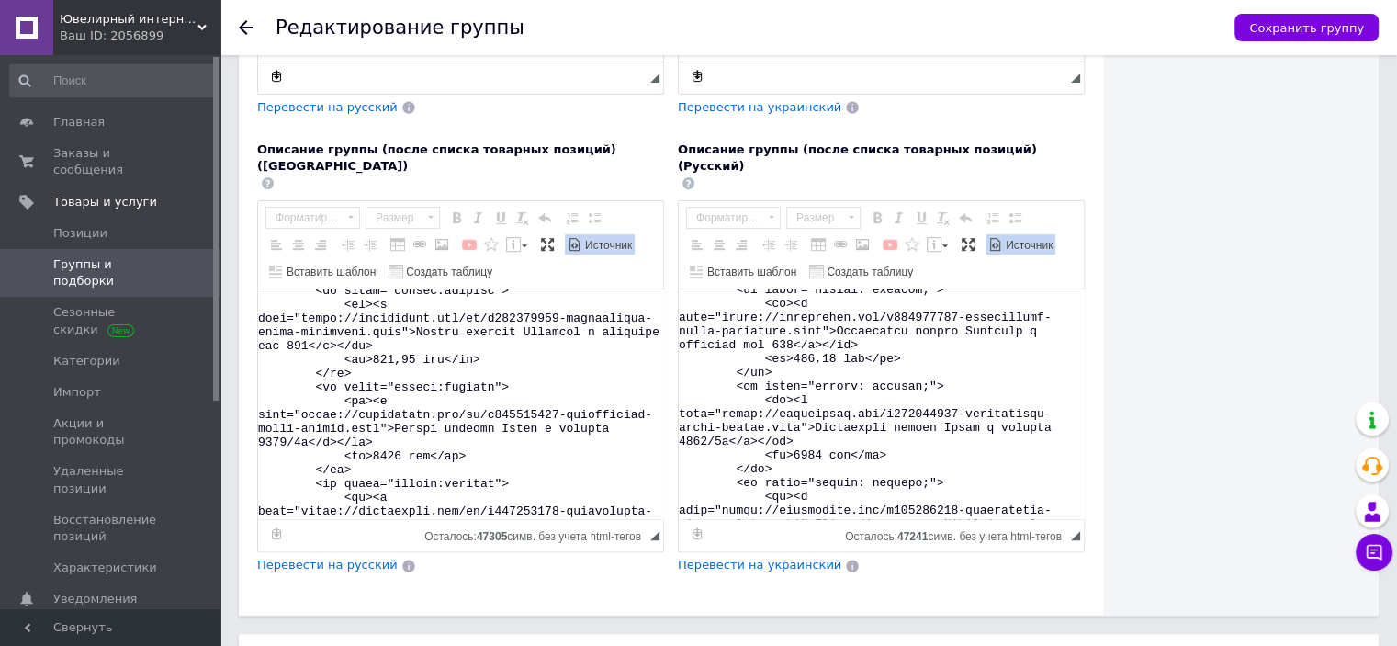
click at [315, 306] on textarea "Визуальный текстовый редактор, 60FB05A6-A9C1-4503-BCE1-155B3CD4415B" at bounding box center [460, 404] width 405 height 230
click at [472, 316] on textarea "Визуальный текстовый редактор, 60FB05A6-A9C1-4503-BCE1-155B3CD4415B" at bounding box center [460, 404] width 405 height 230
paste textarea "507159651-serebryanye-sergi-granatom"
click at [505, 320] on textarea "Визуальный текстовый редактор, 60FB05A6-A9C1-4503-BCE1-155B3CD4415B" at bounding box center [460, 404] width 405 height 230
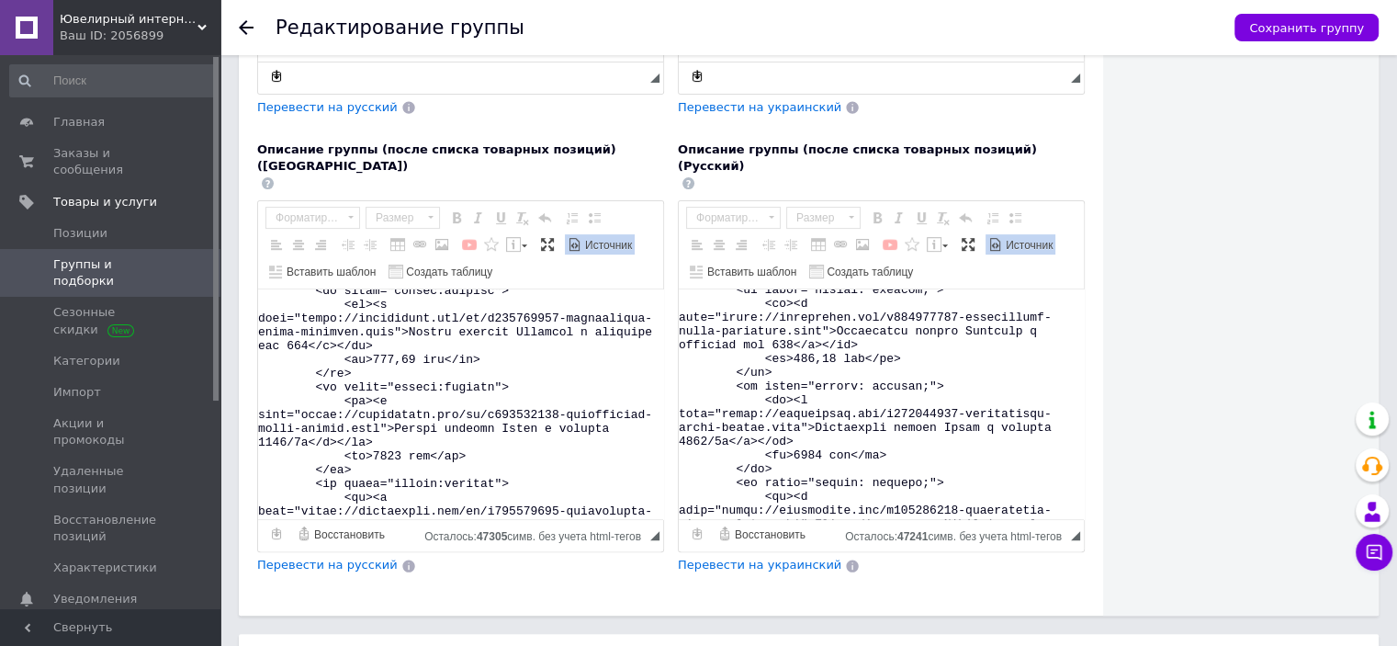
click at [505, 320] on textarea "Визуальный текстовый редактор, 60FB05A6-A9C1-4503-BCE1-155B3CD4415B" at bounding box center [460, 404] width 405 height 230
click at [436, 337] on textarea "Визуальный текстовый редактор, 60FB05A6-A9C1-4503-BCE1-155B3CD4415B" at bounding box center [460, 404] width 405 height 230
paste textarea "гранатом і фіанітами ссг 283гр Детальніше: [URL][DOMAIN_NAME]"
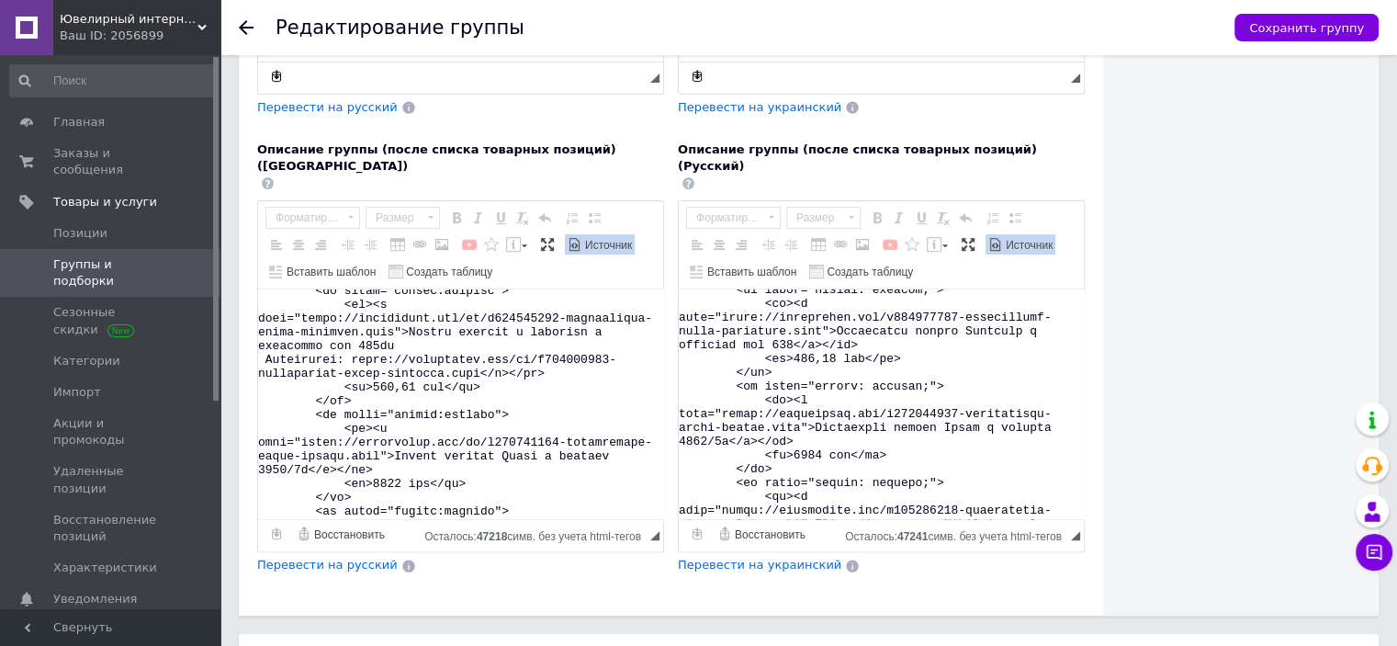
click at [477, 332] on textarea "Визуальный текстовый редактор, 60FB05A6-A9C1-4503-BCE1-155B3CD4415B" at bounding box center [460, 404] width 405 height 230
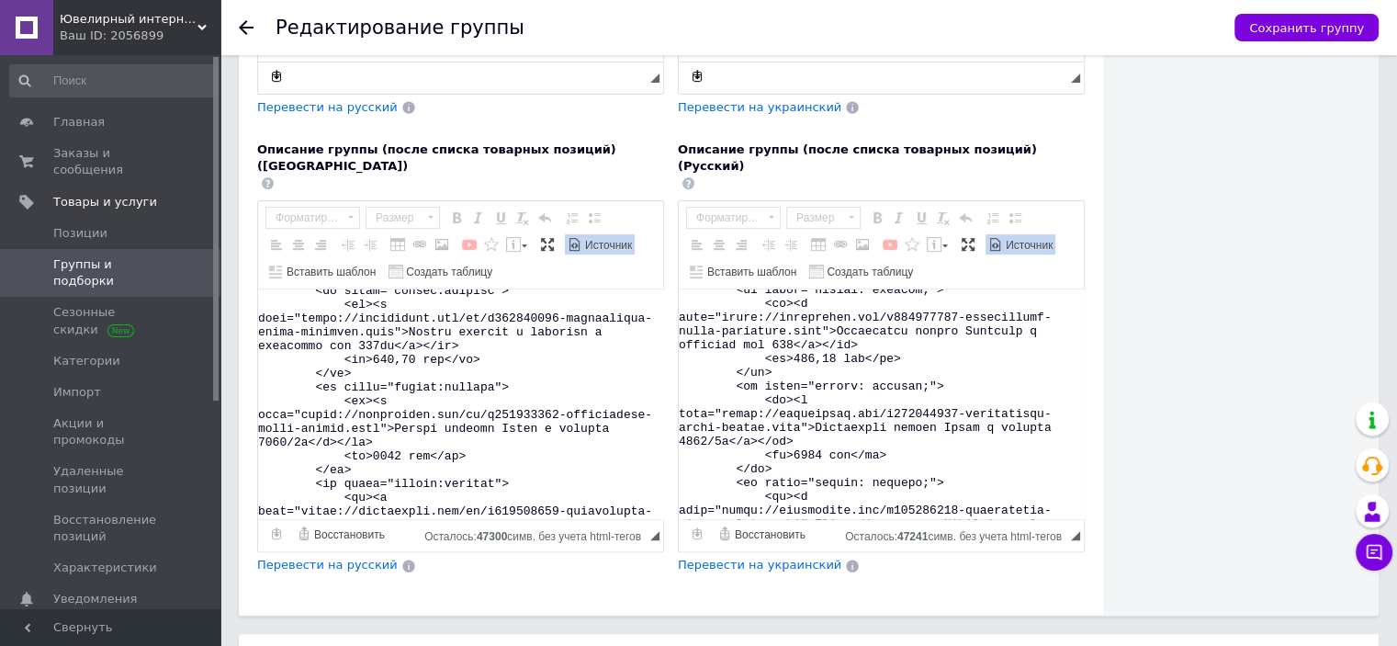
click at [394, 347] on textarea "Визуальный текстовый редактор, 60FB05A6-A9C1-4503-BCE1-155B3CD4415B" at bounding box center [460, 404] width 405 height 230
type textarea "<l1 ipsum="dolo-sitam:cons">Adipis elitsed d eiusmodtempo incididu &utlab; etdo…"
drag, startPoint x: 792, startPoint y: 346, endPoint x: 834, endPoint y: 350, distance: 42.4
click at [834, 350] on textarea "Визуальный текстовый редактор, E55DB56B-CFDB-4E13-87E6-2B73FC02F108" at bounding box center [881, 404] width 405 height 230
paste textarea "71,2"
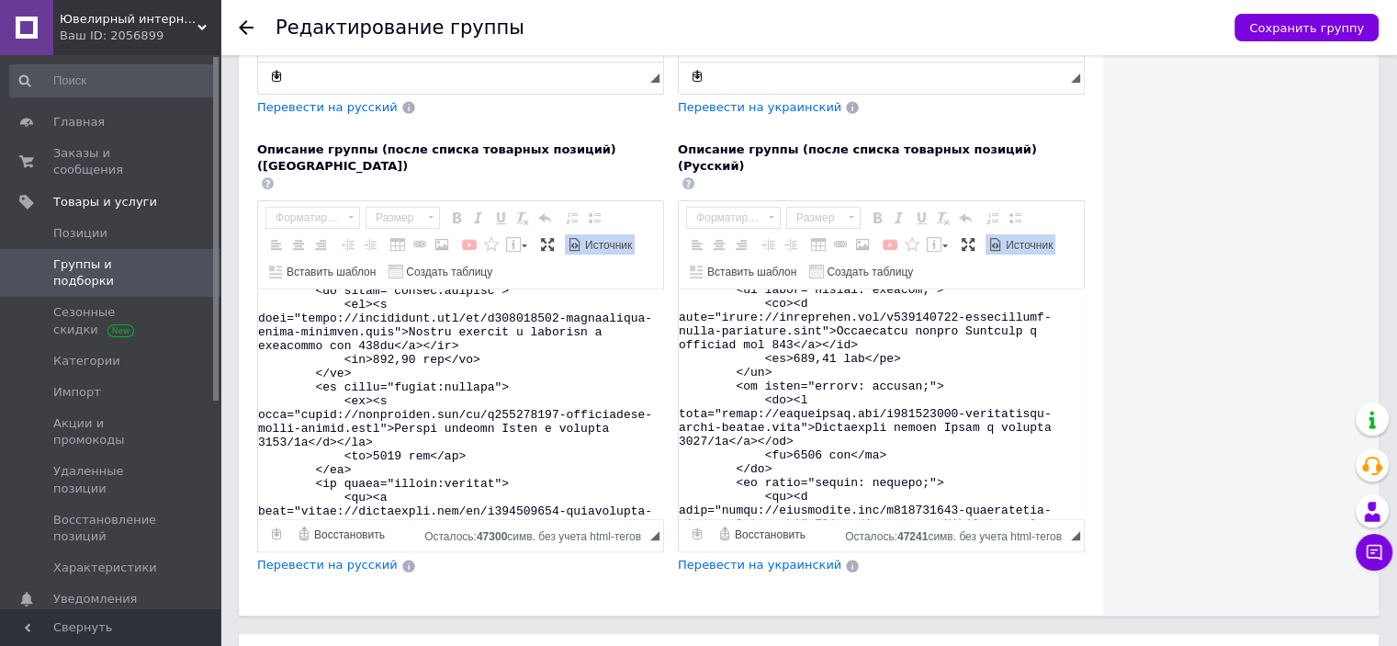
click at [738, 303] on textarea "Визуальный текстовый редактор, E55DB56B-CFDB-4E13-87E6-2B73FC02F108" at bounding box center [881, 404] width 405 height 230
click at [800, 314] on textarea "Визуальный текстовый редактор, E55DB56B-CFDB-4E13-87E6-2B73FC02F108" at bounding box center [881, 404] width 405 height 230
paste textarea "507159651-serebryanye-sergi-granatom"
click at [847, 311] on textarea "Визуальный текстовый редактор, E55DB56B-CFDB-4E13-87E6-2B73FC02F108" at bounding box center [881, 404] width 405 height 230
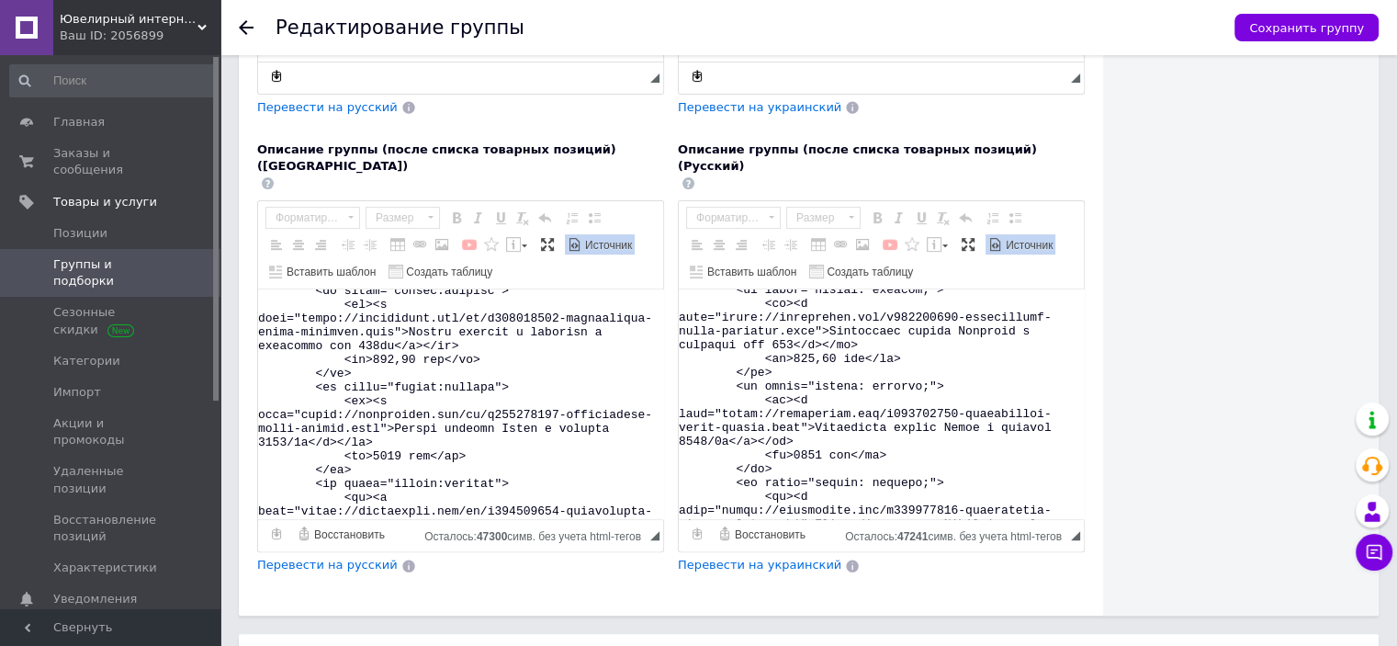
click at [847, 311] on textarea "Визуальный текстовый редактор, E55DB56B-CFDB-4E13-87E6-2B73FC02F108" at bounding box center [881, 404] width 405 height 230
click at [860, 319] on textarea "Визуальный текстовый редактор, E55DB56B-CFDB-4E13-87E6-2B73FC02F108" at bounding box center [881, 404] width 405 height 230
click at [785, 331] on textarea "Визуальный текстовый редактор, E55DB56B-CFDB-4E13-87E6-2B73FC02F108" at bounding box center [881, 404] width 405 height 230
paste textarea "с гранатом и фианитами ссг 283гр Подробнее: [URL][DOMAIN_NAME]"
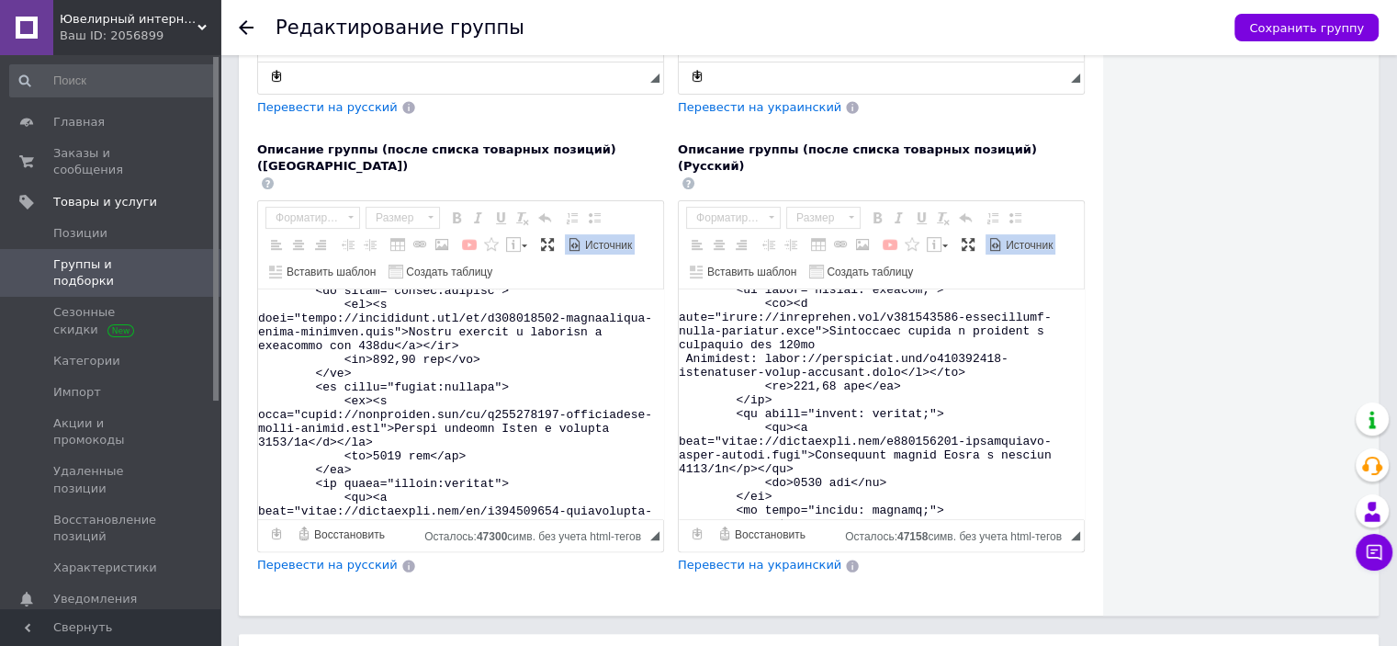
click at [849, 333] on textarea "Визуальный текстовый редактор, E55DB56B-CFDB-4E13-87E6-2B73FC02F108" at bounding box center [881, 404] width 405 height 230
type textarea "<l2 ipsum="dolo-sitam:cons">Adipiscing elitse d eiusmodtempo incidid &utlab; et…"
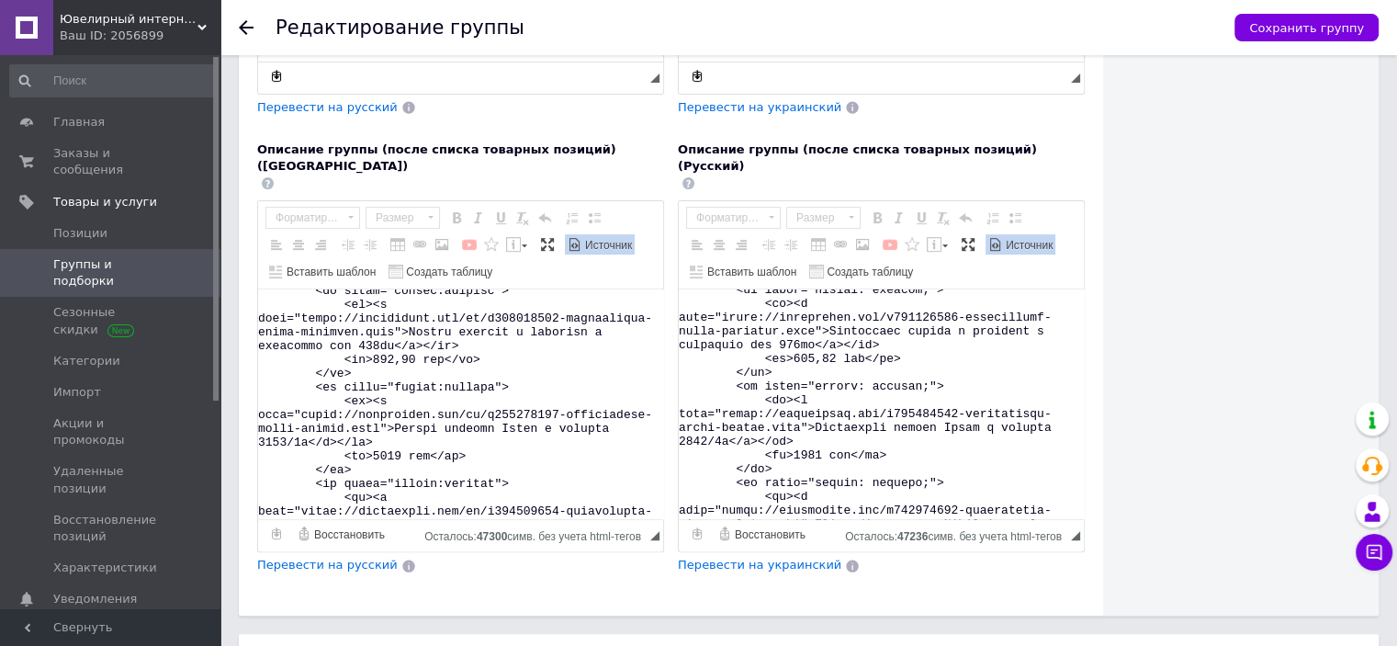
click at [1003, 238] on span "Источник" at bounding box center [1028, 246] width 50 height 16
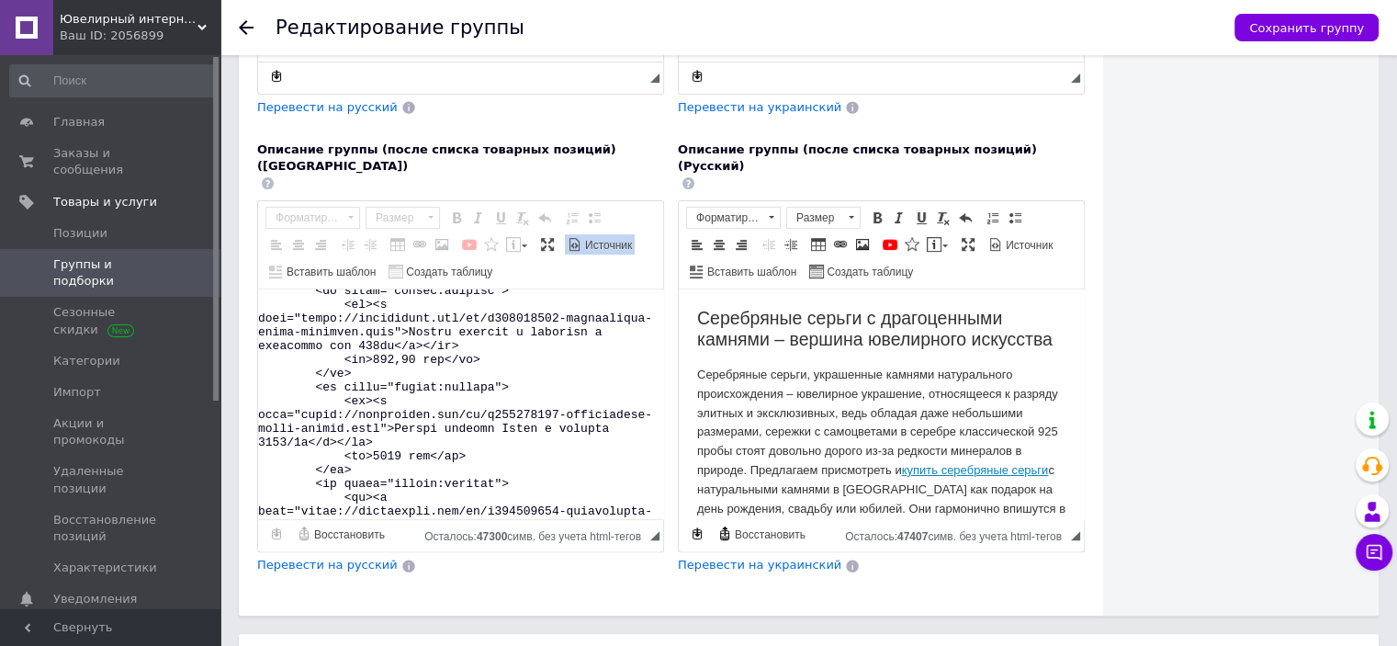
scroll to position [0, 0]
click at [609, 238] on span "Источник" at bounding box center [607, 246] width 50 height 16
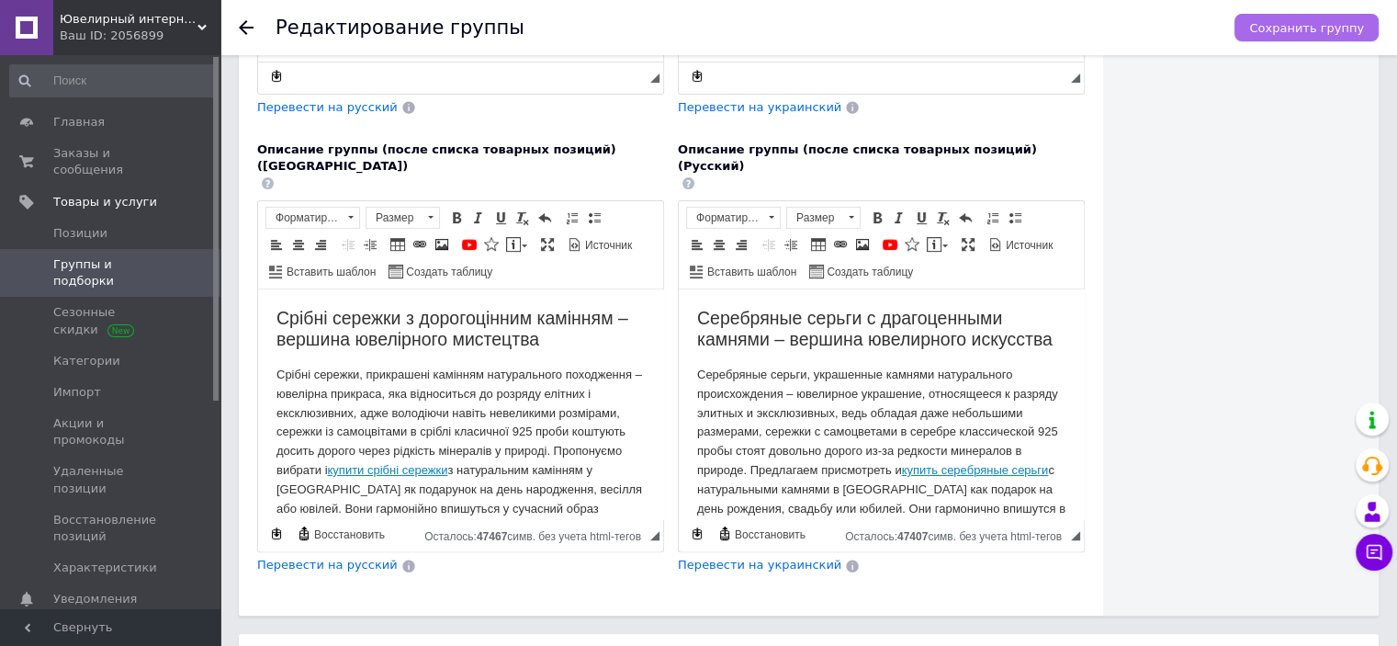
click at [1284, 32] on span "Сохранить группу" at bounding box center [1306, 28] width 115 height 14
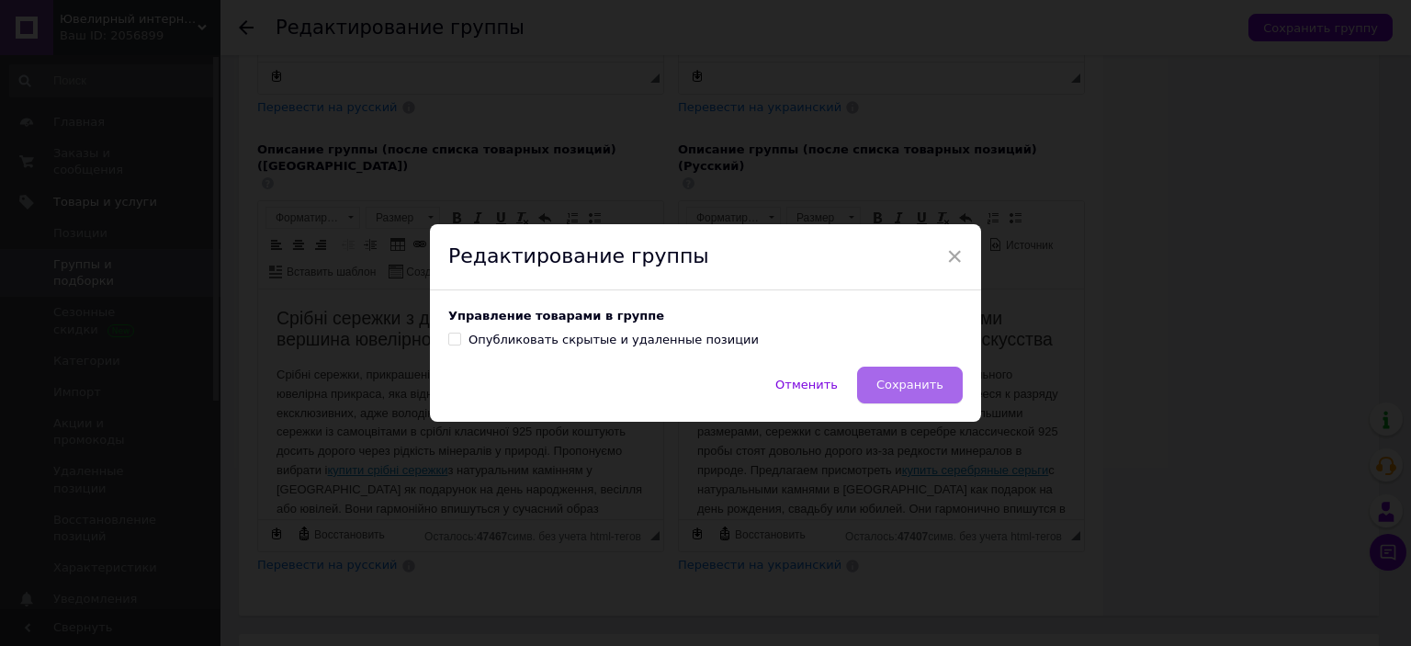
click at [910, 383] on span "Сохранить" at bounding box center [909, 385] width 67 height 14
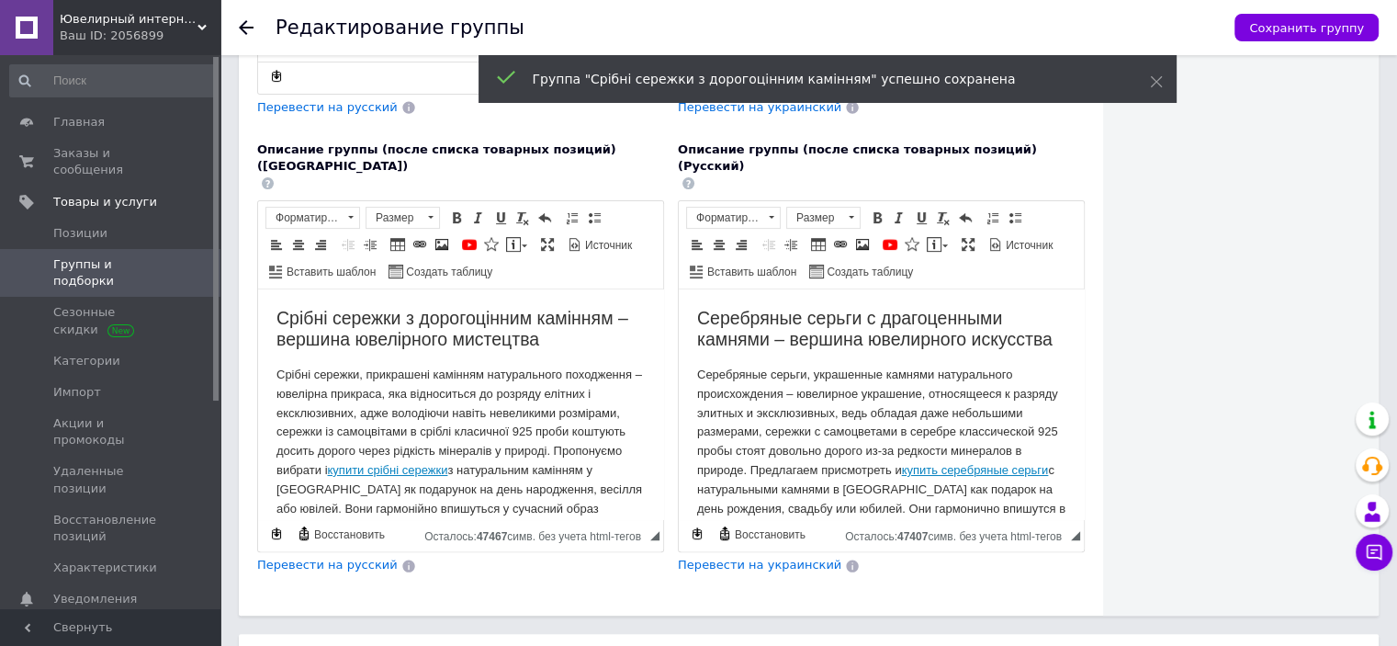
click at [121, 256] on span "Группы и подборки" at bounding box center [111, 272] width 117 height 33
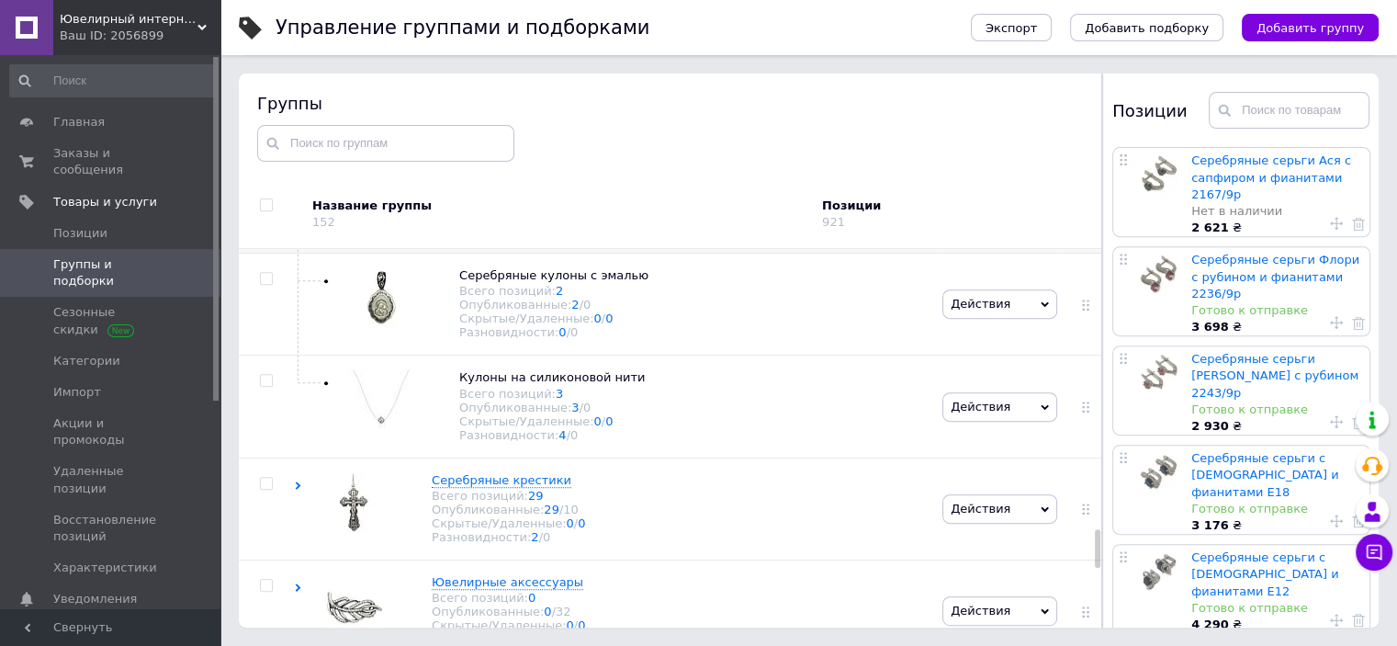
scroll to position [2785, 0]
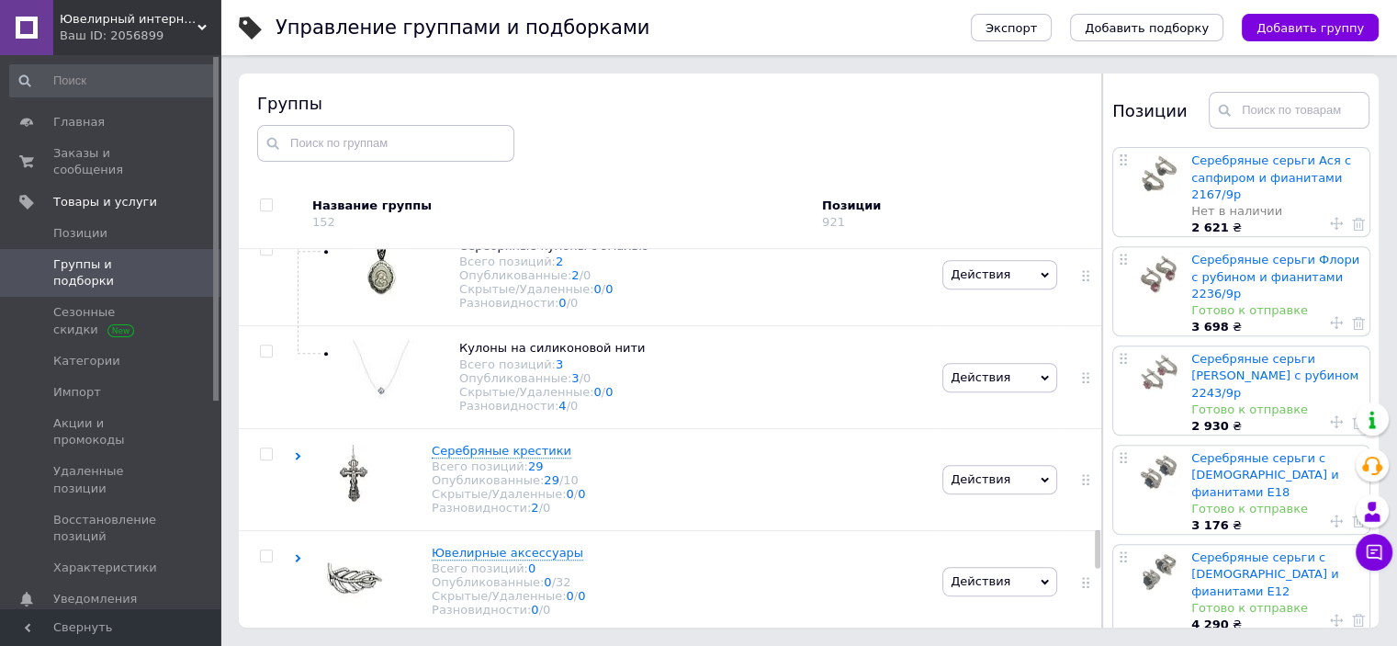
click at [661, 150] on icon at bounding box center [666, 144] width 11 height 11
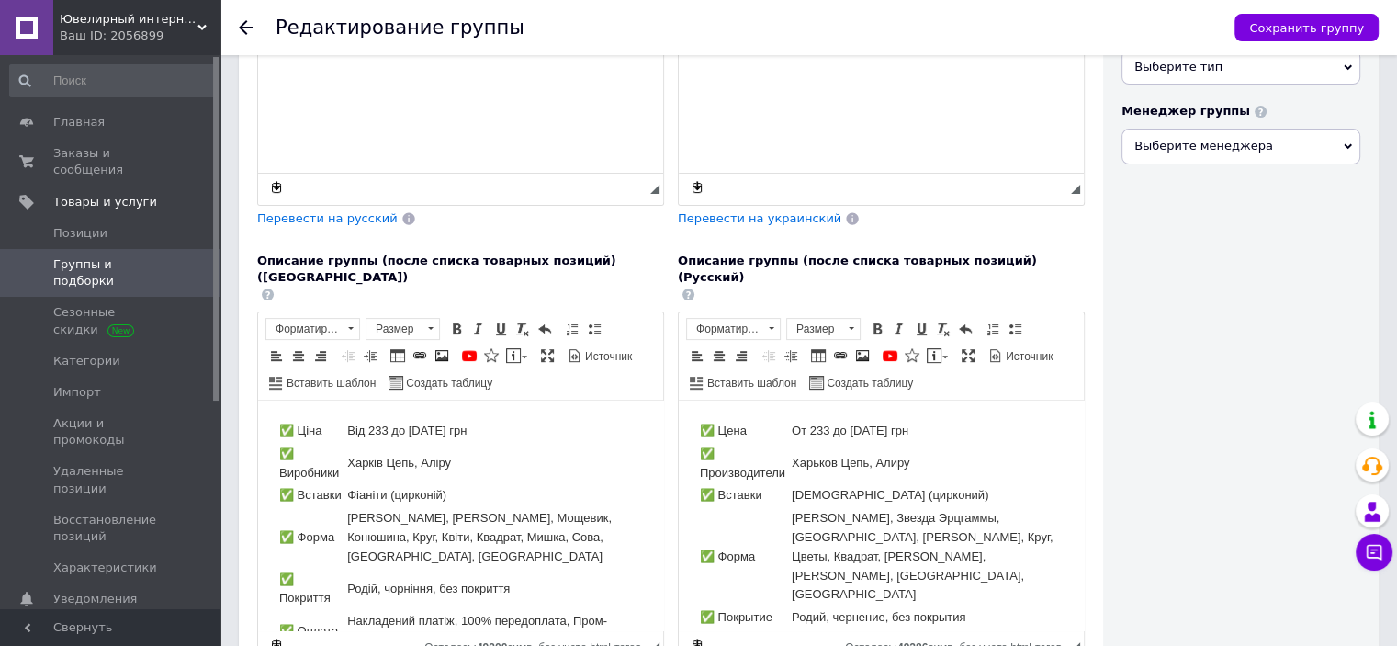
scroll to position [551, 0]
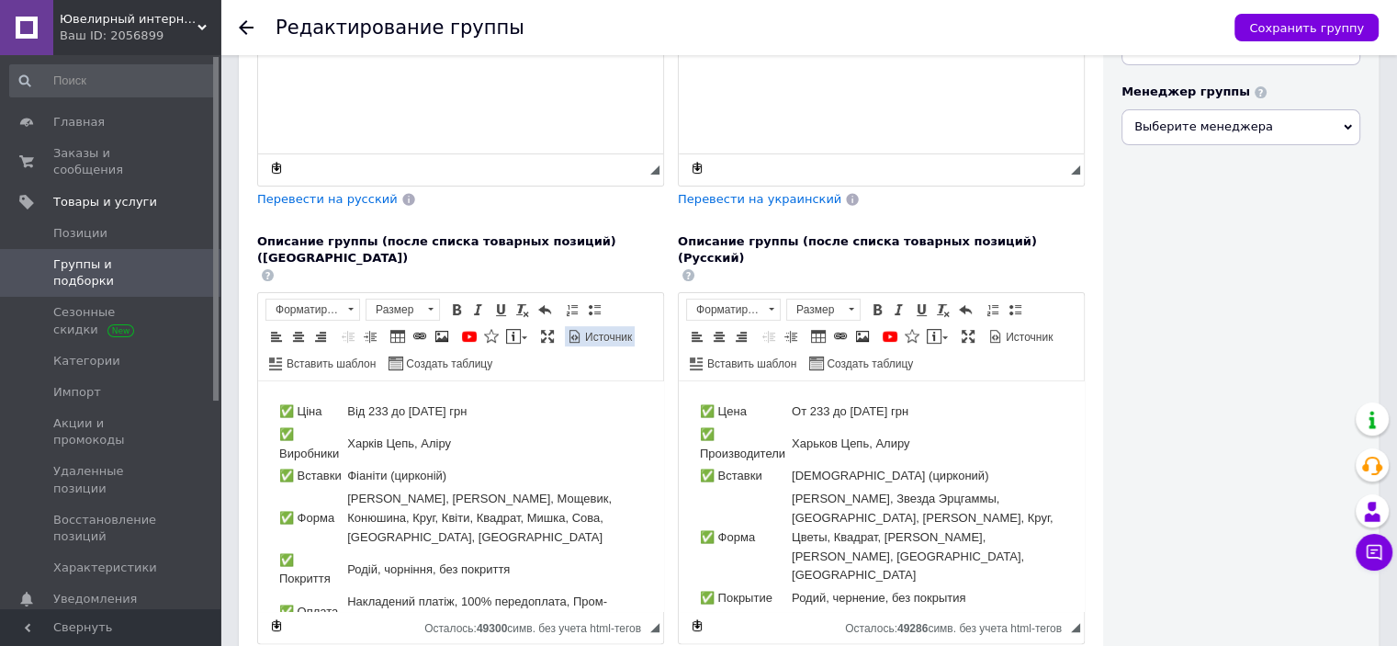
click at [582, 330] on span "Источник" at bounding box center [607, 338] width 50 height 16
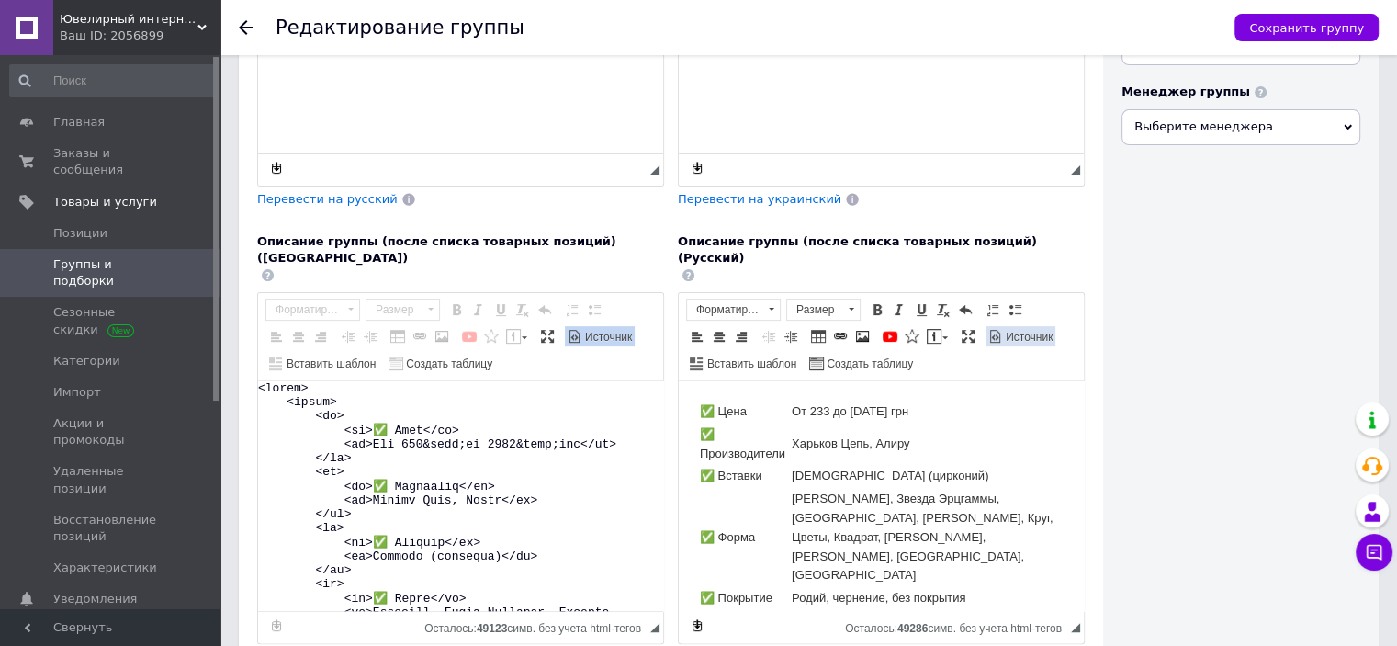
click at [991, 329] on span at bounding box center [996, 336] width 15 height 15
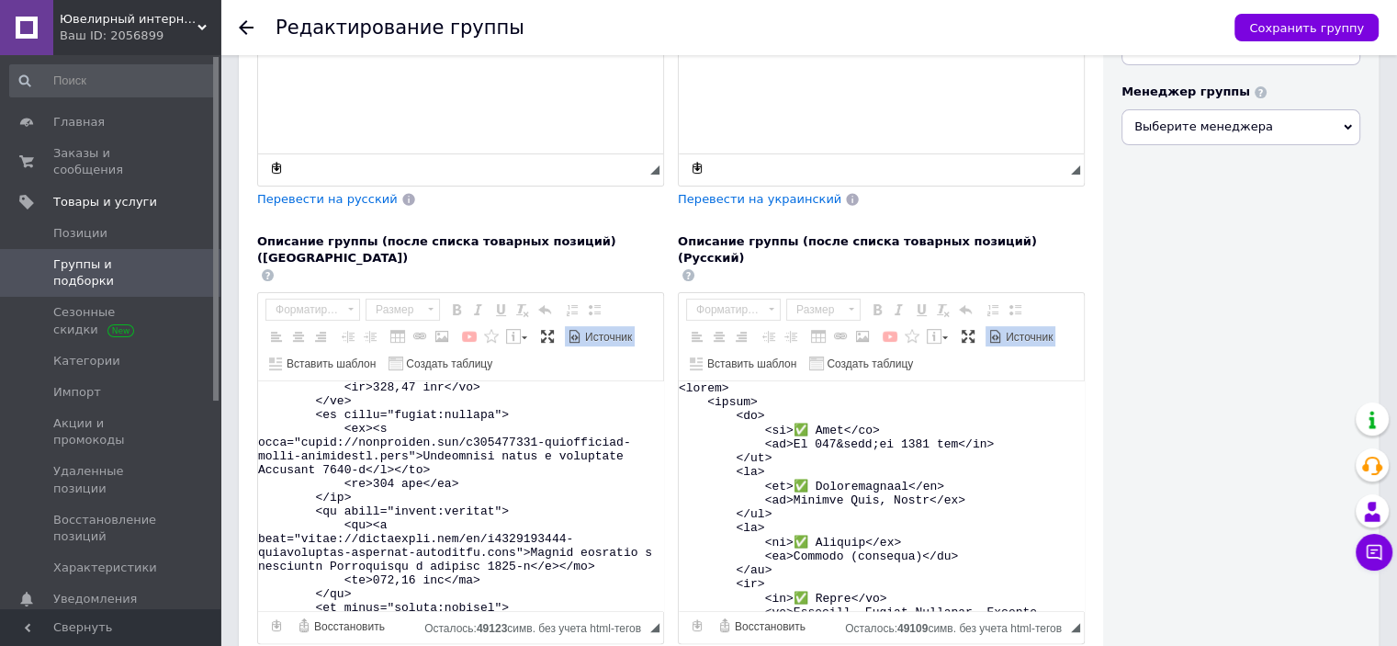
scroll to position [862, 0]
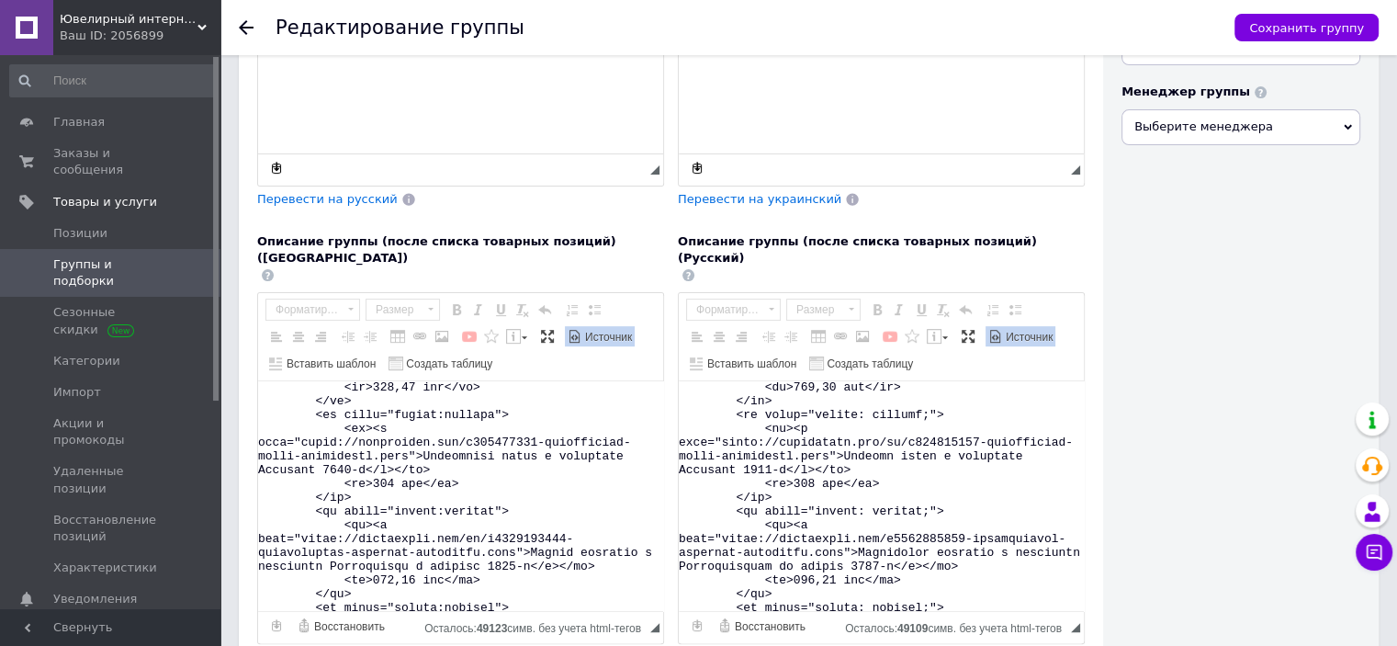
drag, startPoint x: 785, startPoint y: 457, endPoint x: 779, endPoint y: 361, distance: 95.8
click at [779, 381] on textarea "Визуальный текстовый редактор, B046EC8A-4AFC-48BF-849F-6EC882B84472" at bounding box center [881, 496] width 405 height 230
paste textarea "inherit"> <td><a href="[URL][DOMAIN_NAME]">Серебряный кулон с цирконием Украи"
type textarea "<lorem> <ipsum> <do> <si>✅ Amet</co> <ad>El 350&sedd;ei 5592 tem</in> </ut> <la…"
drag, startPoint x: 366, startPoint y: 453, endPoint x: 363, endPoint y: 356, distance: 97.4
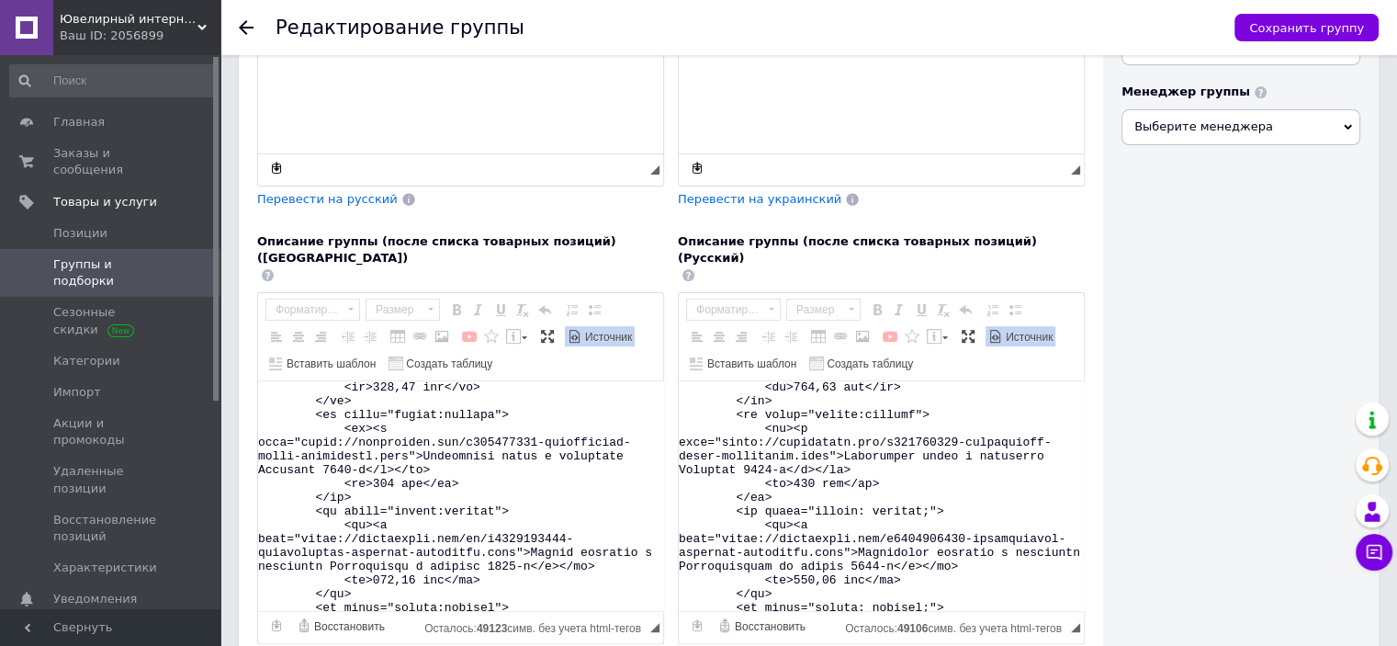
click at [363, 381] on textarea "Визуальный текстовый редактор, E1656F6B-EC14-4E68-B6CB-BD483825D8BE" at bounding box center [460, 496] width 405 height 230
paste textarea "inherit;"> <td><a href="[URL][DOMAIN_NAME]">Срібний кулон з цирконієм Украї"
type textarea "<lorem> <ipsum> <do> <si>✅ Amet</co> <ad>Eli 948&sedd;ei 5517&temp;inc</ut> </l…"
click at [453, 447] on textarea "Визуальный текстовый редактор, E1656F6B-EC14-4E68-B6CB-BD483825D8BE" at bounding box center [460, 496] width 405 height 230
click at [582, 330] on span "Источник" at bounding box center [607, 338] width 50 height 16
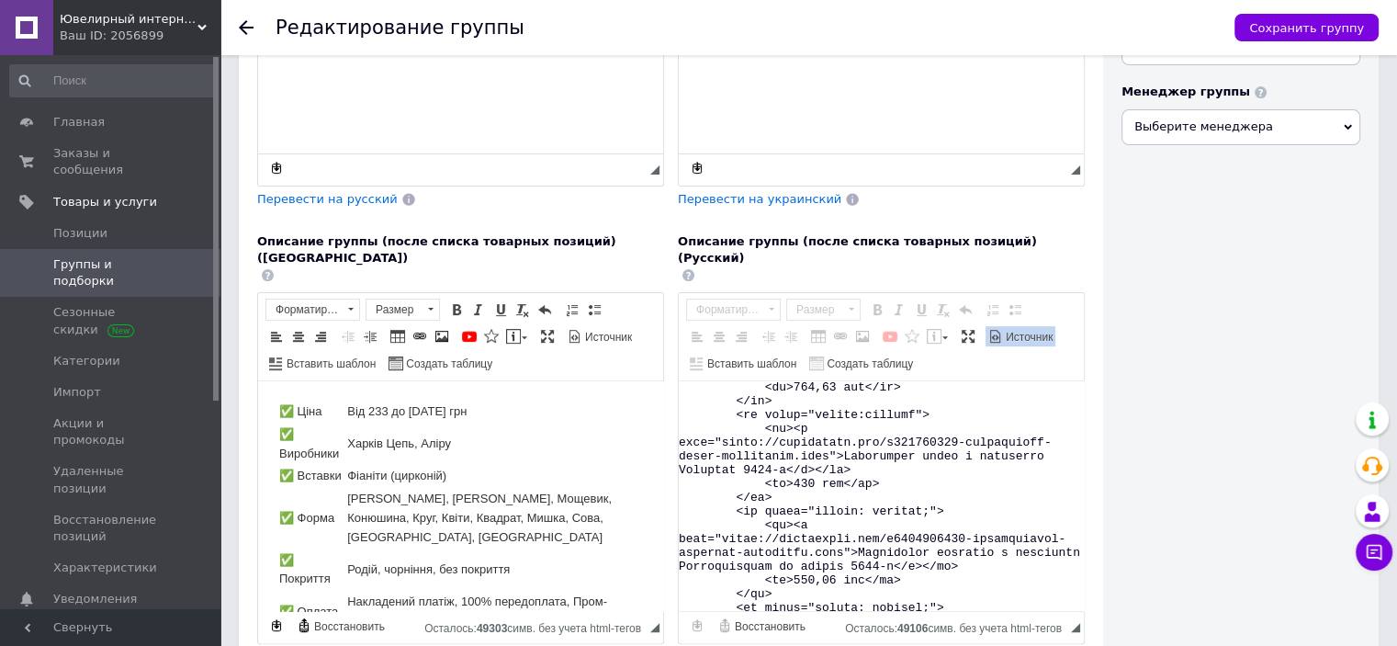
scroll to position [0, 0]
click at [1018, 330] on span "Источник" at bounding box center [1028, 338] width 50 height 16
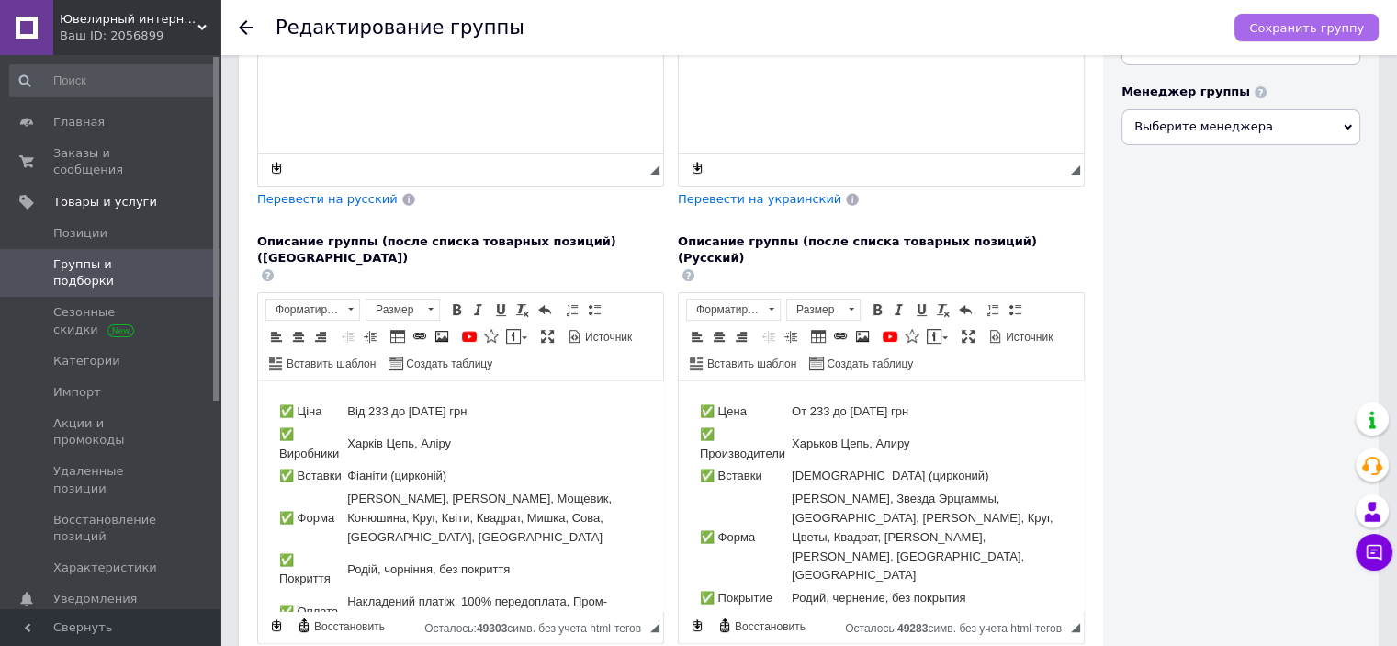
click at [1295, 27] on span "Сохранить группу" at bounding box center [1306, 28] width 115 height 14
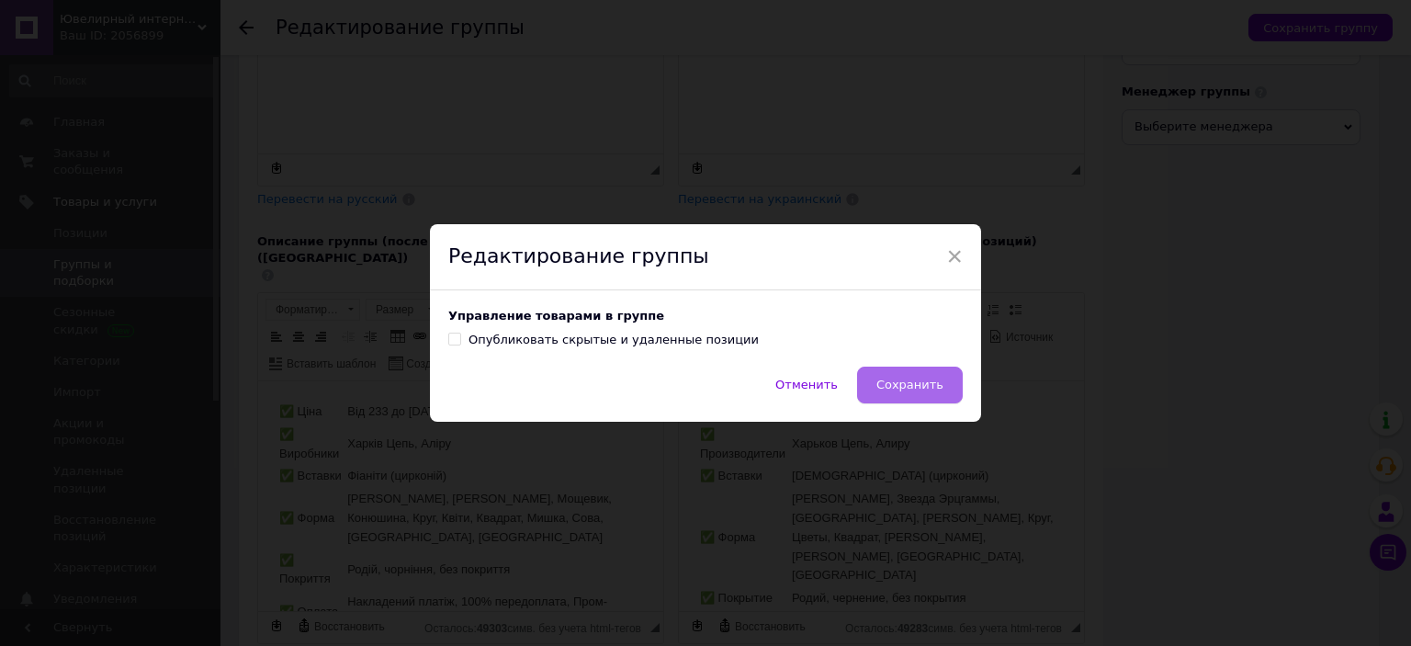
click at [914, 385] on span "Сохранить" at bounding box center [909, 385] width 67 height 14
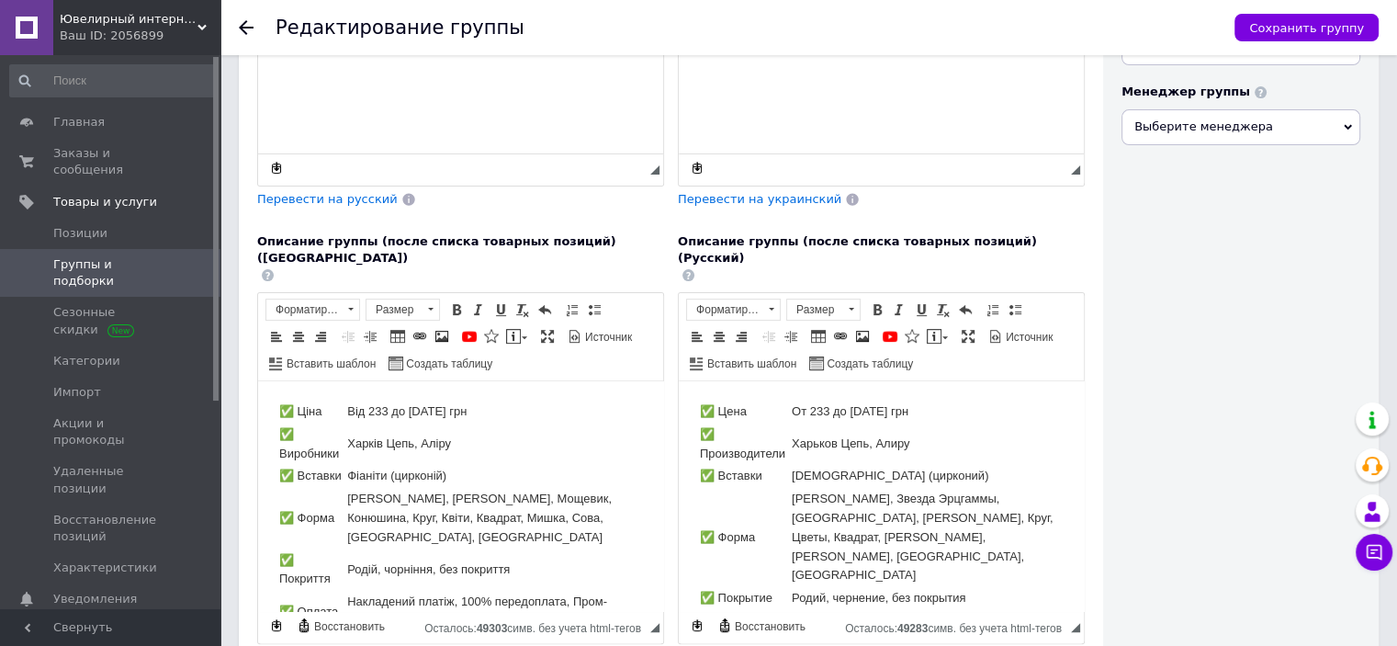
click at [1233, 294] on div "Видимость Опубликована Скрыта Изображение группы Рекомендованный размер 200х200…" at bounding box center [1241, 114] width 276 height 1185
